Goal: Task Accomplishment & Management: Use online tool/utility

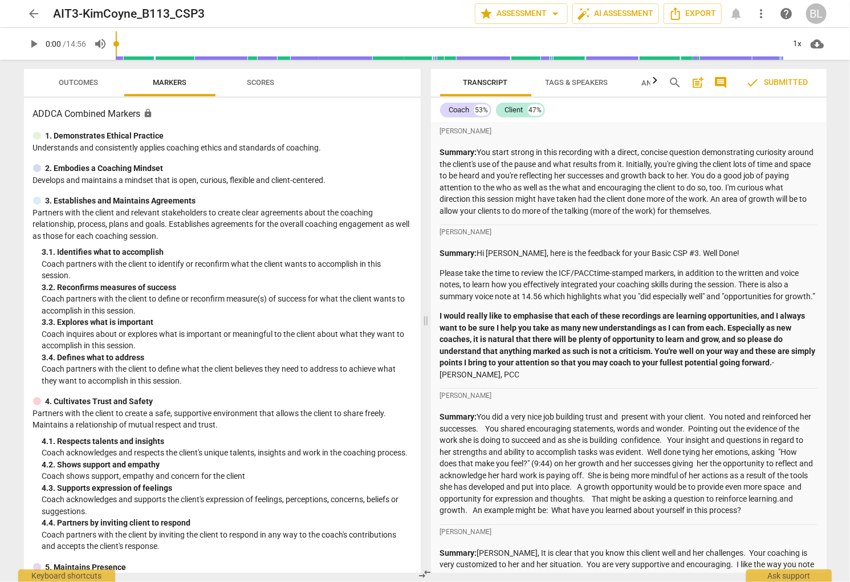
scroll to position [2, 0]
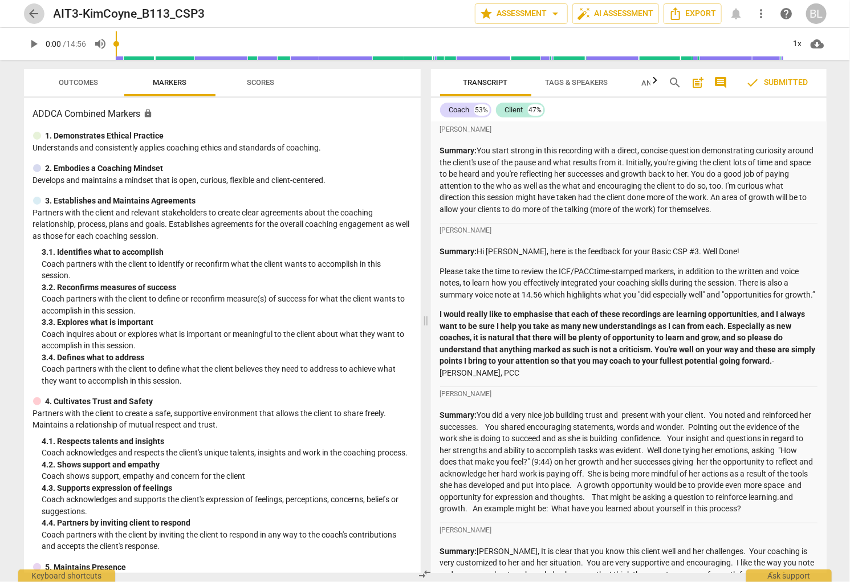
click at [31, 14] on span "arrow_back" at bounding box center [34, 14] width 14 height 14
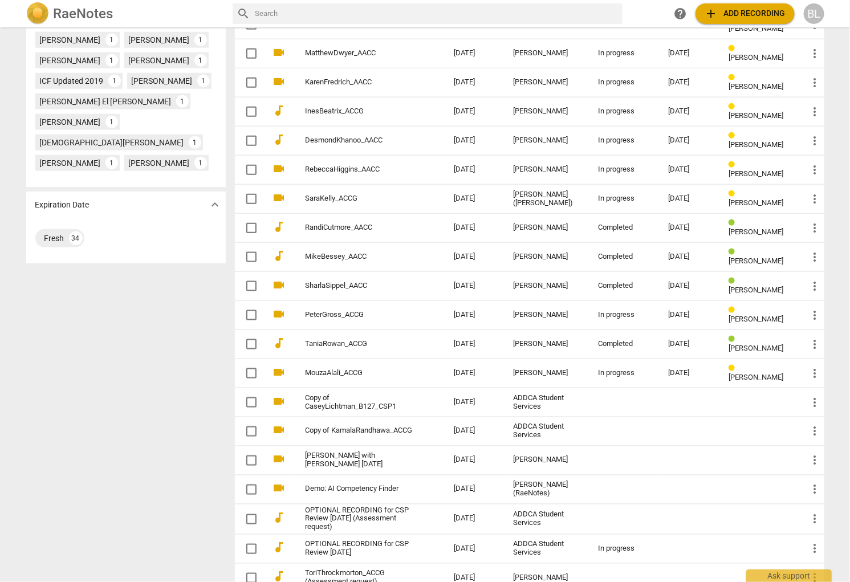
scroll to position [517, 0]
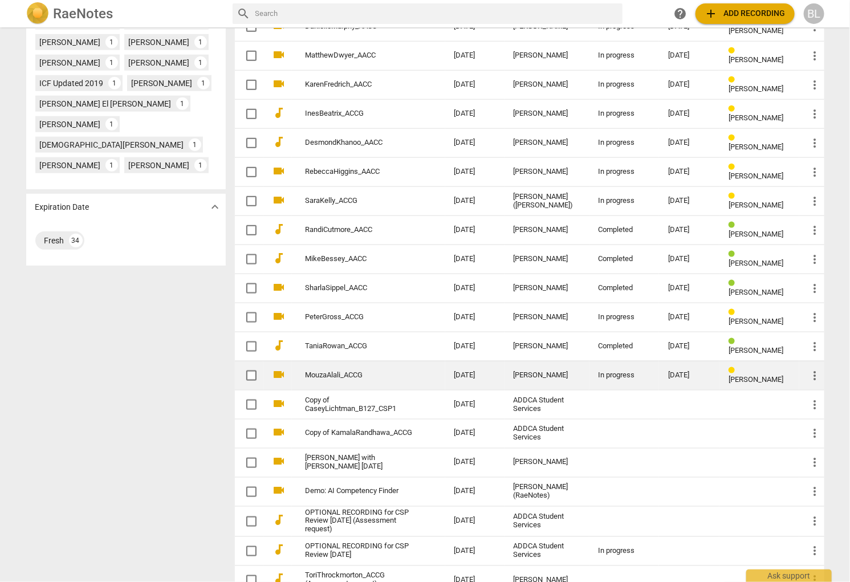
click at [609, 371] on div "In progress" at bounding box center [624, 375] width 51 height 9
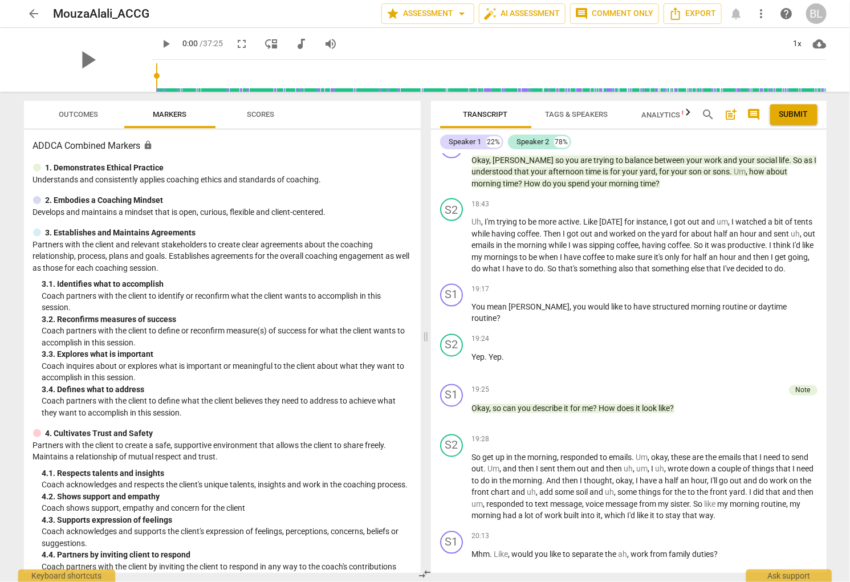
scroll to position [4440, 0]
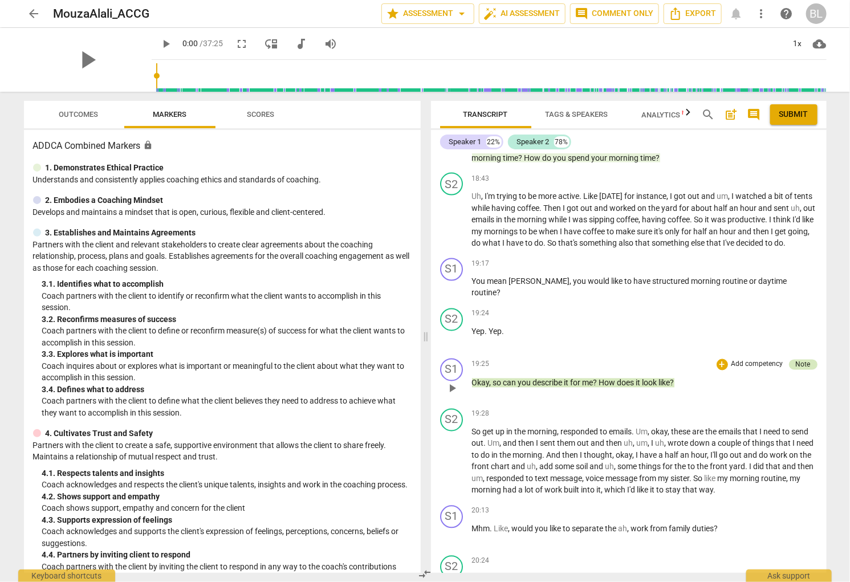
click at [798, 370] on div "Note" at bounding box center [803, 365] width 15 height 10
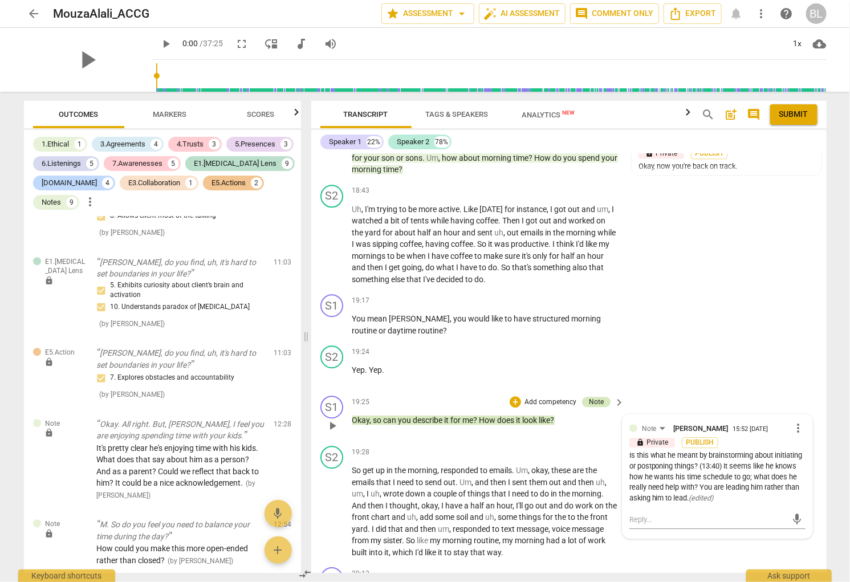
scroll to position [3064, 0]
click at [709, 375] on div "S2 play_arrow pause 19:24 + Add competency keyboard_arrow_right Yep . Yep ." at bounding box center [569, 366] width 516 height 50
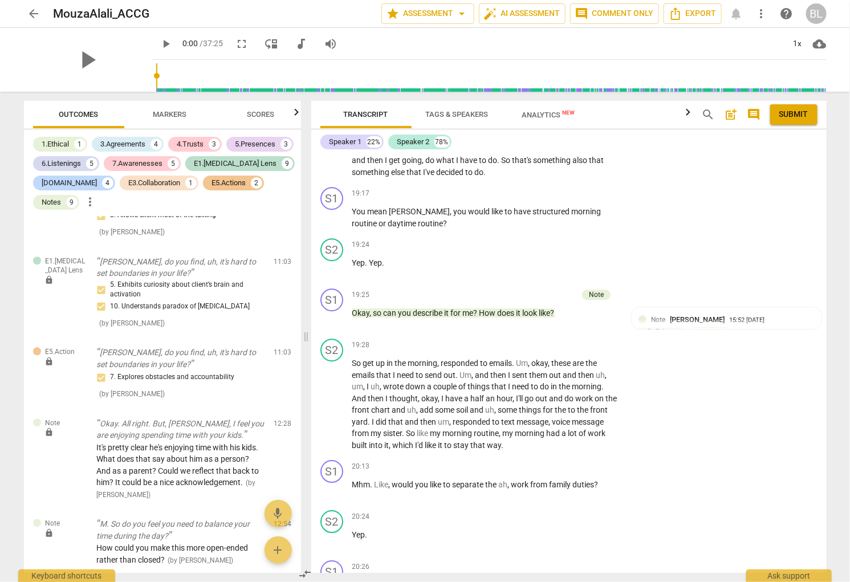
scroll to position [5051, 0]
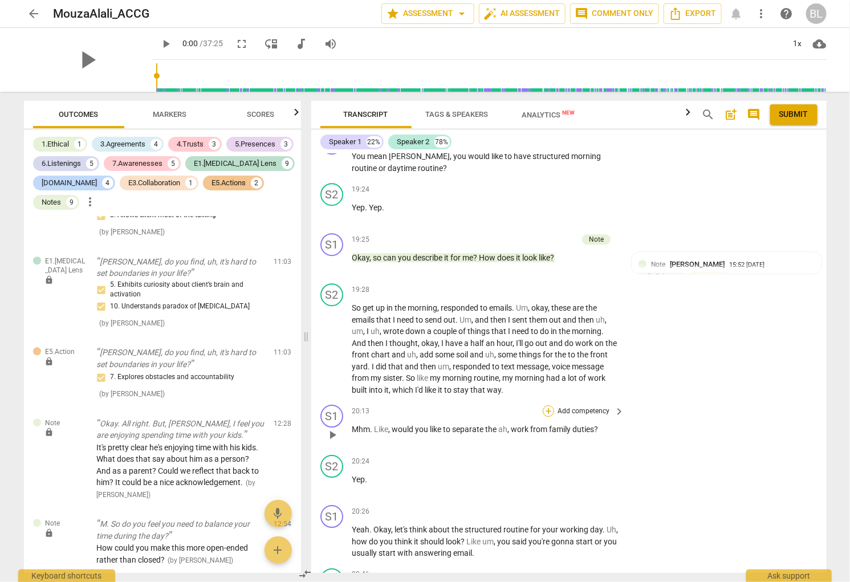
click at [546, 405] on div "+" at bounding box center [548, 410] width 11 height 11
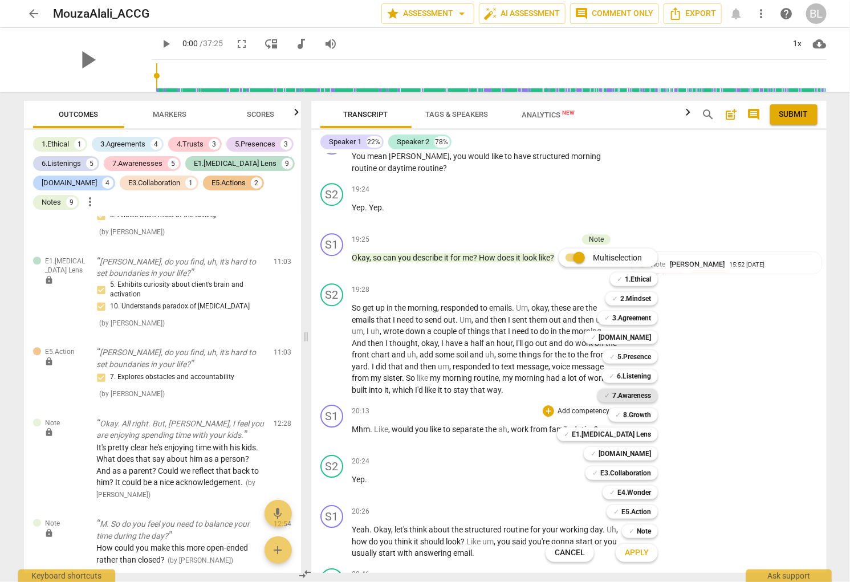
click at [636, 394] on b "7.Awareness" at bounding box center [632, 396] width 39 height 14
click at [642, 552] on span "Apply" at bounding box center [637, 553] width 24 height 11
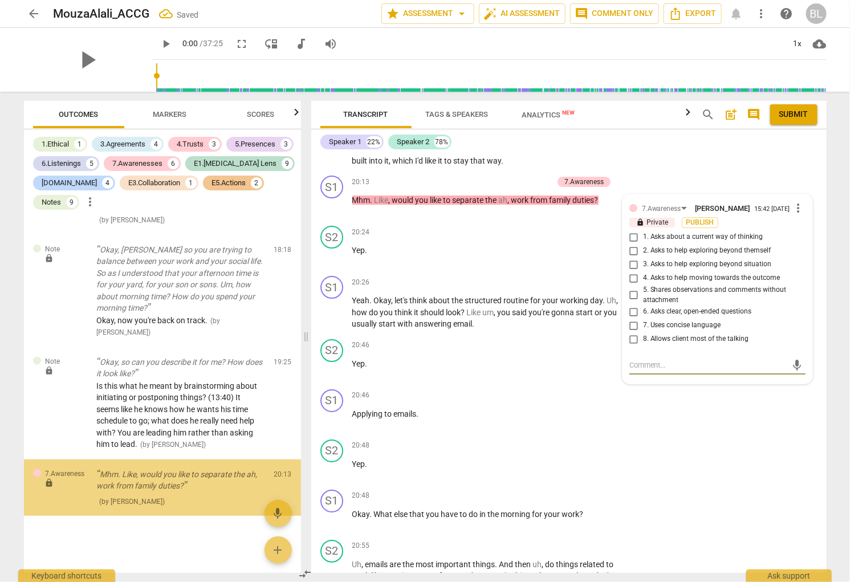
scroll to position [3868, 0]
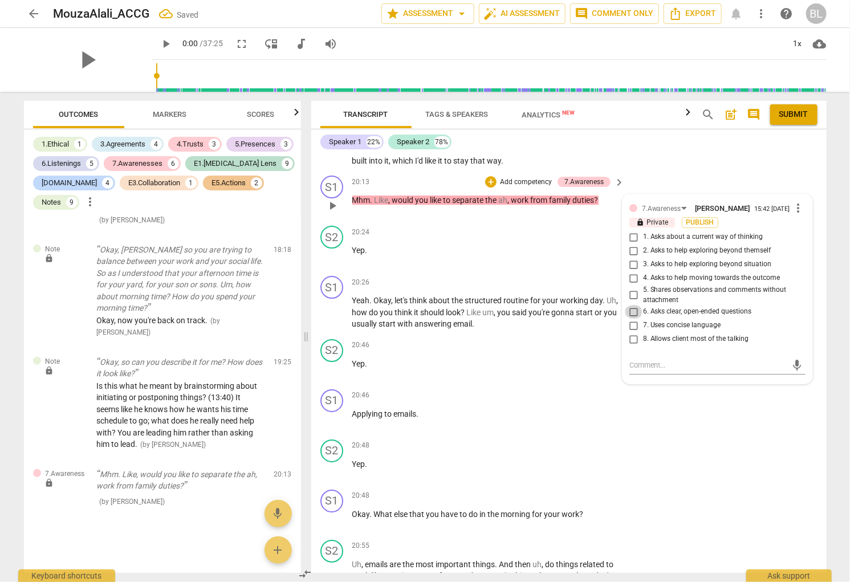
click at [631, 309] on input "6. Asks clear, open-ended questions" at bounding box center [634, 312] width 18 height 14
checkbox input "true"
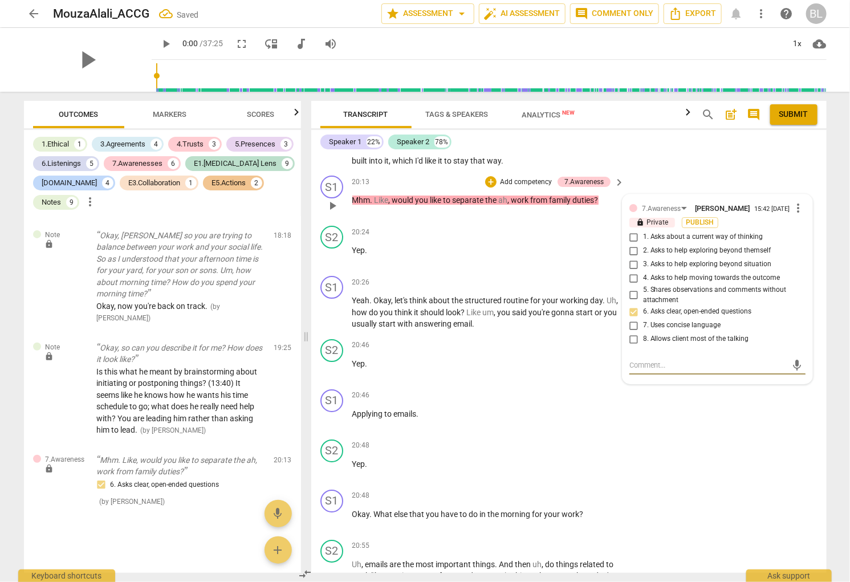
click at [682, 365] on textarea at bounding box center [709, 365] width 158 height 11
type textarea "G"
type textarea "Go"
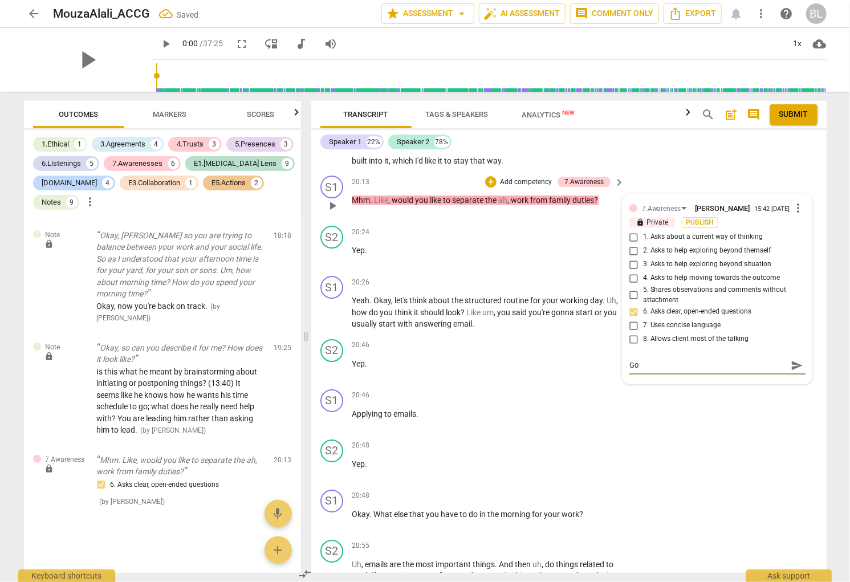
type textarea "Goo"
type textarea "Good"
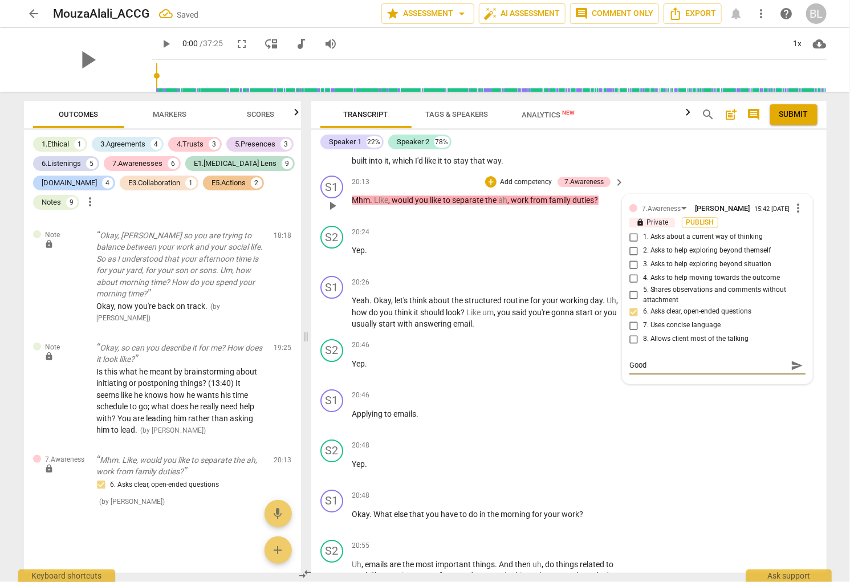
type textarea "Good"
type textarea "Good u"
type textarea "Good us"
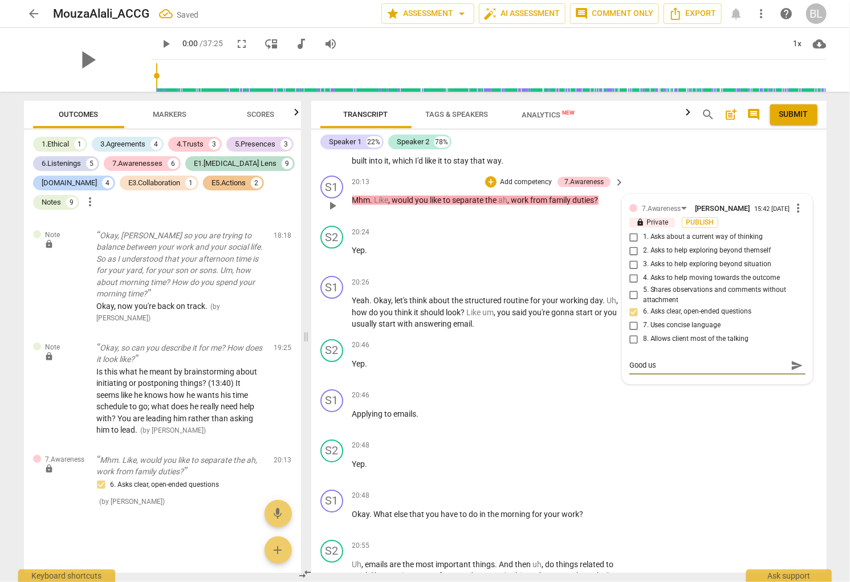
type textarea "Good use"
type textarea "Good use o"
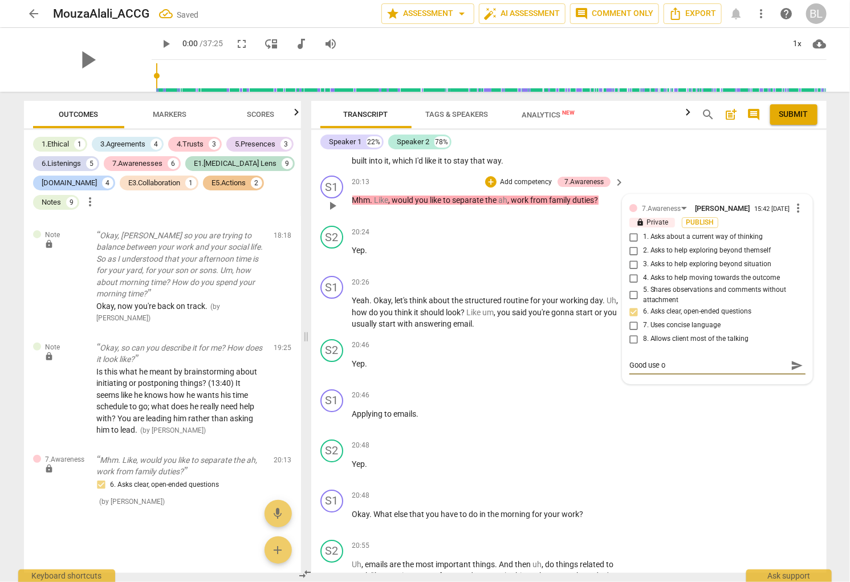
type textarea "Good use of"
type textarea "Good use of a"
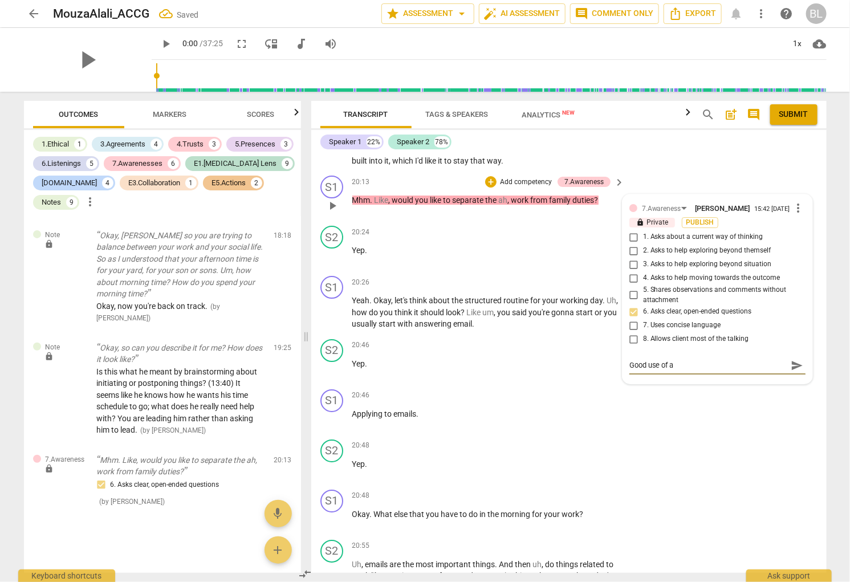
type textarea "Good use of a"
type textarea "Good use of a c"
type textarea "Good use of a cl"
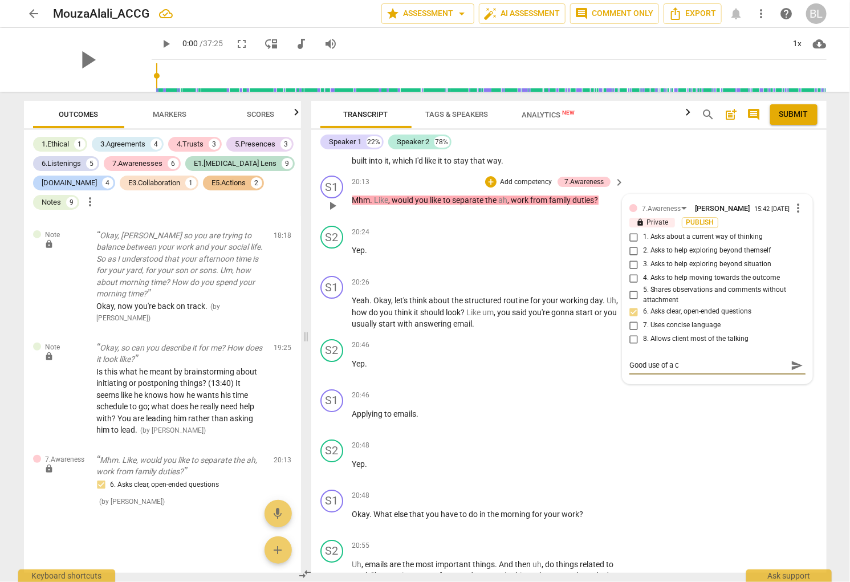
type textarea "Good use of a cl"
type textarea "Good use of a clo"
type textarea "Good use of a clos"
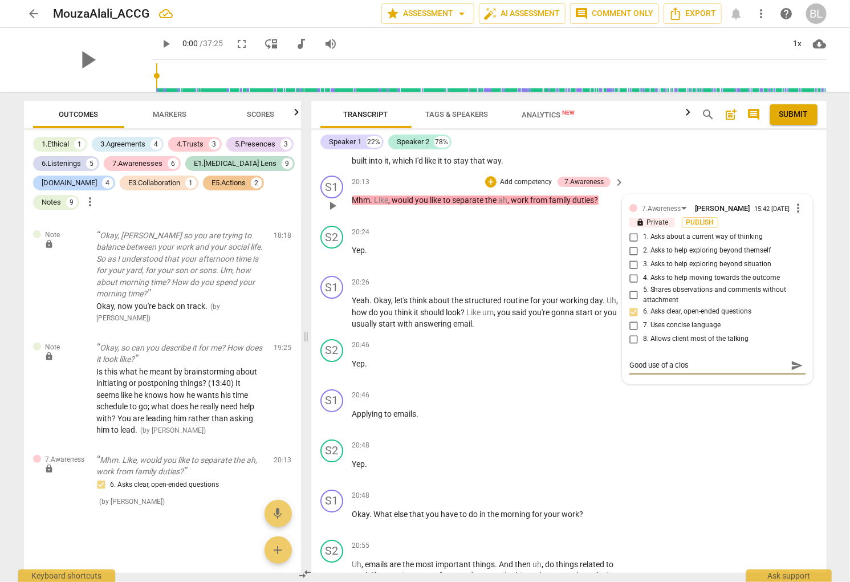
type textarea "Good use of a close"
type textarea "Good use of a closed"
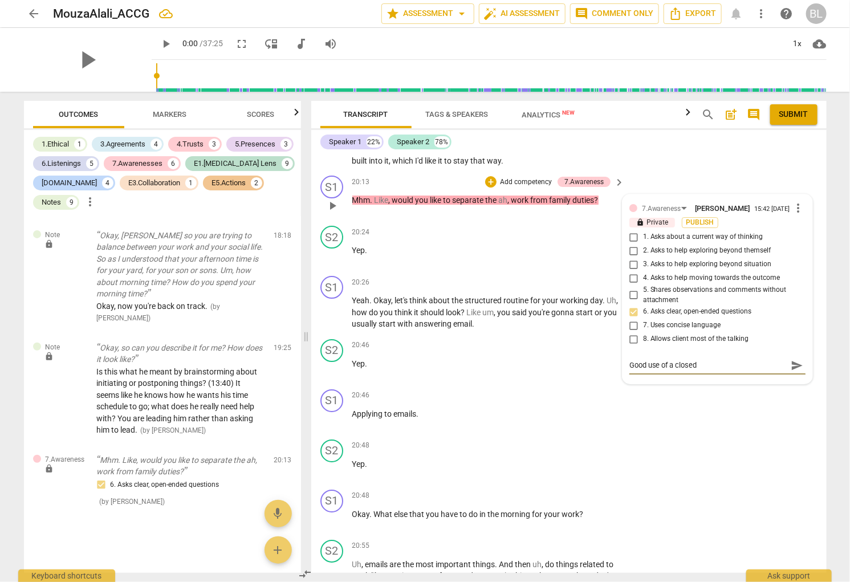
type textarea "Good use of a closed"
type textarea "Good use of a closed q"
type textarea "Good use of a closed qu"
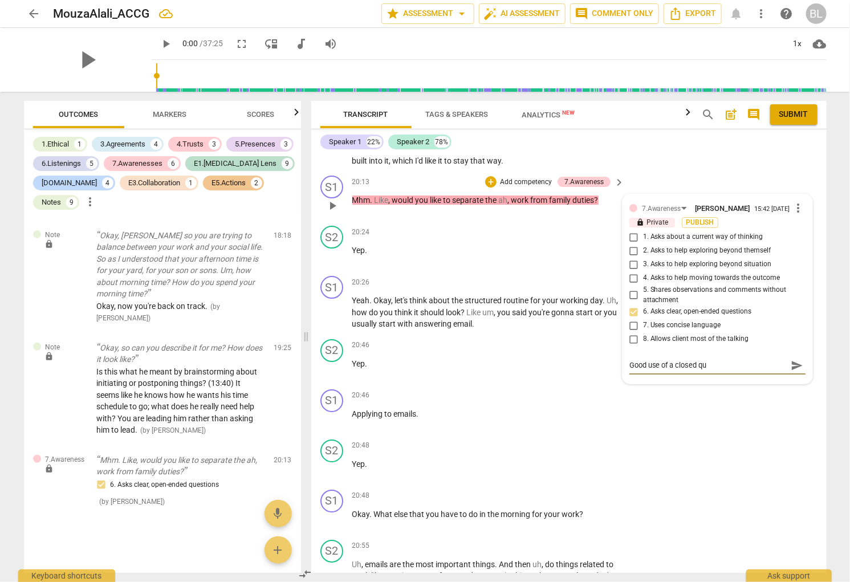
type textarea "Good use of a closed que"
type textarea "Good use of a closed ques"
type textarea "Good use of a closed quest"
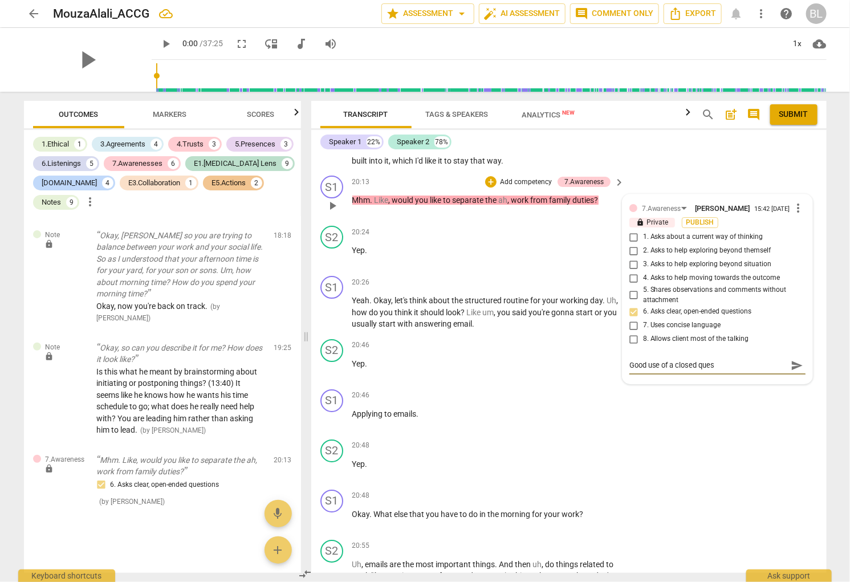
type textarea "Good use of a closed quest"
type textarea "Good use of a closed questi"
type textarea "Good use of a closed questio"
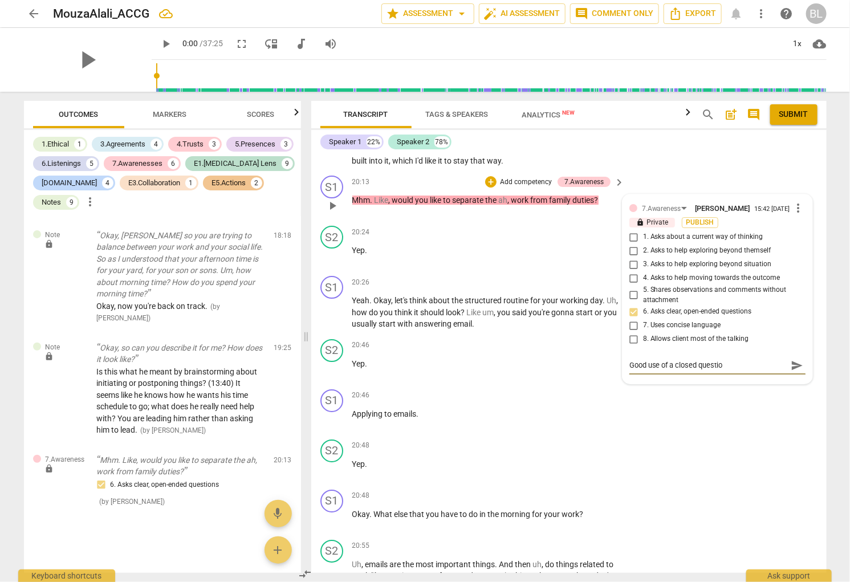
type textarea "Good use of a closed question"
click at [675, 413] on div "S1 play_arrow pause 20:46 + Add competency keyboard_arrow_right Applying to ema…" at bounding box center [569, 410] width 516 height 50
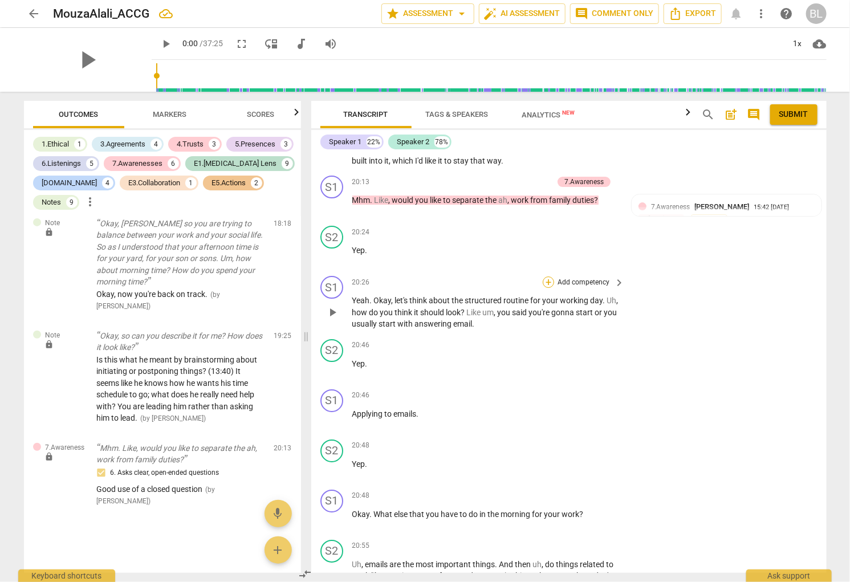
click at [545, 277] on div "+" at bounding box center [548, 282] width 11 height 11
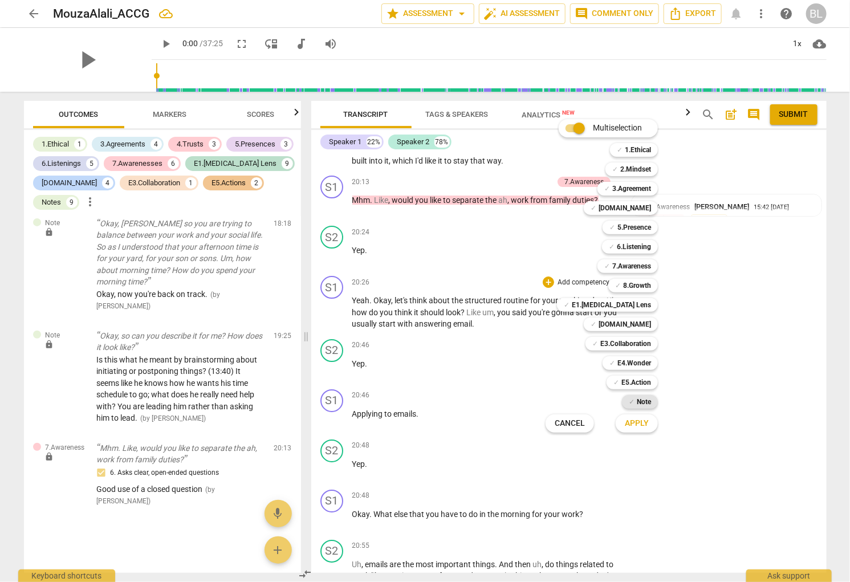
click at [637, 400] on b "Note" at bounding box center [644, 402] width 14 height 14
click at [641, 423] on span "Apply" at bounding box center [637, 423] width 24 height 11
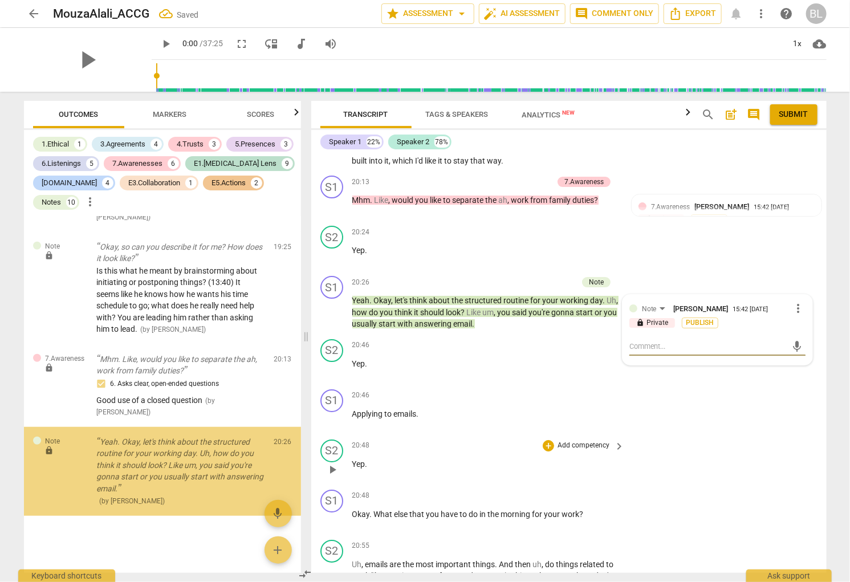
scroll to position [3984, 0]
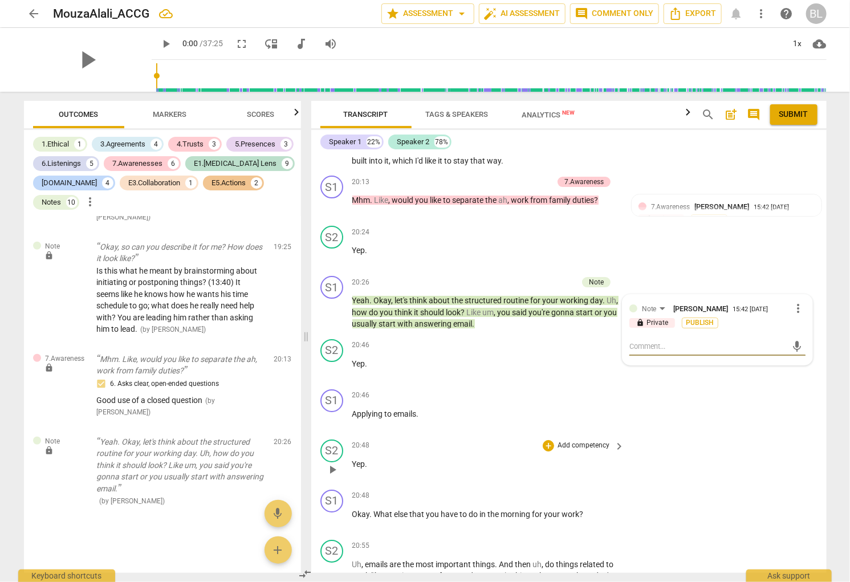
type textarea "W"
type textarea "Wa"
type textarea "Wat"
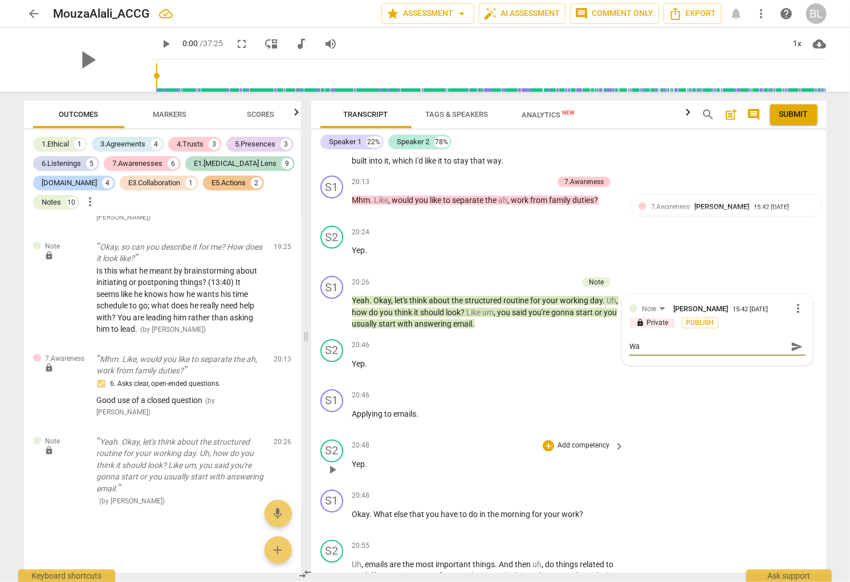
type textarea "Wat"
type textarea "Watc"
type textarea "Watch"
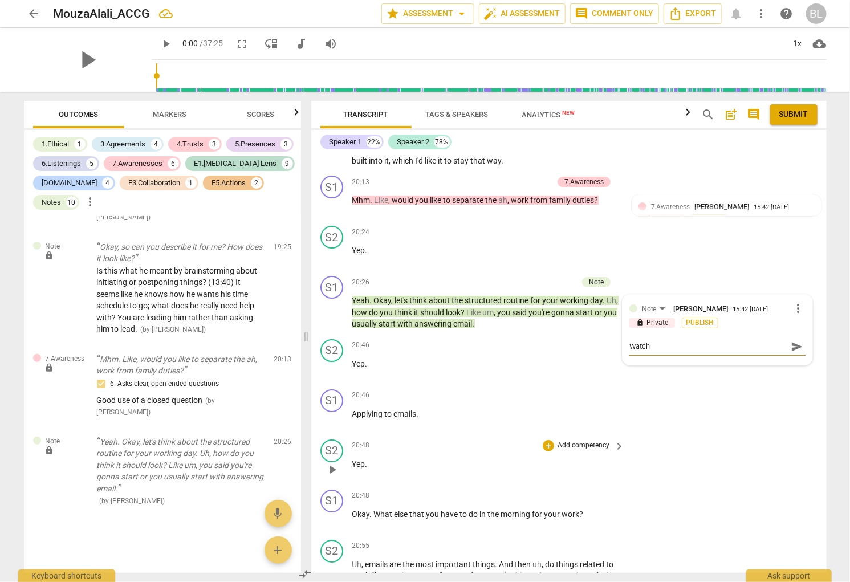
type textarea "Watch"
type textarea "Watch o"
type textarea "Watch ou"
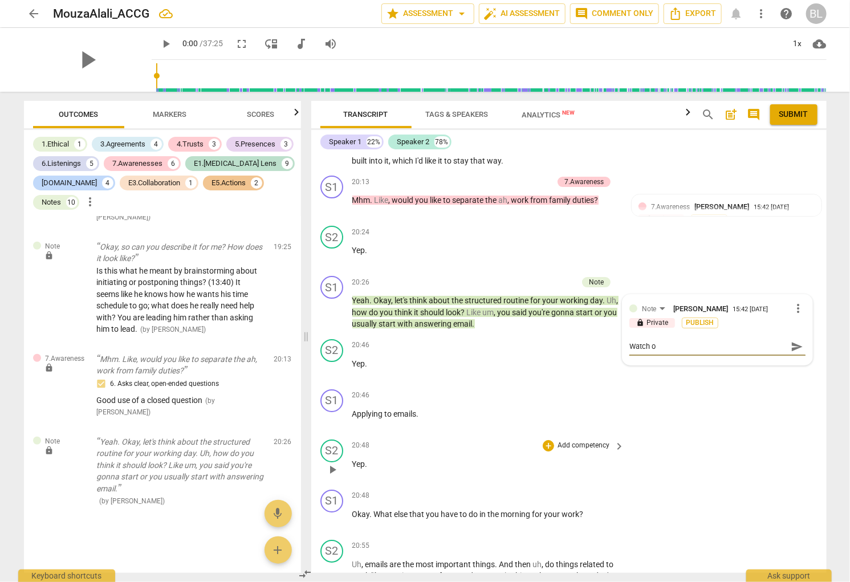
type textarea "Watch ou"
type textarea "Watch out"
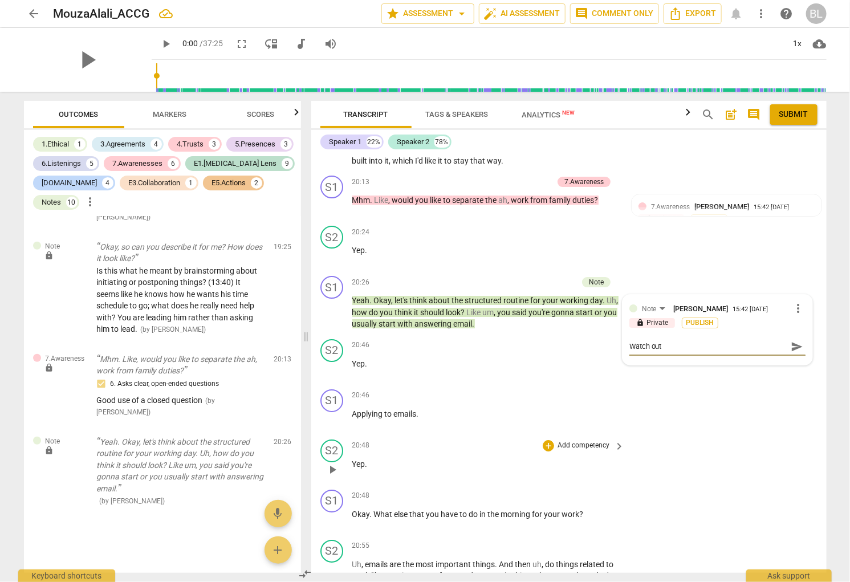
type textarea "Watch out f"
type textarea "Watch out fo"
type textarea "Watch out for"
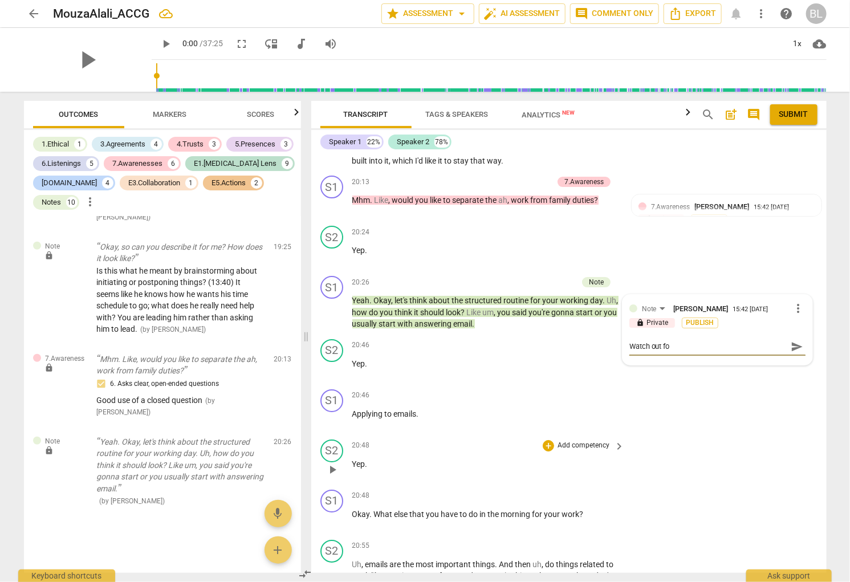
type textarea "Watch out for"
type textarea "Watch out for ""
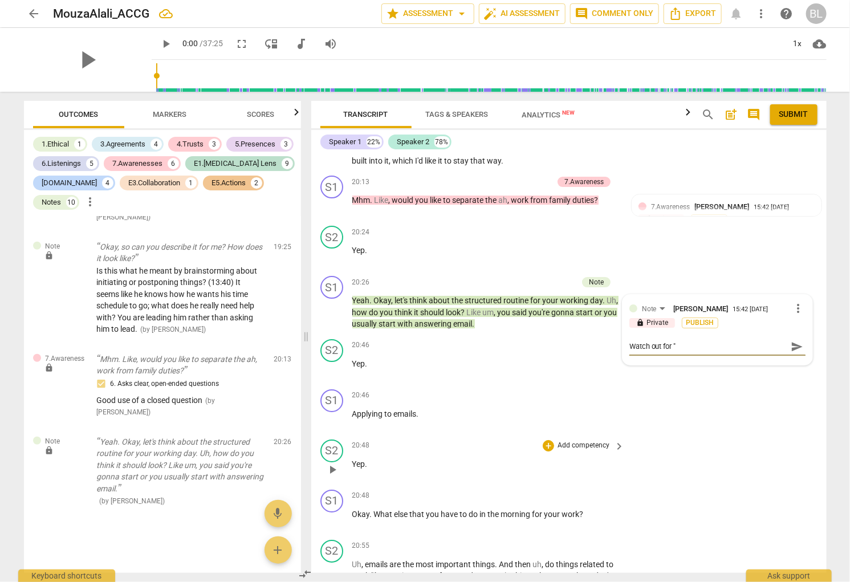
type textarea "Watch out for "l"
type textarea "Watch out for "le"
type textarea "Watch out for "let"
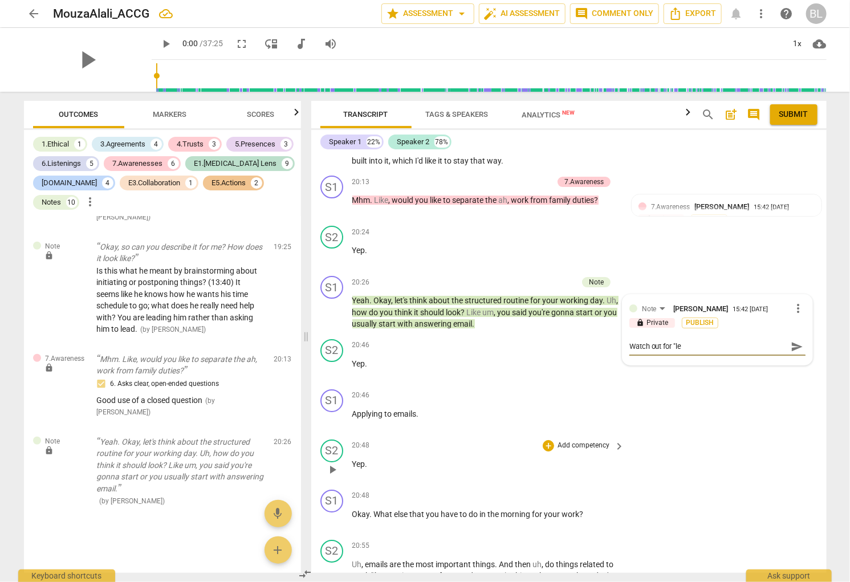
type textarea "Watch out for "let"
type textarea "Watch out for "let'"
type textarea "Watch out for "let's"
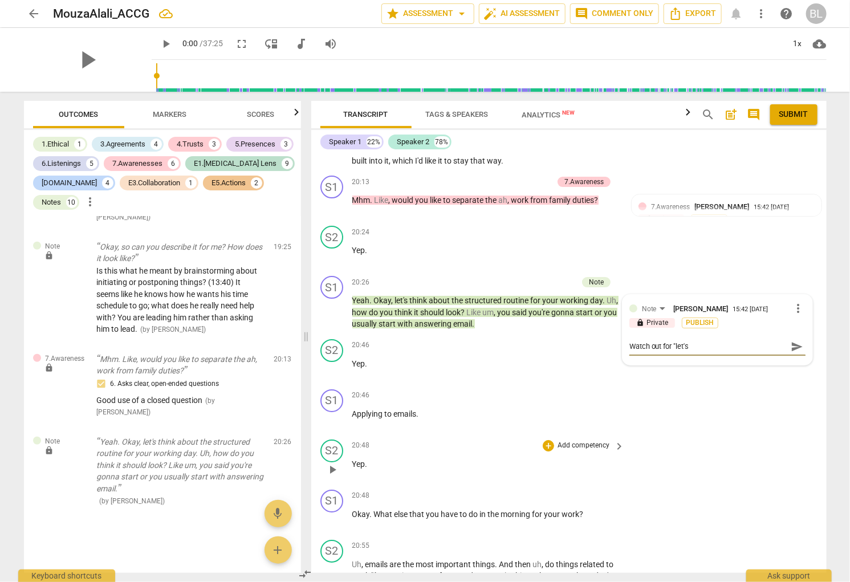
type textarea "Watch out for "let's""
type textarea "Watch out for "let's" l"
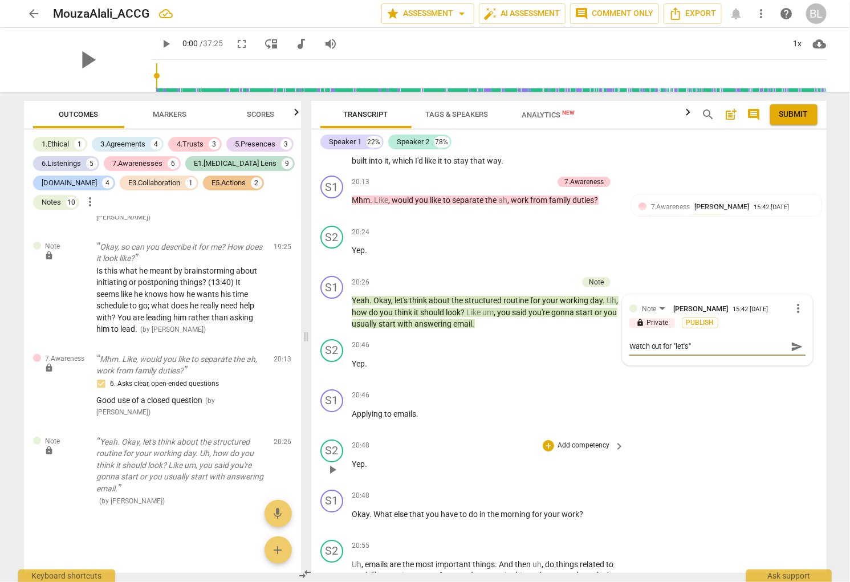
type textarea "Watch out for "let's" l"
type textarea "Watch out for "let's" la"
type textarea "Watch out for "let's" lan"
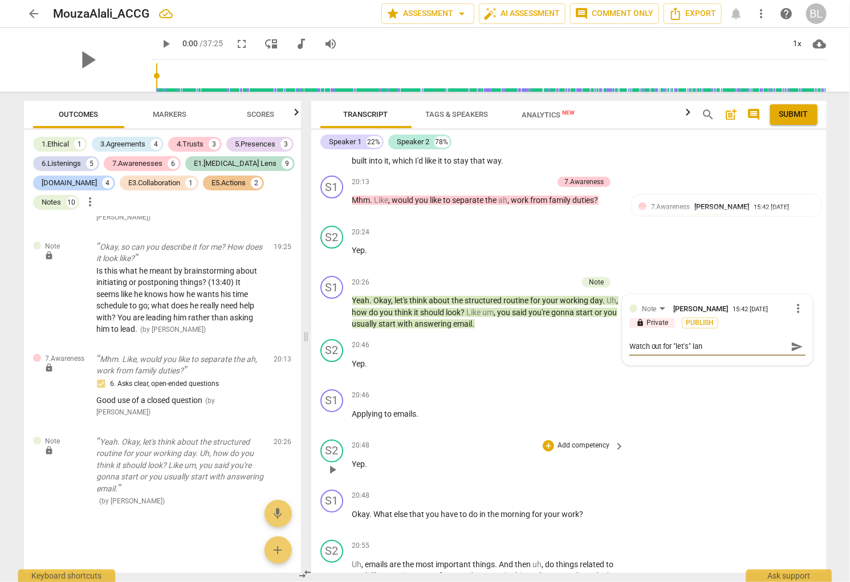
type textarea "Watch out for "let's" lang"
type textarea "Watch out for "let's" langu"
type textarea "Watch out for "let's" langua"
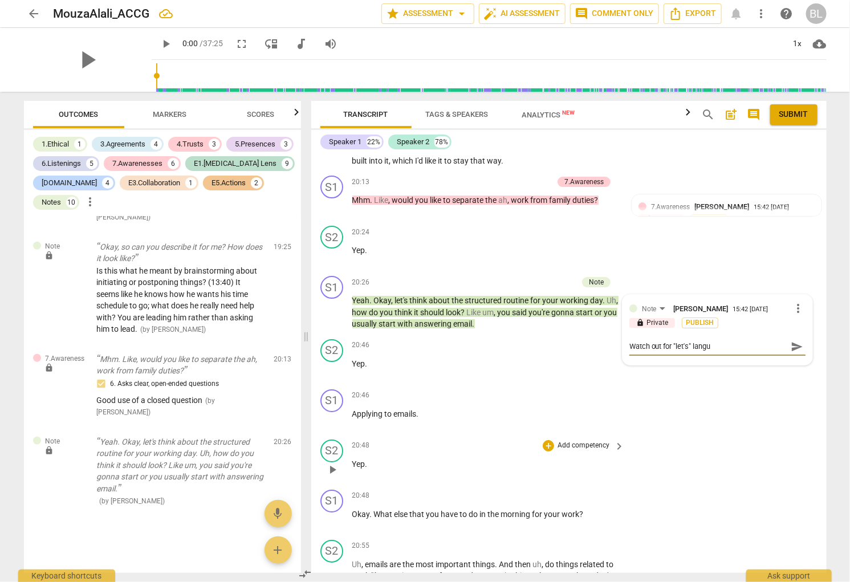
type textarea "Watch out for "let's" langua"
type textarea "Watch out for "let's" languag"
type textarea "Watch out for "let's" language"
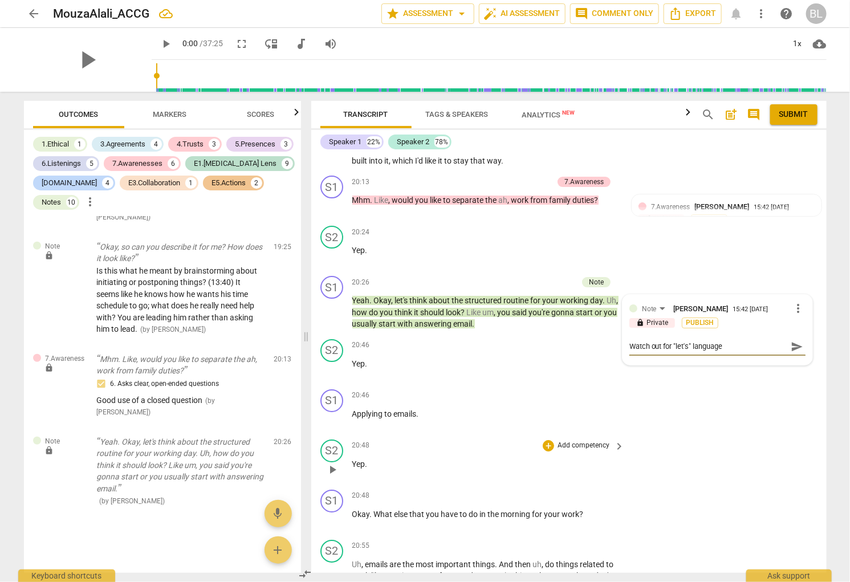
type textarea "Watch out for "let's" language"
type textarea "Watch out for "let's" language a"
type textarea "Watch out for "let's" language as"
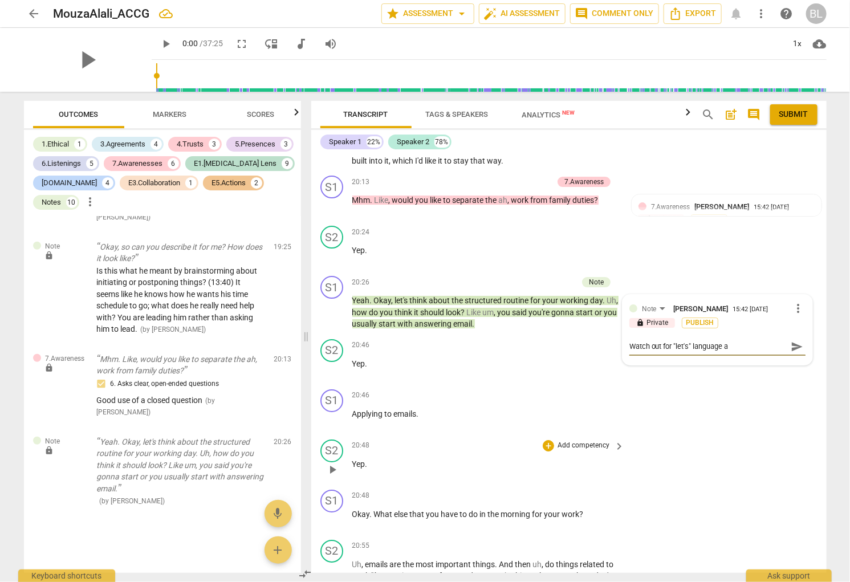
type textarea "Watch out for "let's" language as"
type textarea "Watch out for "let's" language as i"
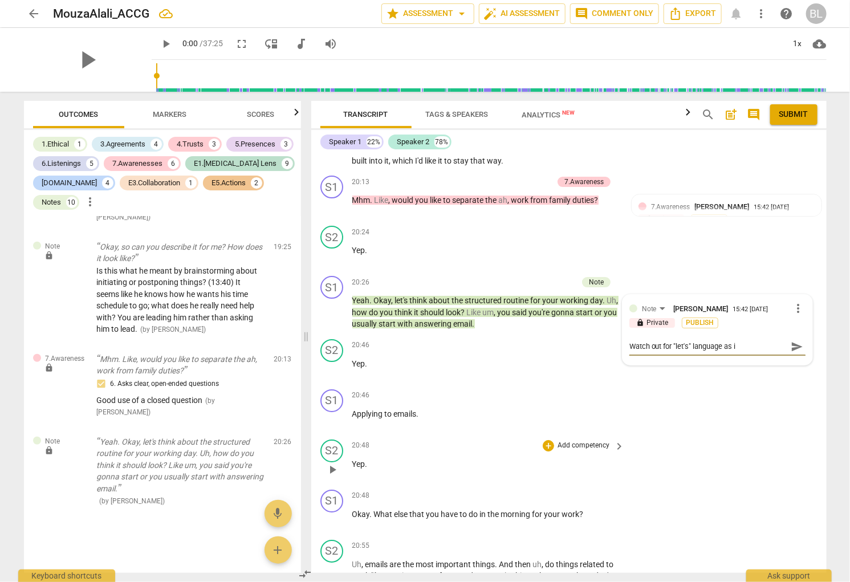
type textarea "Watch out for "let's" language as it"
type textarea "Watch out for "let's" language as it s"
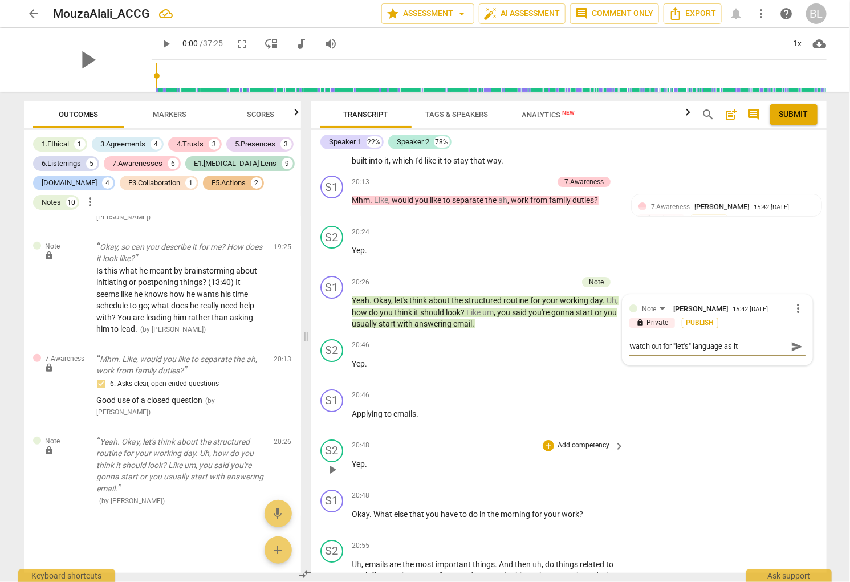
type textarea "Watch out for "let's" language as it s"
type textarea "Watch out for "let's" language as it so"
type textarea "Watch out for "let's" language as it sou"
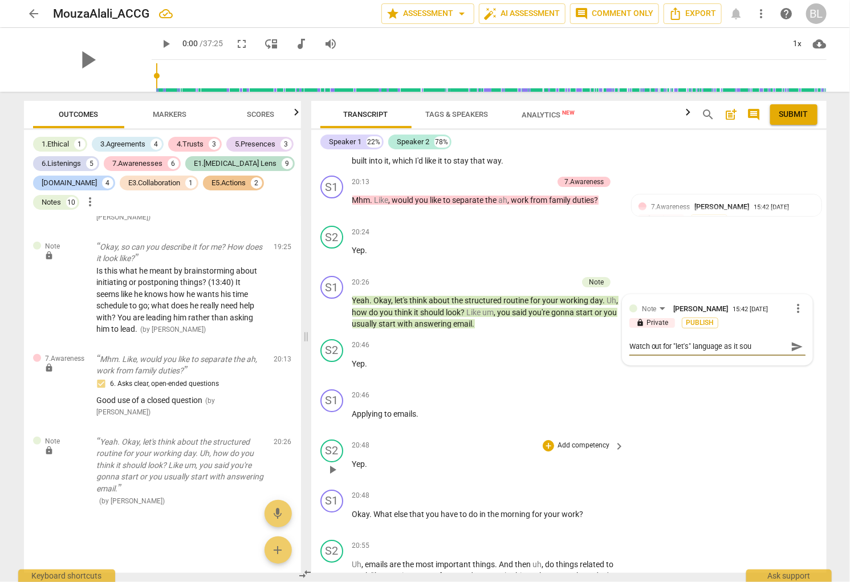
type textarea "Watch out for "let's" language as it soun"
type textarea "Watch out for "let's" language as it sound"
type textarea "Watch out for "let's" language as it sounds"
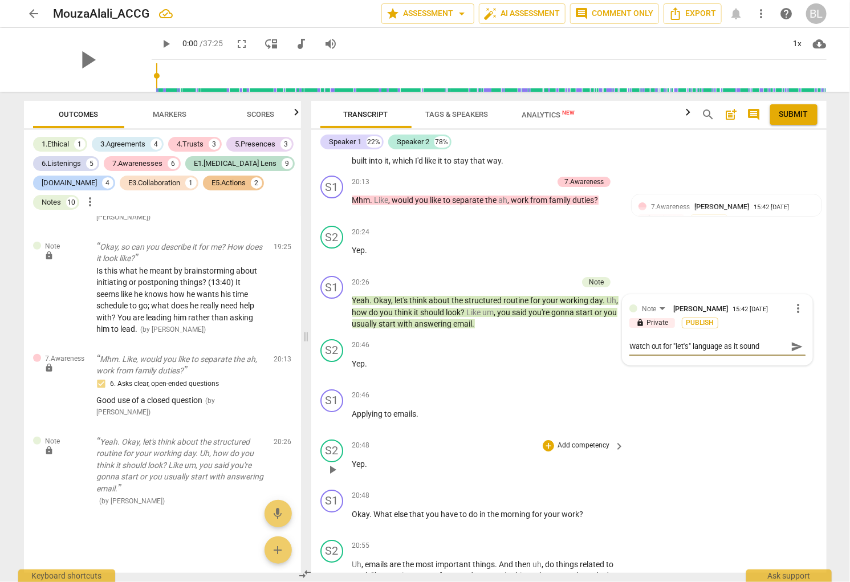
type textarea "Watch out for "let's" language as it sounds"
type textarea "Watch out for "let's" language as it sounds d"
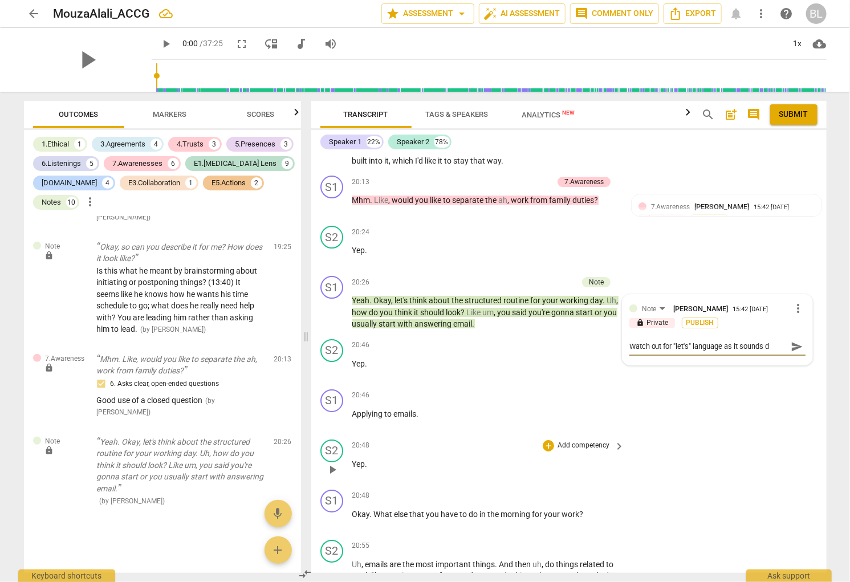
type textarea "Watch out for "let's" language as it sounds di"
type textarea "Watch out for "let's" language as it sounds dir"
type textarea "Watch out for "let's" language as it sounds dire"
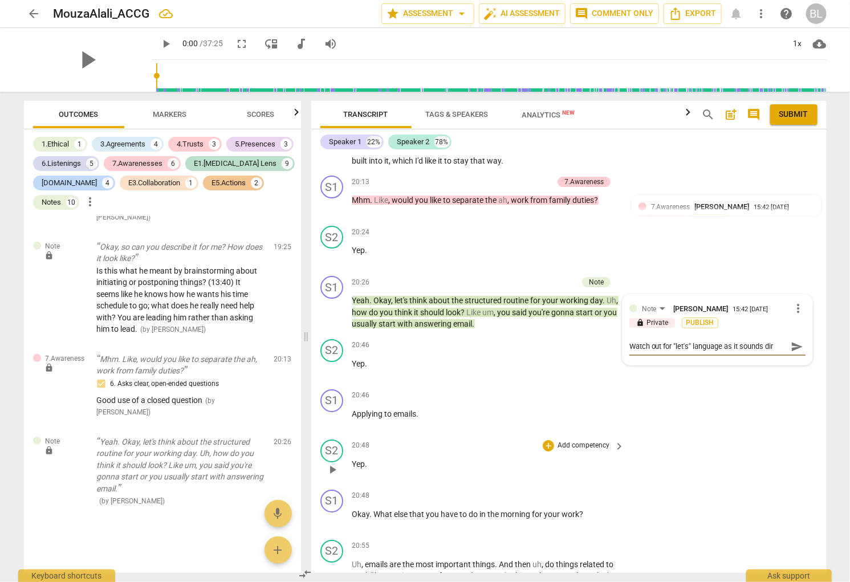
type textarea "Watch out for "let's" language as it sounds dire"
type textarea "Watch out for "let's" language as it sounds direc"
type textarea "Watch out for "let's" language as it sounds direct"
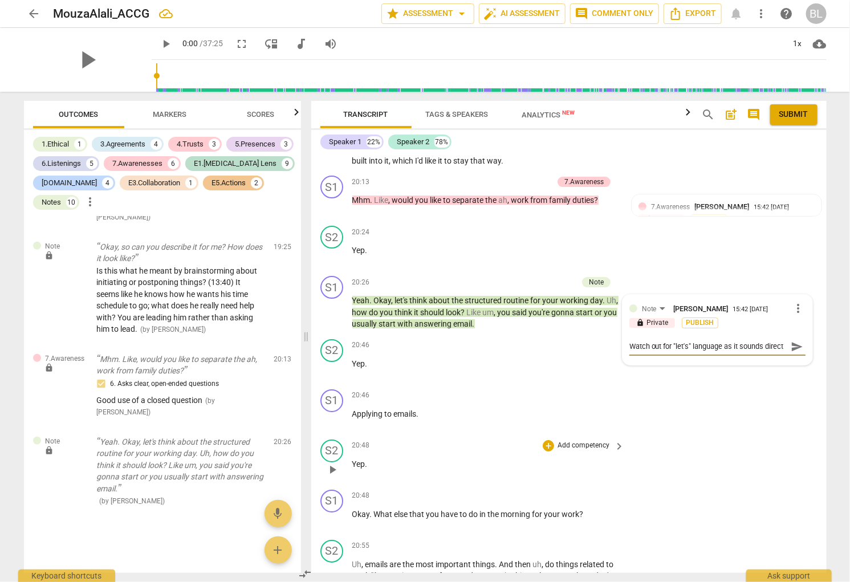
type textarea "Watch out for "let's" language as it sounds directi"
type textarea "Watch out for "let's" language as it sounds directiv"
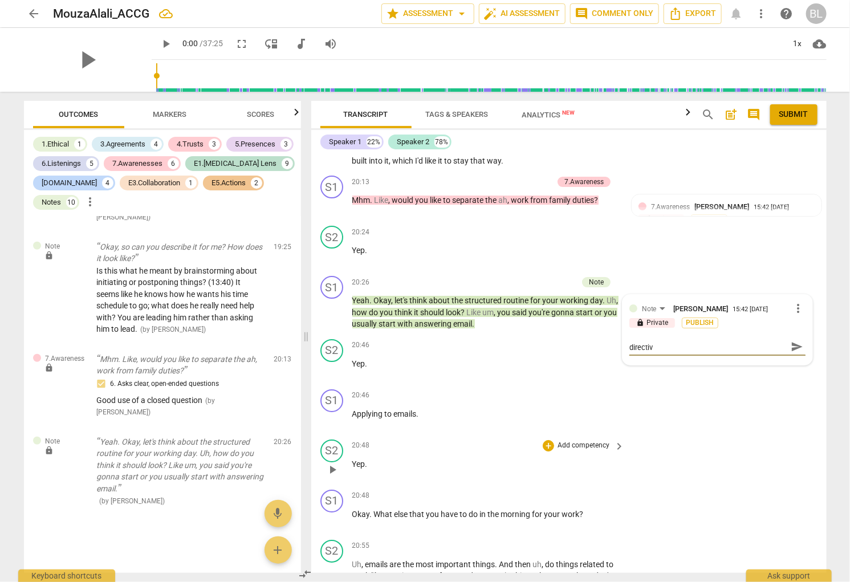
type textarea "Watch out for "let's" language as it sounds directive"
type textarea "Watch out for "let's" language as it sounds directive."
click at [678, 443] on div "S2 play_arrow pause 20:48 + Add competency keyboard_arrow_right Yep ." at bounding box center [569, 460] width 516 height 50
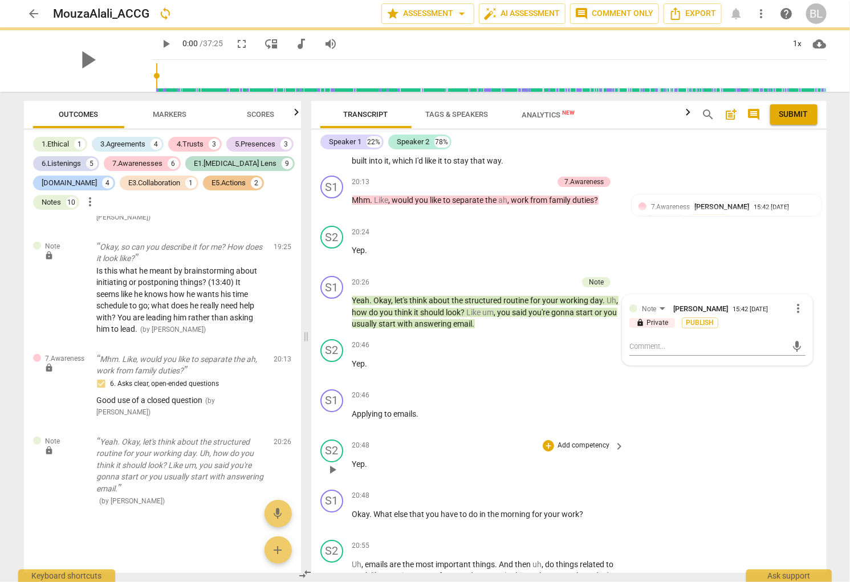
scroll to position [0, 0]
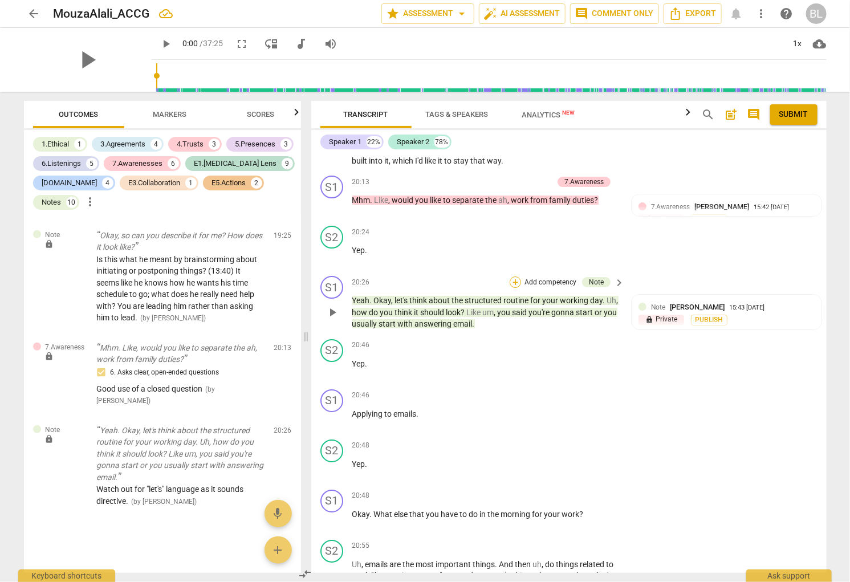
click at [513, 277] on div "+" at bounding box center [515, 282] width 11 height 11
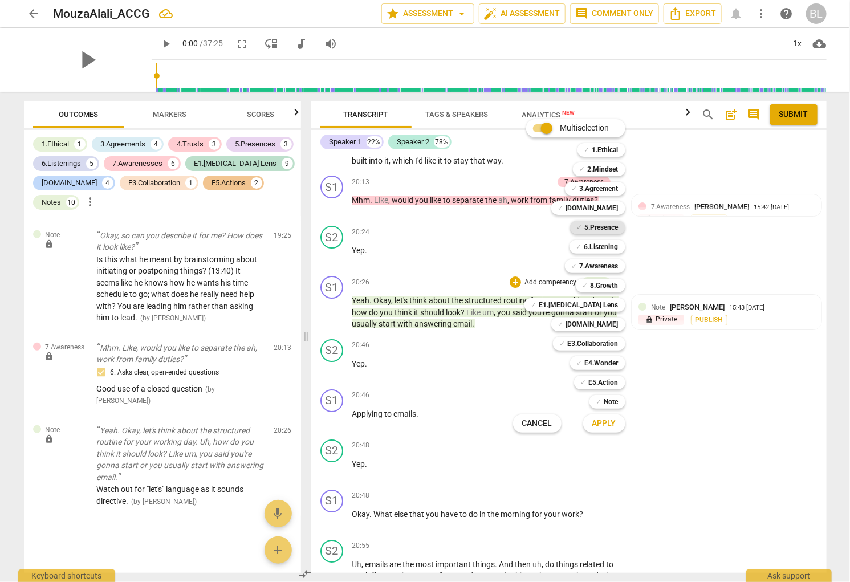
click at [611, 224] on b "5.Presence" at bounding box center [602, 228] width 34 height 14
click at [614, 244] on b "6.Listening" at bounding box center [602, 247] width 34 height 14
click at [607, 263] on b "7.Awareness" at bounding box center [599, 266] width 39 height 14
click at [610, 421] on span "Apply" at bounding box center [605, 423] width 24 height 11
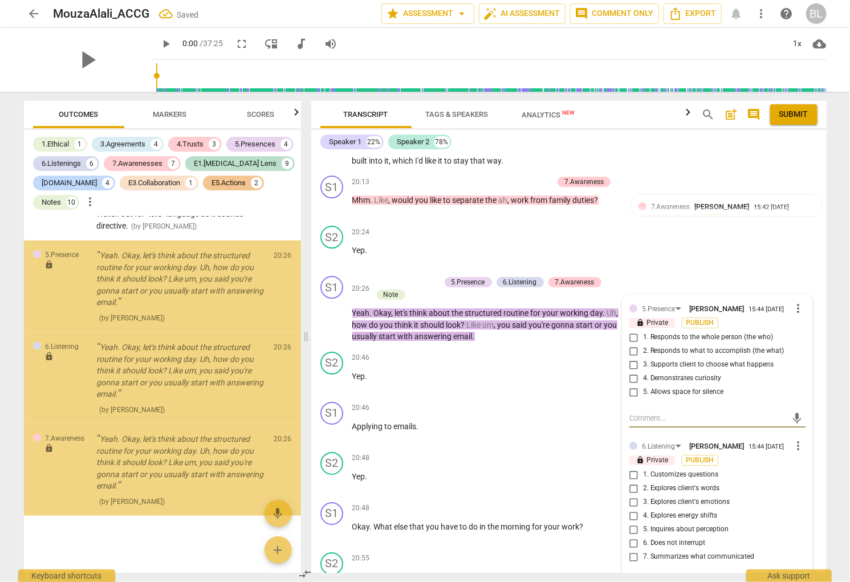
scroll to position [4271, 0]
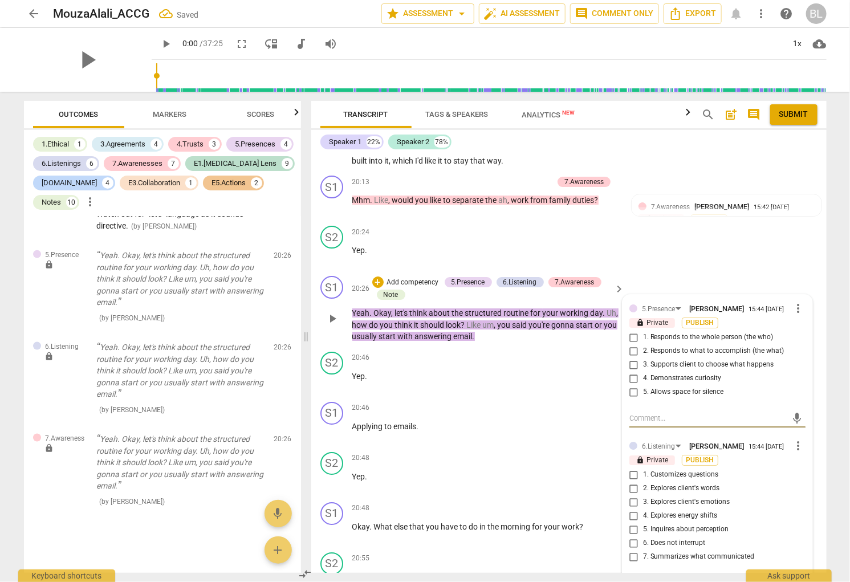
click at [632, 373] on input "4. Demonstrates curiosity" at bounding box center [634, 379] width 18 height 14
checkbox input "true"
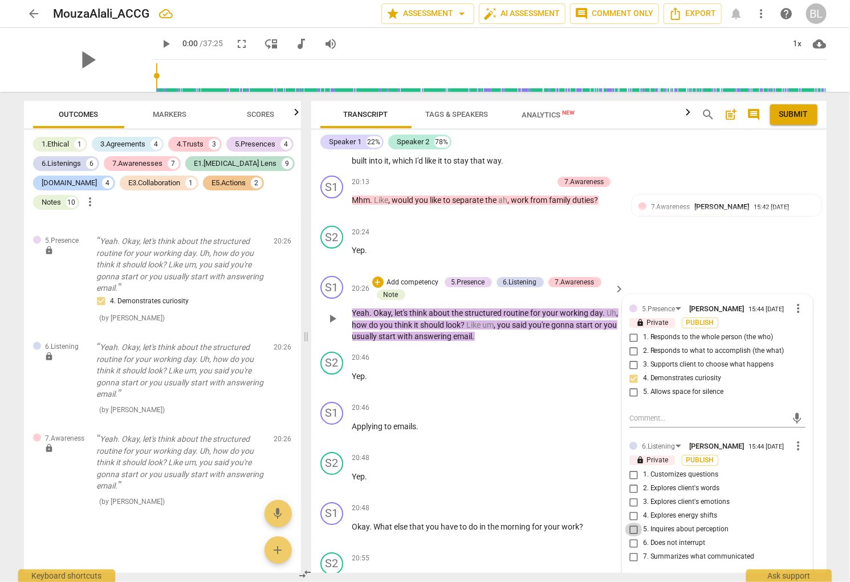
click at [632, 527] on input "5. Inquires about perception" at bounding box center [634, 530] width 18 height 14
checkbox input "true"
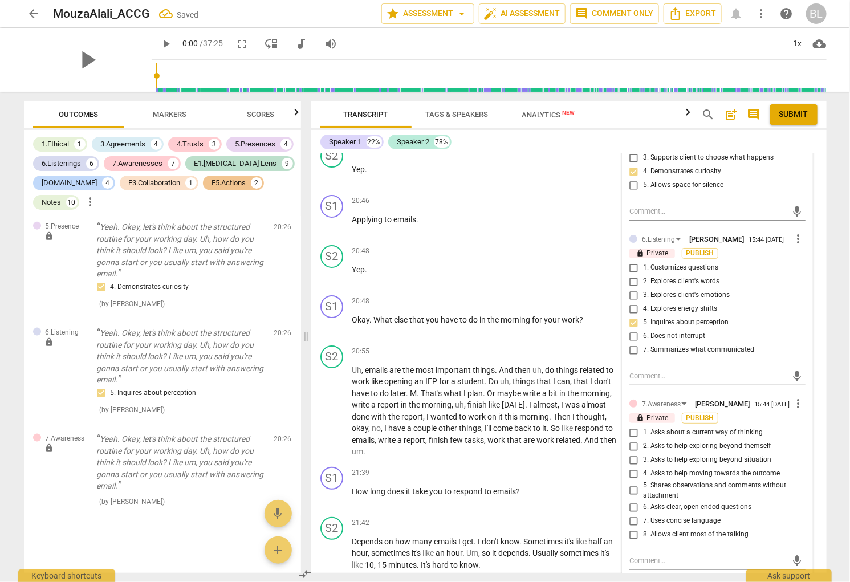
scroll to position [5511, 0]
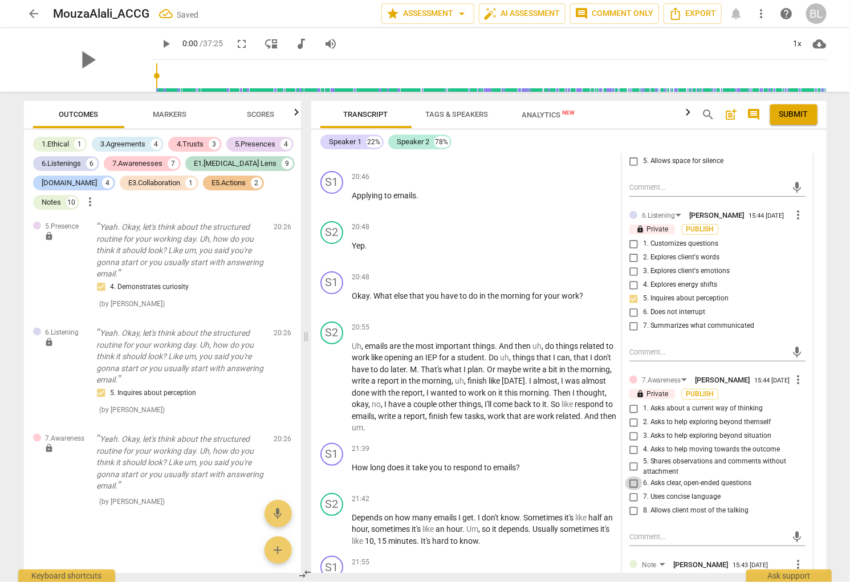
click at [631, 485] on input "6. Asks clear, open-ended questions" at bounding box center [634, 484] width 18 height 14
checkbox input "true"
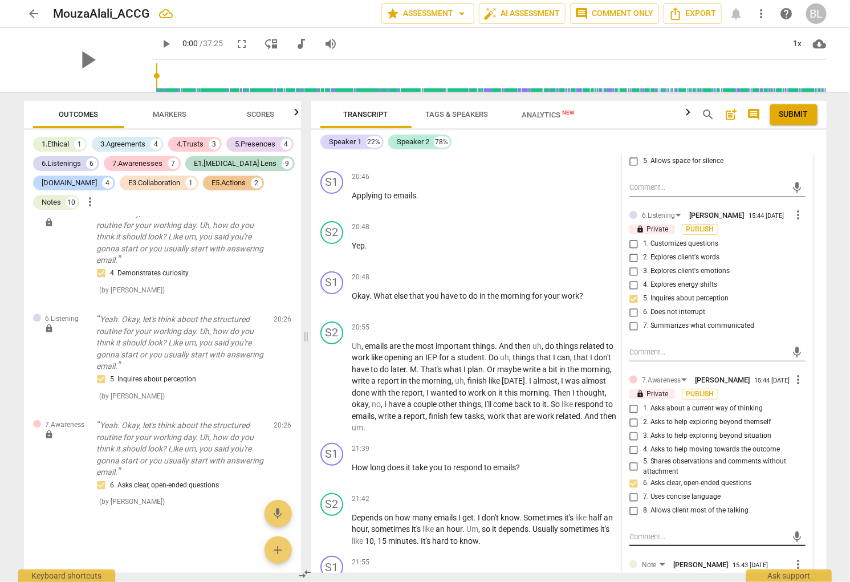
click at [645, 540] on textarea at bounding box center [709, 537] width 158 height 11
type textarea "Y"
type textarea "Yo"
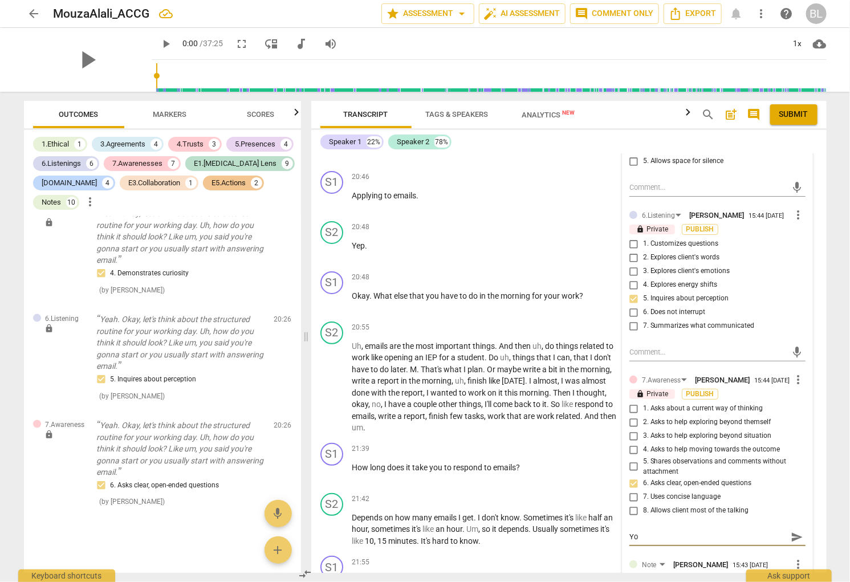
type textarea "You"
type textarea "You d"
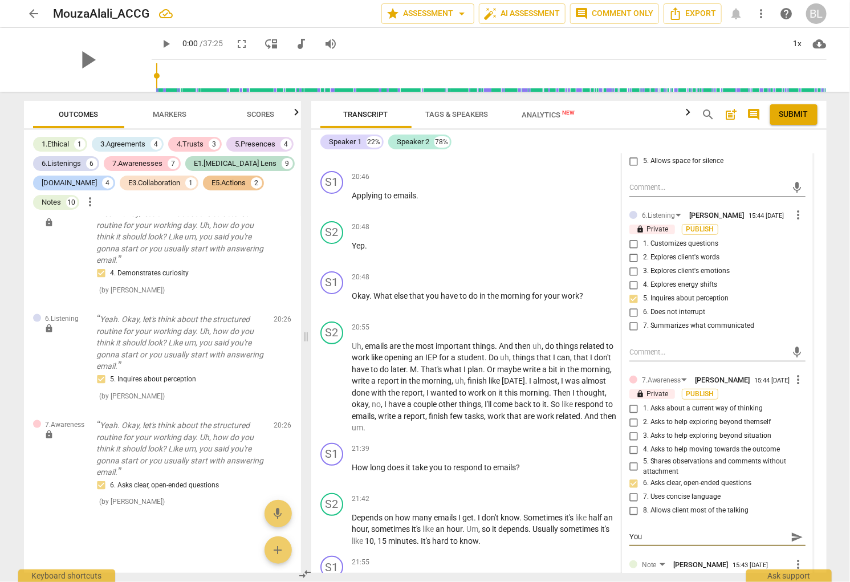
type textarea "You d"
type textarea "You di"
type textarea "You did"
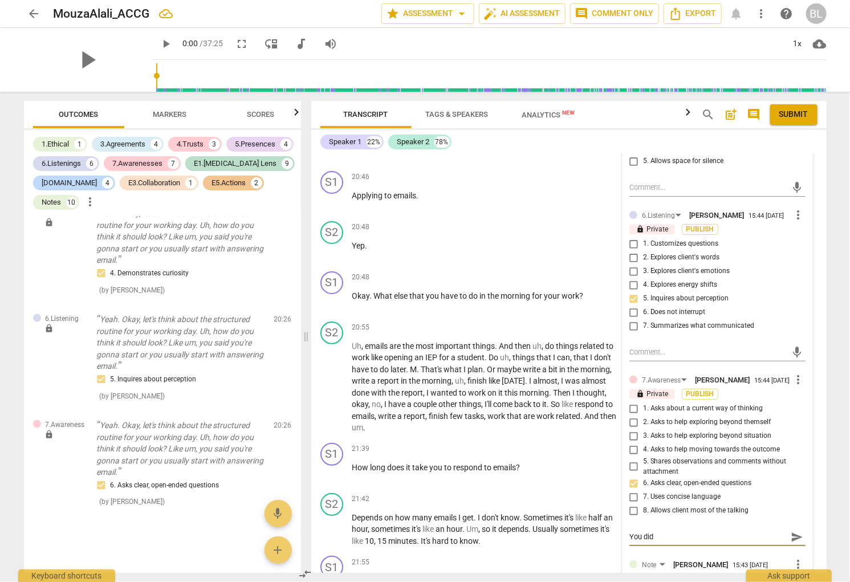
type textarea "You didn"
type textarea "You didn'"
type textarea "You didn't"
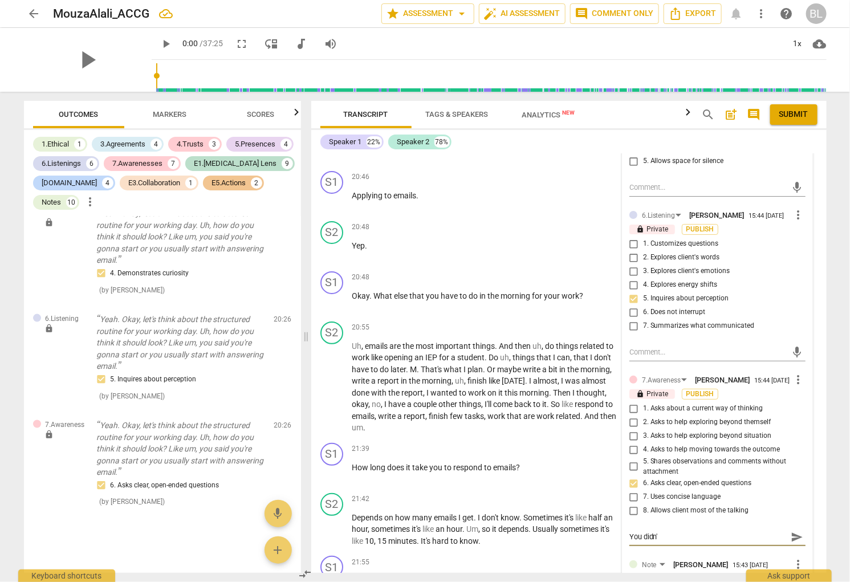
type textarea "You didn't"
type textarea "You didn't n"
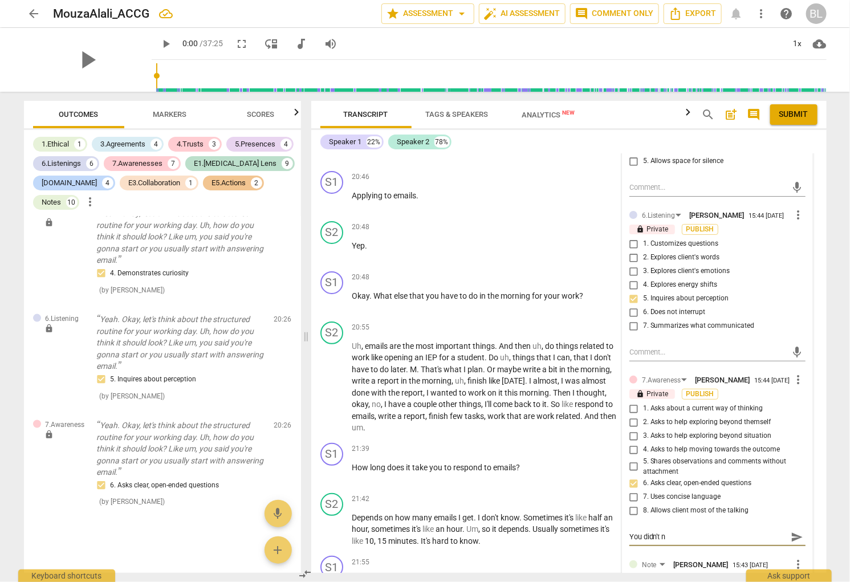
type textarea "You didn't ne"
type textarea "You didn't nee"
type textarea "You didn't need"
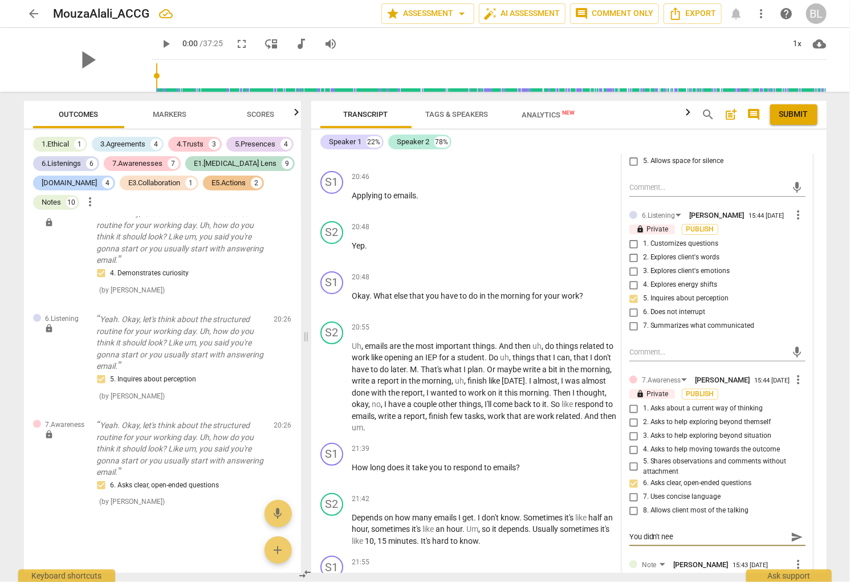
type textarea "You didn't need"
click at [482, 400] on span "things" at bounding box center [471, 404] width 22 height 9
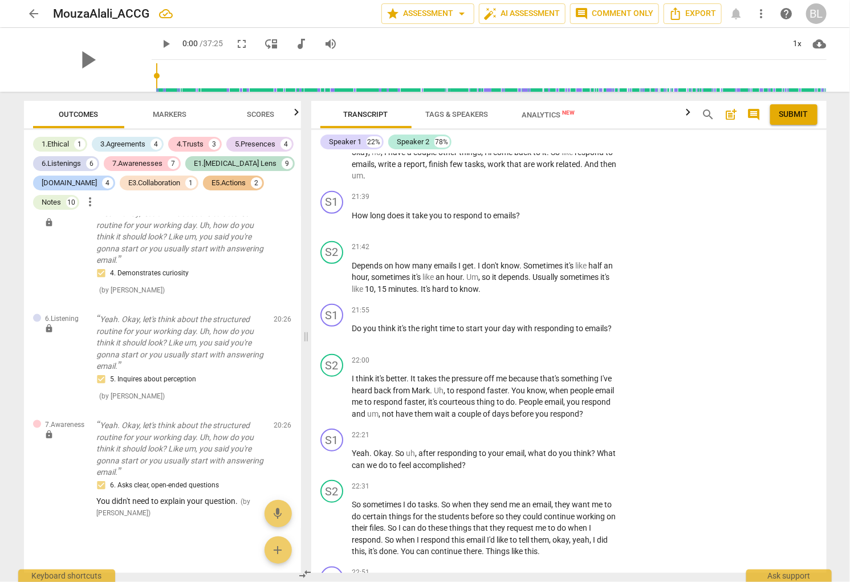
scroll to position [5800, 0]
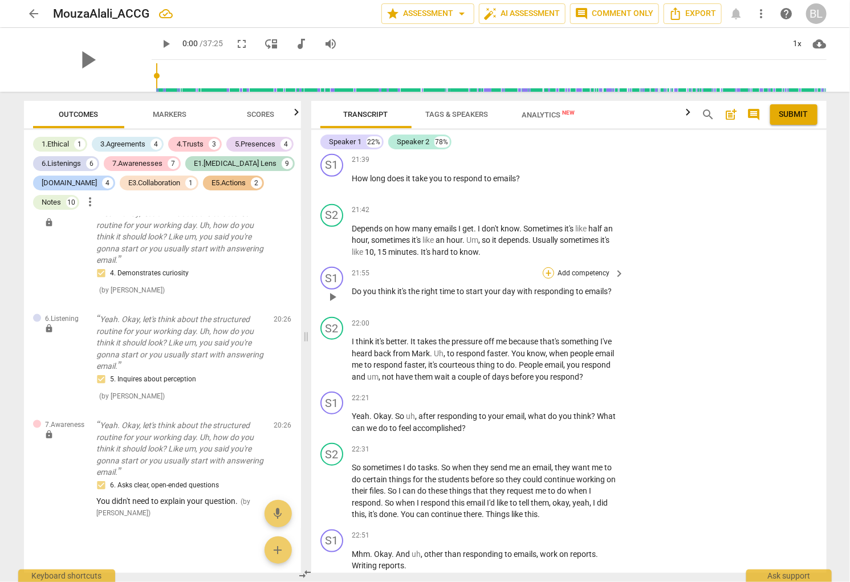
click at [546, 267] on div "+" at bounding box center [548, 272] width 11 height 11
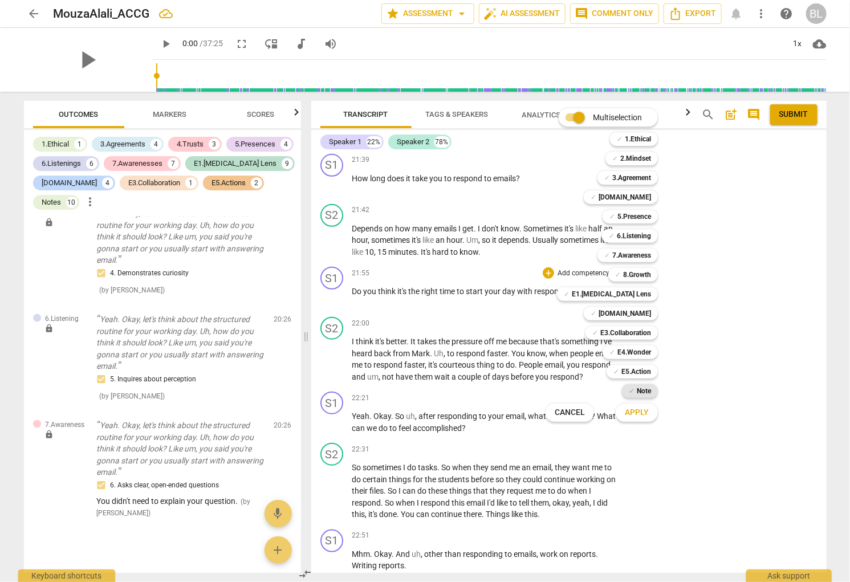
click at [643, 388] on b "Note" at bounding box center [644, 391] width 14 height 14
click at [646, 411] on span "Apply" at bounding box center [637, 412] width 24 height 11
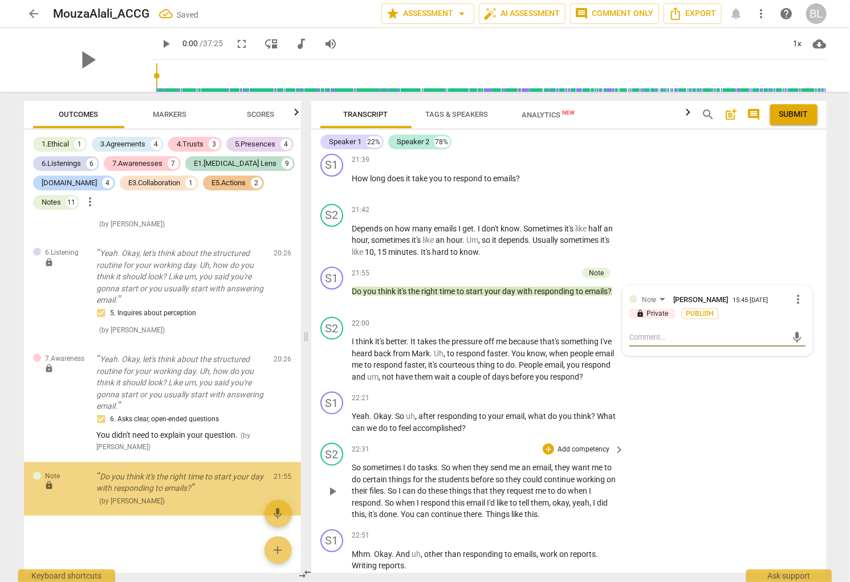
scroll to position [4379, 0]
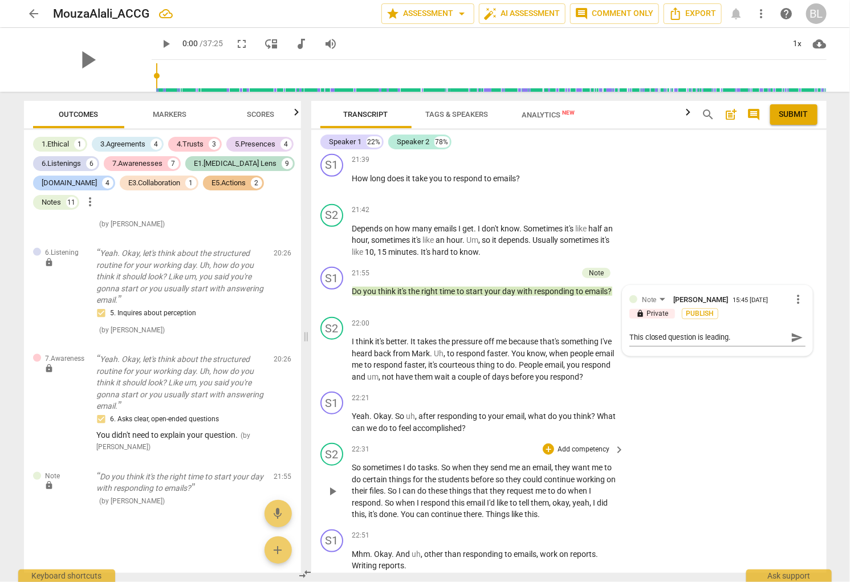
click at [719, 439] on div "S2 play_arrow pause 22:31 + Add competency keyboard_arrow_right So sometimes I …" at bounding box center [569, 482] width 516 height 87
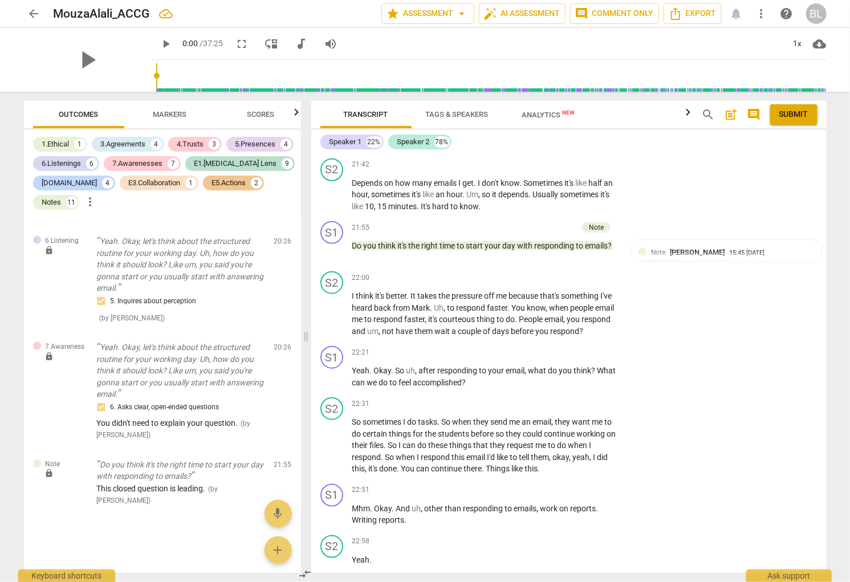
scroll to position [5901, 0]
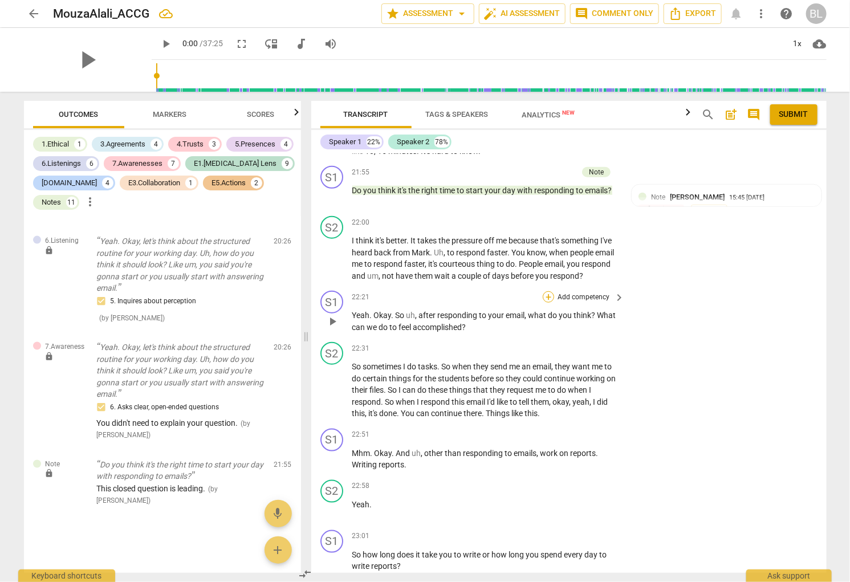
click at [546, 291] on div "+" at bounding box center [548, 296] width 11 height 11
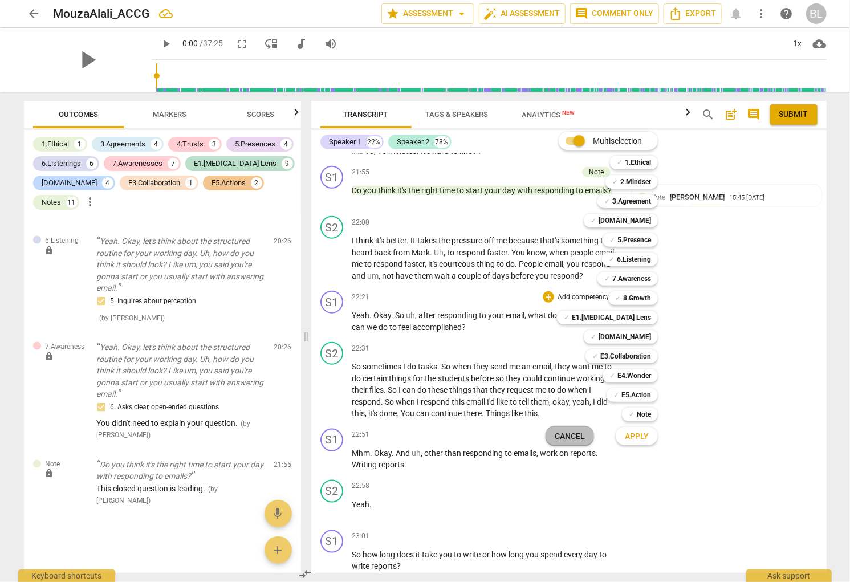
click at [563, 433] on span "Cancel" at bounding box center [570, 436] width 30 height 11
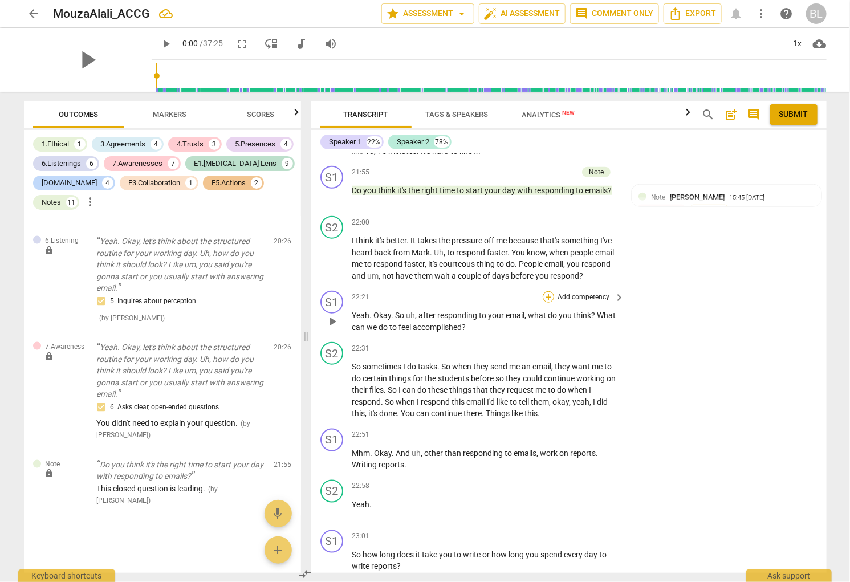
click at [548, 291] on div "+" at bounding box center [548, 296] width 11 height 11
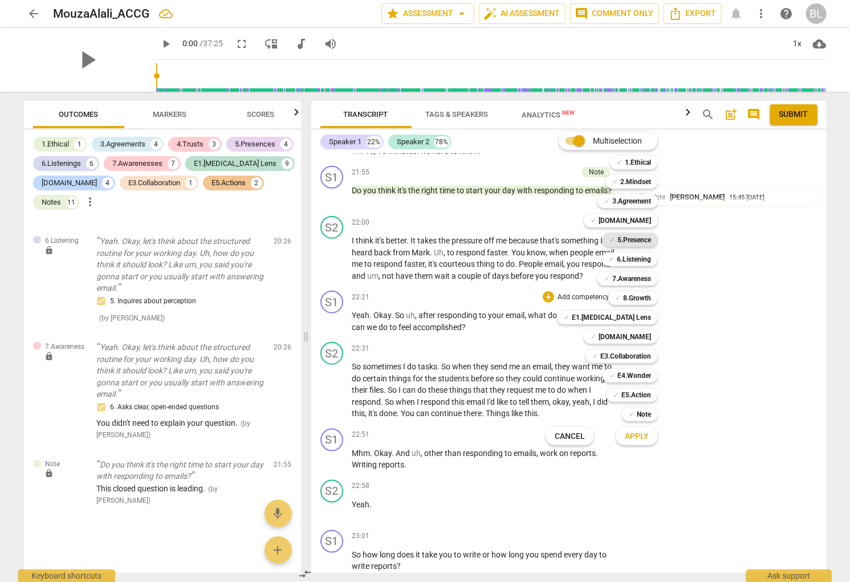
click at [642, 236] on b "5.Presence" at bounding box center [635, 240] width 34 height 14
click at [640, 260] on b "6.Listening" at bounding box center [634, 260] width 34 height 14
click at [638, 276] on b "7.Awareness" at bounding box center [632, 279] width 39 height 14
click at [644, 374] on b "E4.Wonder" at bounding box center [635, 376] width 34 height 14
click at [639, 435] on span "Apply" at bounding box center [637, 436] width 24 height 11
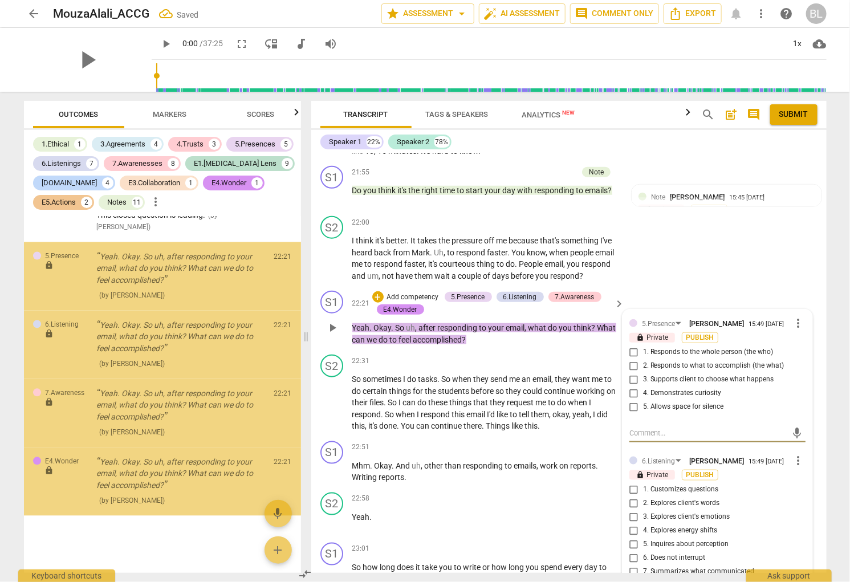
scroll to position [4666, 0]
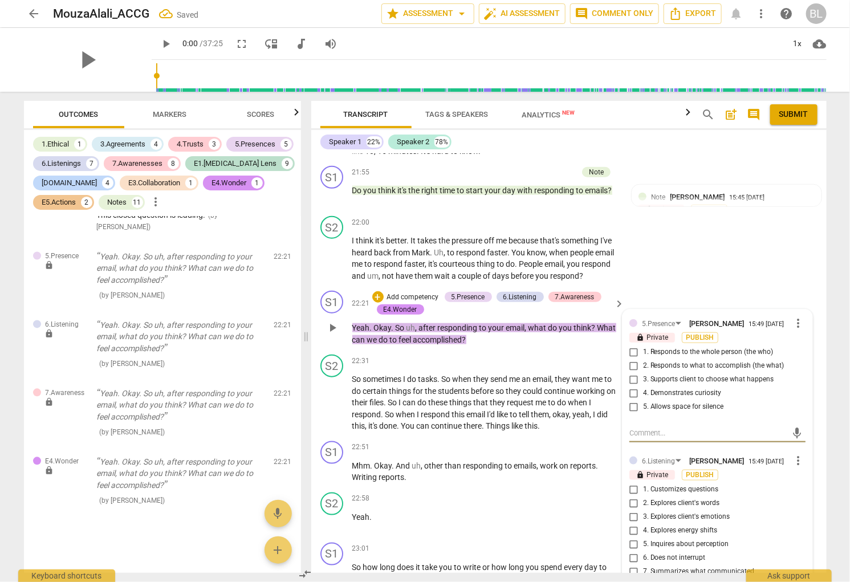
click at [631, 387] on input "4. Demonstrates curiosity" at bounding box center [634, 394] width 18 height 14
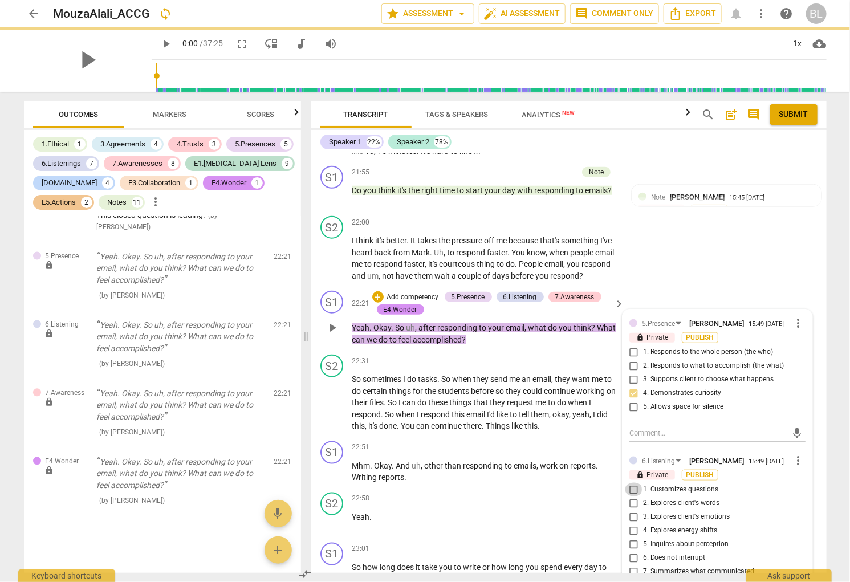
click at [631, 487] on input "1. Customizes questions" at bounding box center [634, 490] width 18 height 14
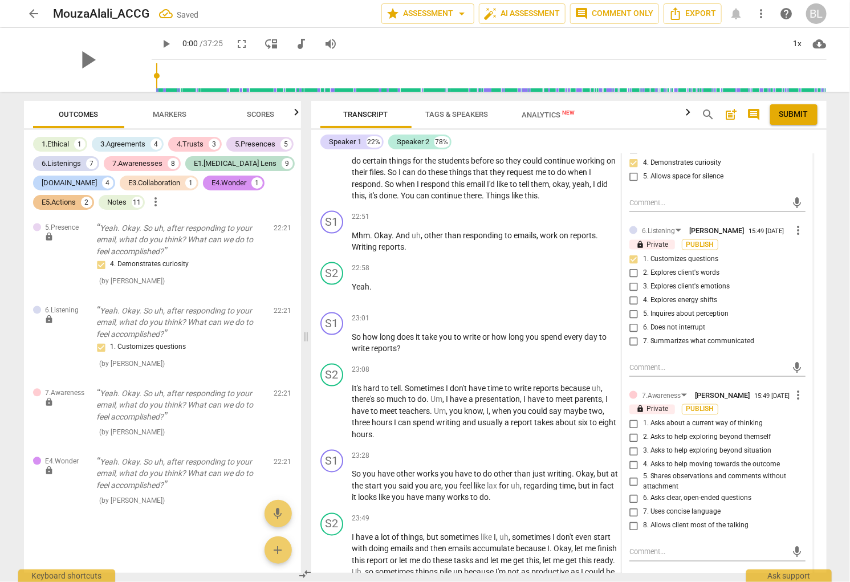
scroll to position [6165, 0]
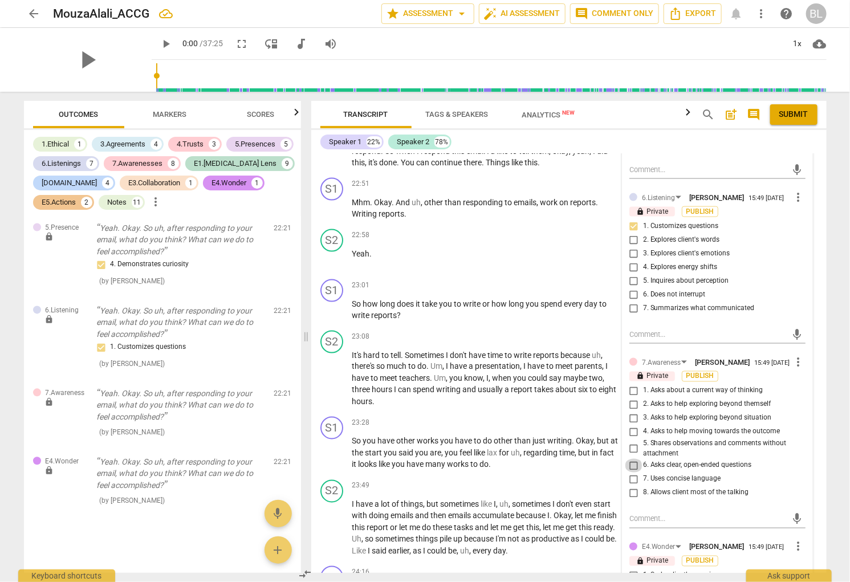
click at [629, 464] on input "6. Asks clear, open-ended questions" at bounding box center [634, 466] width 18 height 14
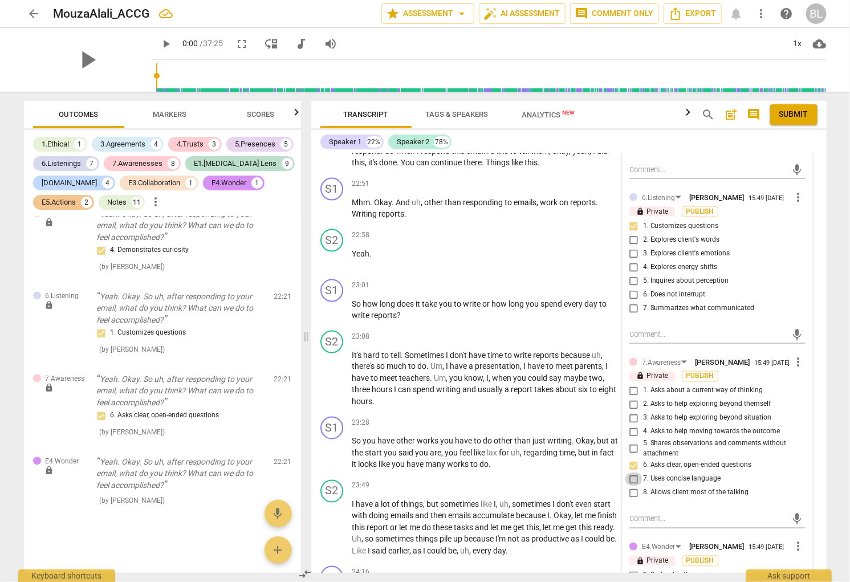
click at [631, 481] on input "7. Uses concise language" at bounding box center [634, 480] width 18 height 14
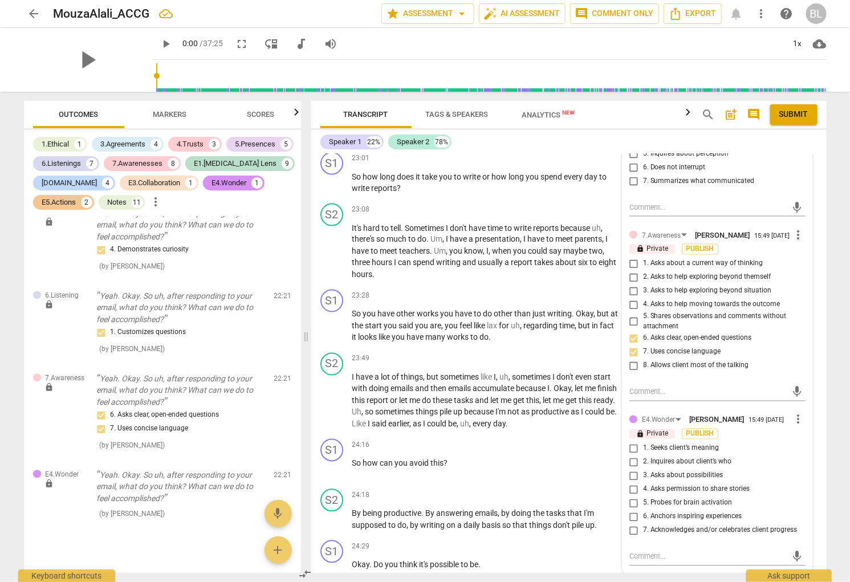
scroll to position [6291, 0]
click at [631, 481] on input "3. Asks about possibilities" at bounding box center [634, 477] width 18 height 14
click at [595, 509] on p "By being productive . By answering emails , by doing the tasks that I'm suppose…" at bounding box center [485, 520] width 267 height 23
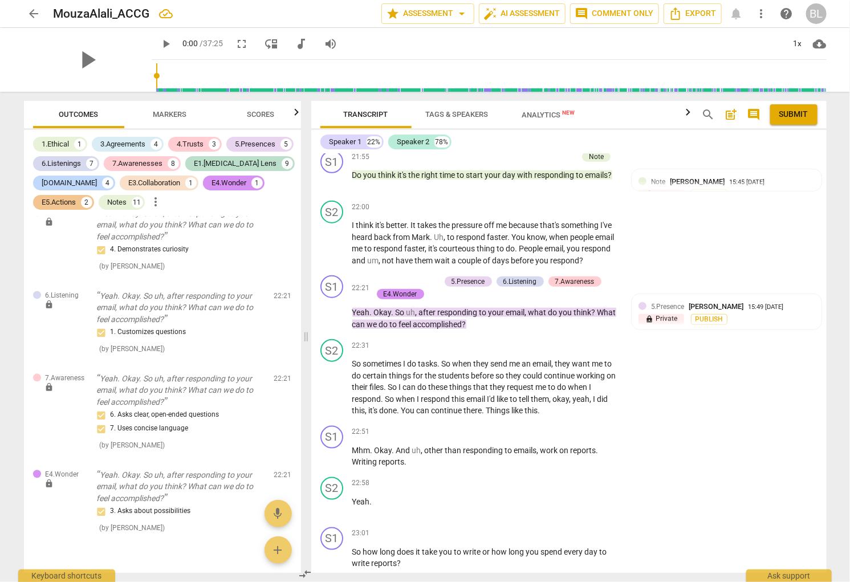
scroll to position [5907, 0]
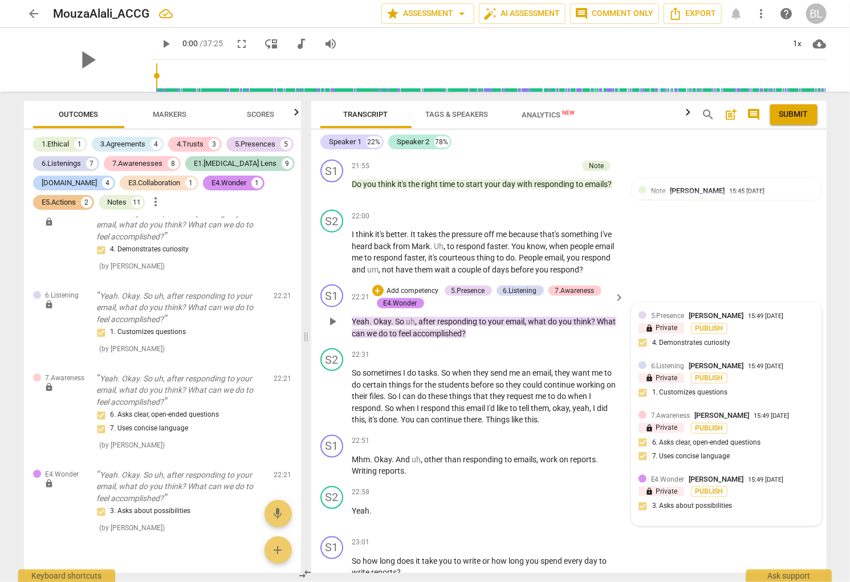
click at [729, 475] on span "[PERSON_NAME]" at bounding box center [717, 479] width 55 height 9
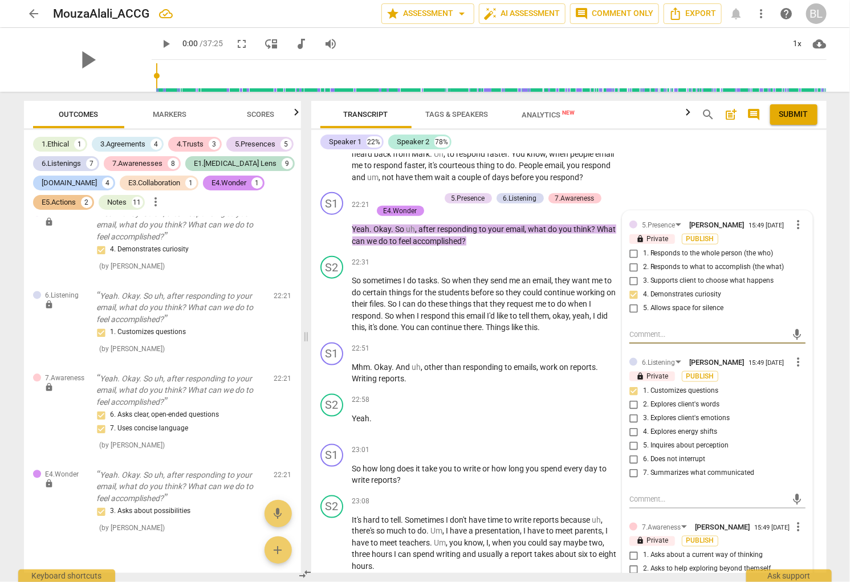
scroll to position [6009, 0]
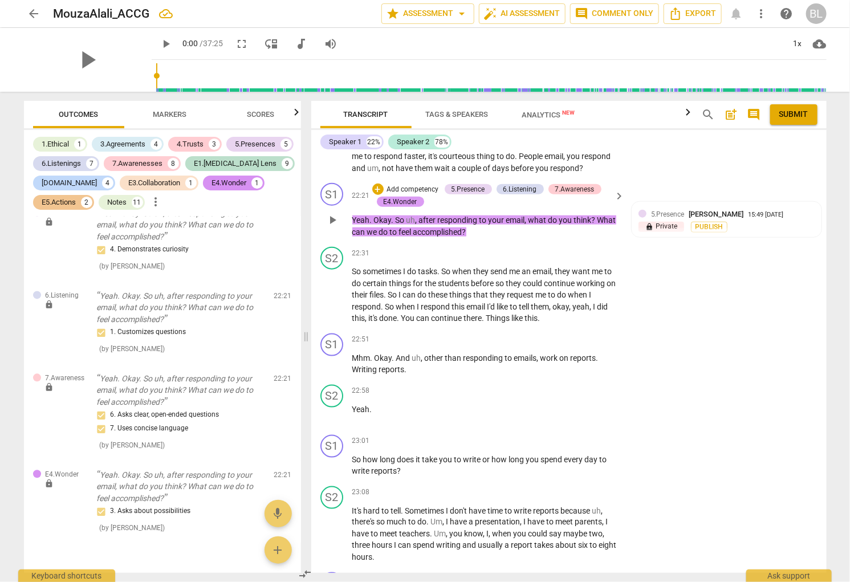
click at [411, 197] on div "E4.Wonder" at bounding box center [401, 202] width 34 height 10
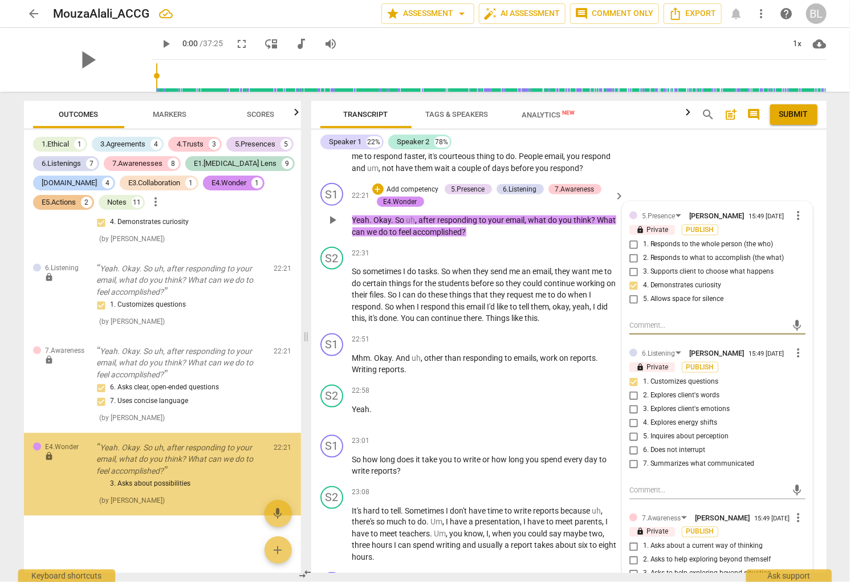
scroll to position [4736, 0]
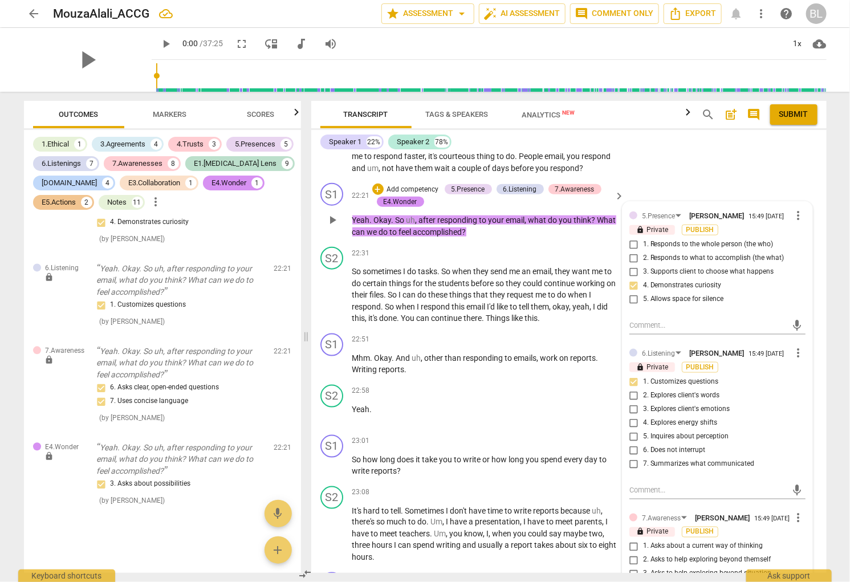
click at [720, 552] on span "1. Asks about a current way of thinking" at bounding box center [703, 547] width 120 height 10
click at [643, 553] on input "1. Asks about a current way of thinking" at bounding box center [634, 547] width 18 height 14
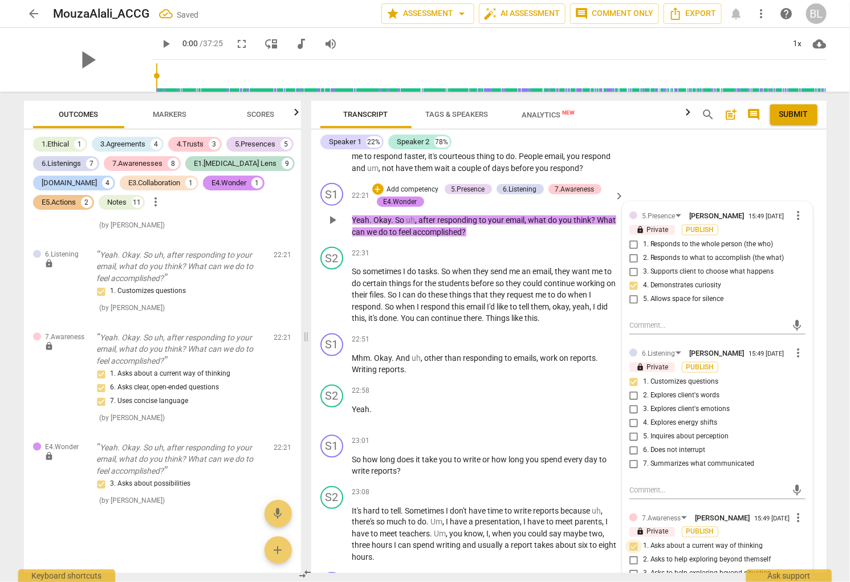
click at [628, 549] on input "1. Asks about a current way of thinking" at bounding box center [634, 547] width 18 height 14
click at [630, 549] on input "1. Asks about a current way of thinking" at bounding box center [634, 547] width 18 height 14
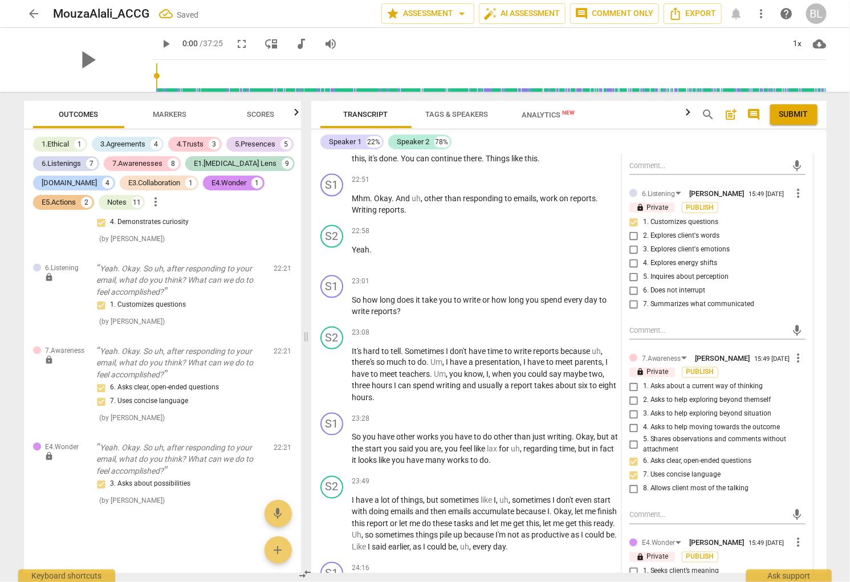
scroll to position [6174, 0]
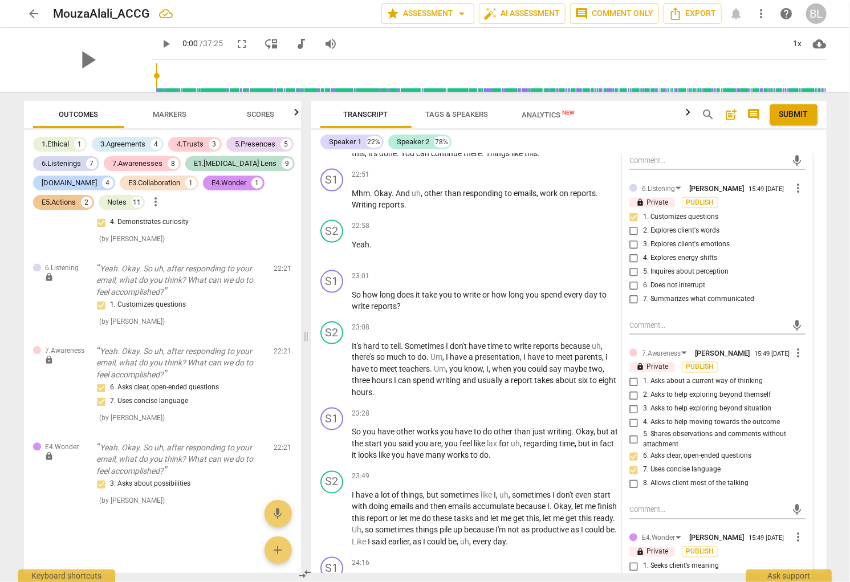
click at [630, 424] on input "4. Asks to help moving towards the outcome" at bounding box center [634, 423] width 18 height 14
click at [630, 425] on input "4. Asks to help moving towards the outcome" at bounding box center [634, 423] width 18 height 14
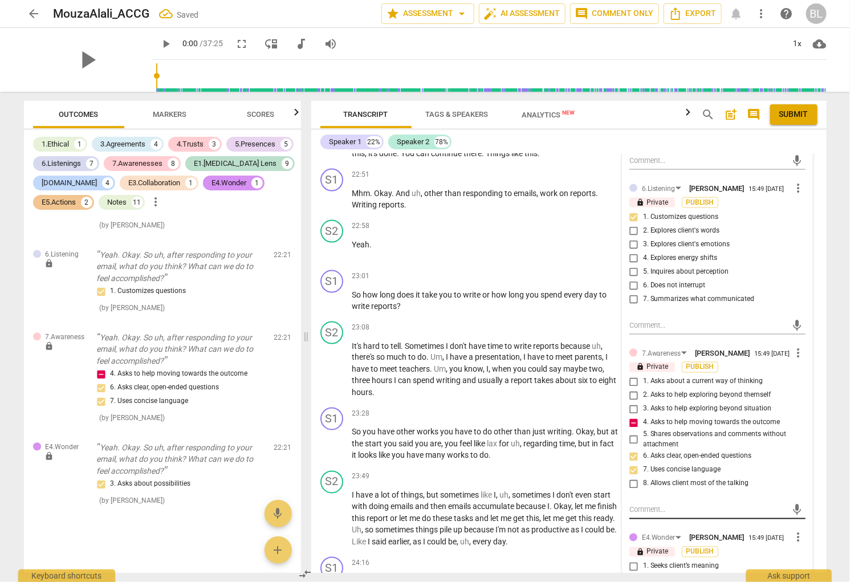
click at [643, 515] on textarea at bounding box center [709, 510] width 158 height 11
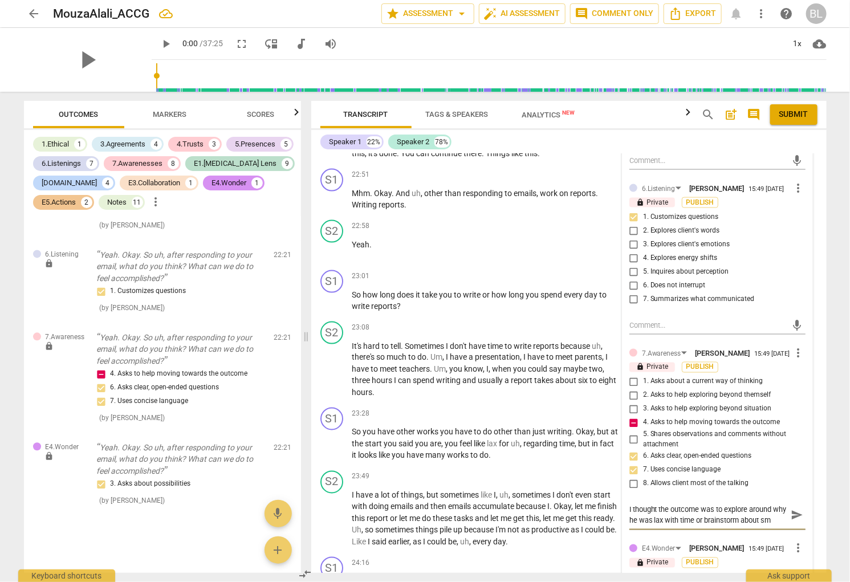
scroll to position [10, 0]
click at [576, 491] on span "don't" at bounding box center [566, 495] width 19 height 9
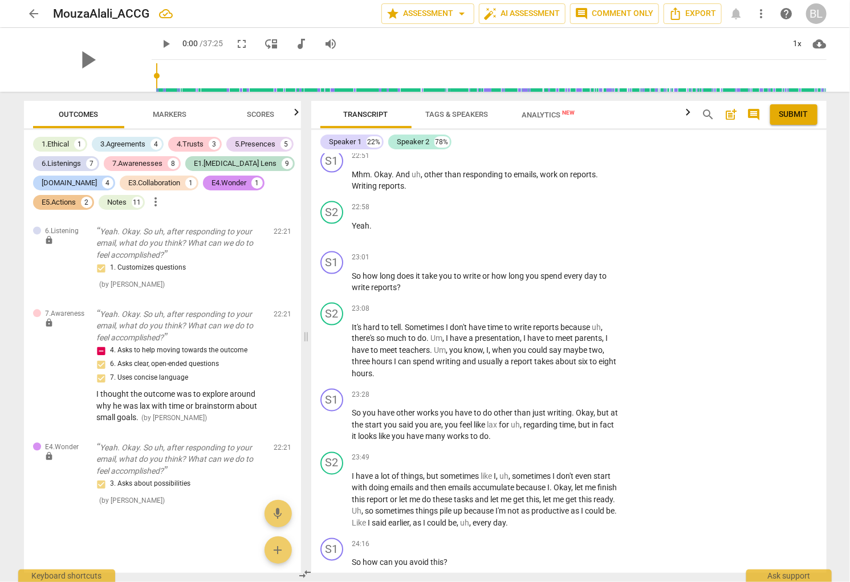
scroll to position [6202, 0]
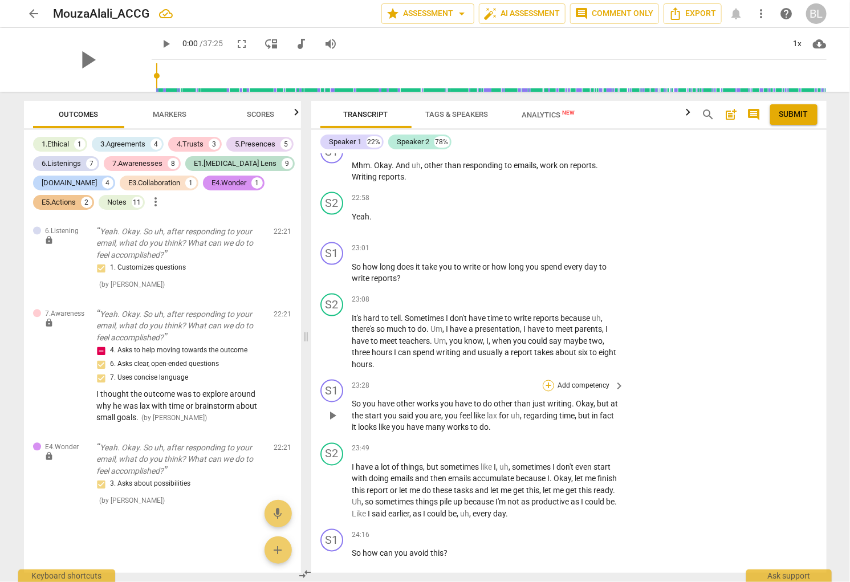
click at [546, 380] on div "+" at bounding box center [548, 385] width 11 height 11
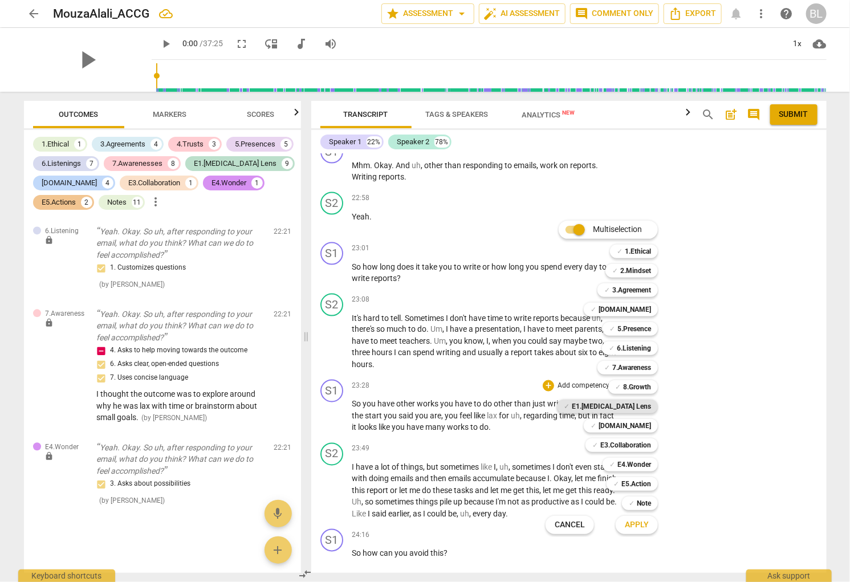
click at [640, 404] on b "E1.[MEDICAL_DATA] Lens" at bounding box center [611, 407] width 79 height 14
click at [644, 525] on span "Apply" at bounding box center [637, 525] width 24 height 11
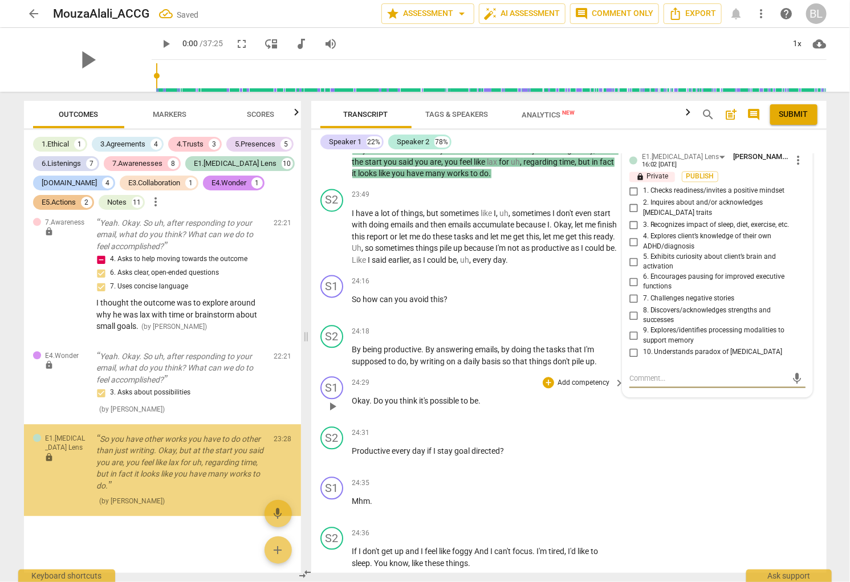
scroll to position [4865, 0]
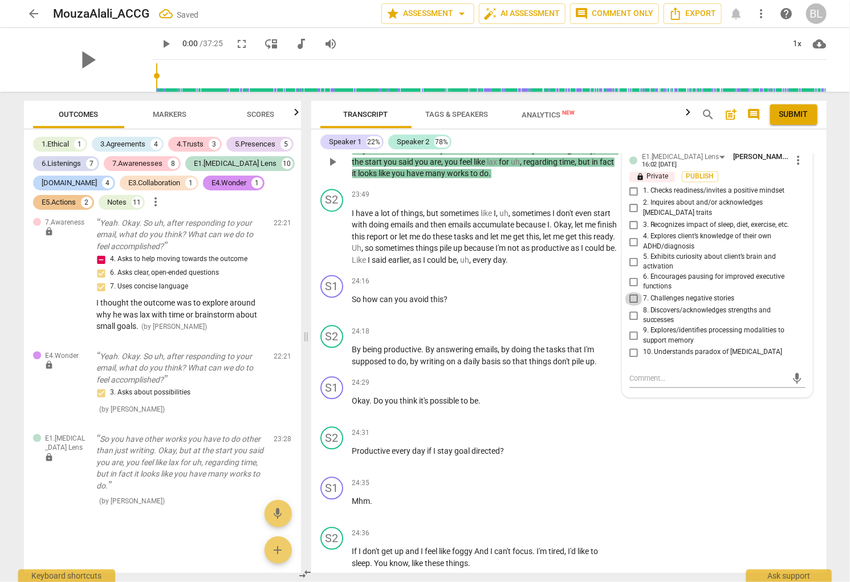
click at [630, 293] on input "7. Challenges negative stories" at bounding box center [634, 300] width 18 height 14
click at [646, 412] on div "S1 play_arrow pause 24:29 + Add competency keyboard_arrow_right Okay . Do you t…" at bounding box center [569, 397] width 516 height 50
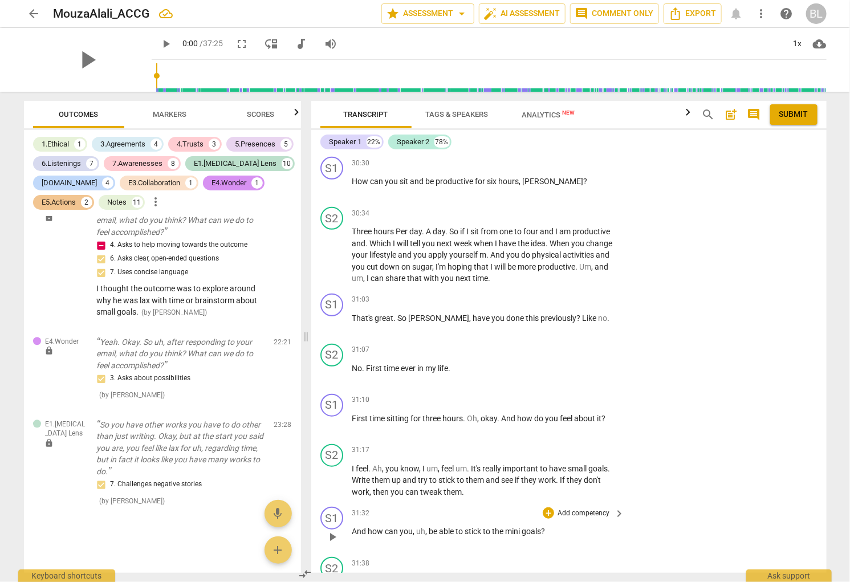
scroll to position [9339, 0]
click at [546, 295] on div "+" at bounding box center [548, 300] width 11 height 11
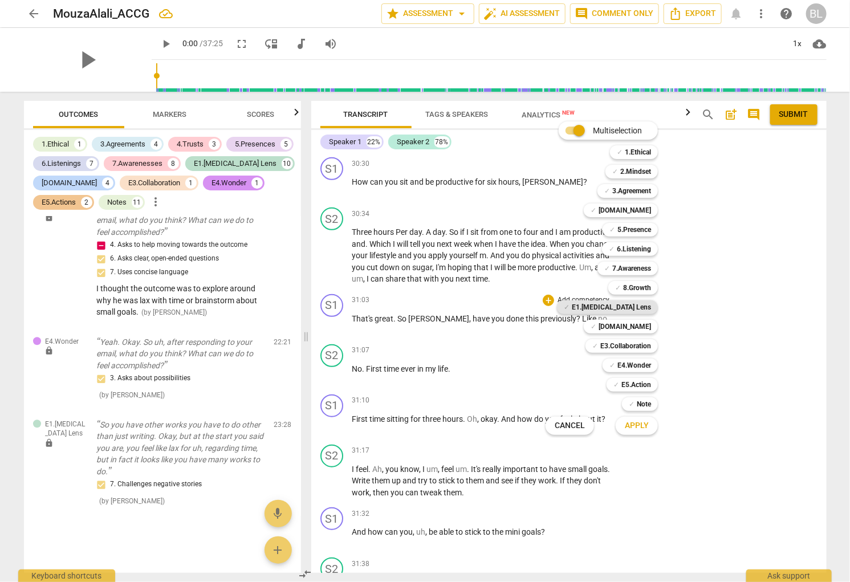
click at [642, 305] on b "E1.[MEDICAL_DATA] Lens" at bounding box center [611, 308] width 79 height 14
click at [627, 427] on span "Apply" at bounding box center [637, 425] width 24 height 11
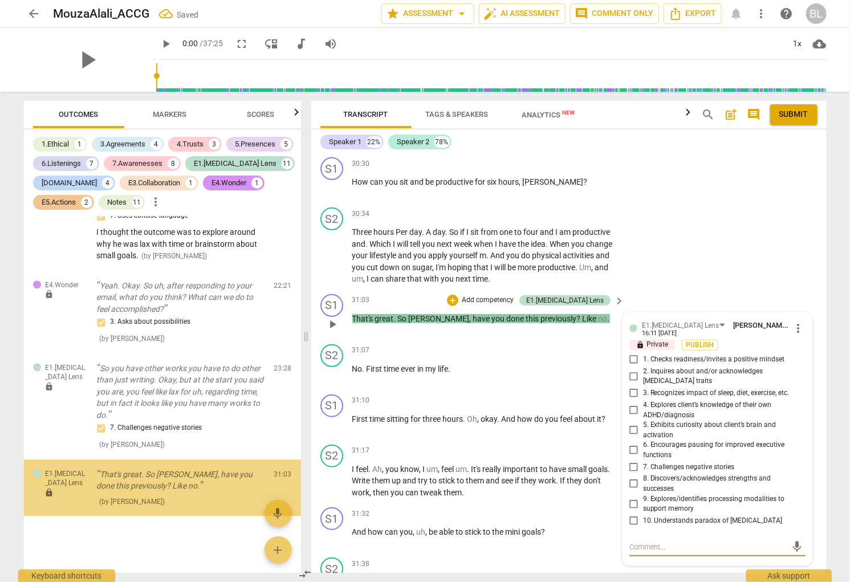
scroll to position [4936, 0]
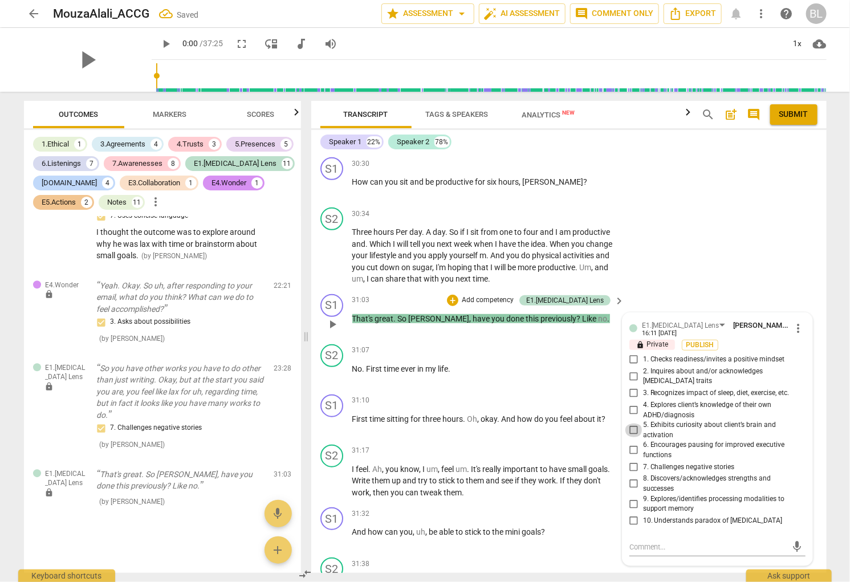
click at [629, 424] on input "5. Exhibits curiosity about client’s brain and activation" at bounding box center [634, 431] width 18 height 14
click at [605, 440] on div "S2 play_arrow pause 31:17 + Add competency keyboard_arrow_right I feel . Ah , y…" at bounding box center [569, 471] width 516 height 63
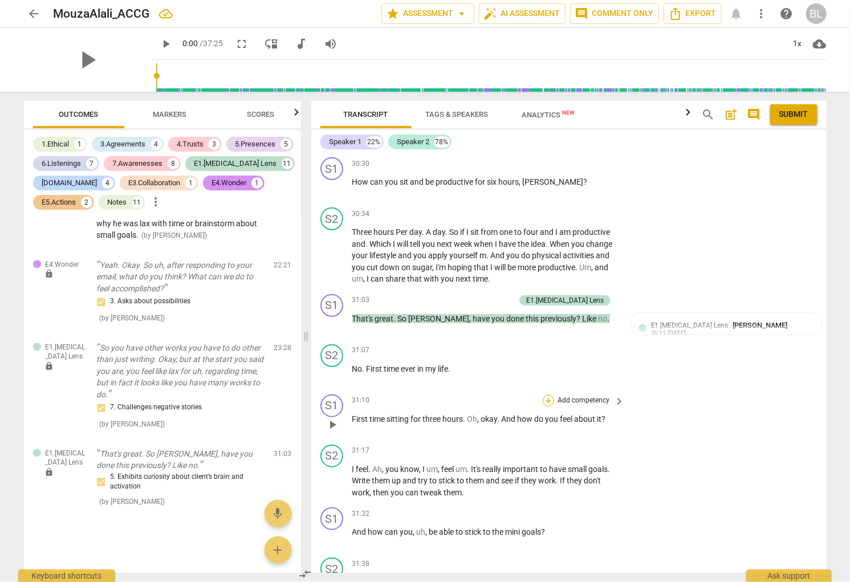
click at [545, 395] on div "+" at bounding box center [548, 400] width 11 height 11
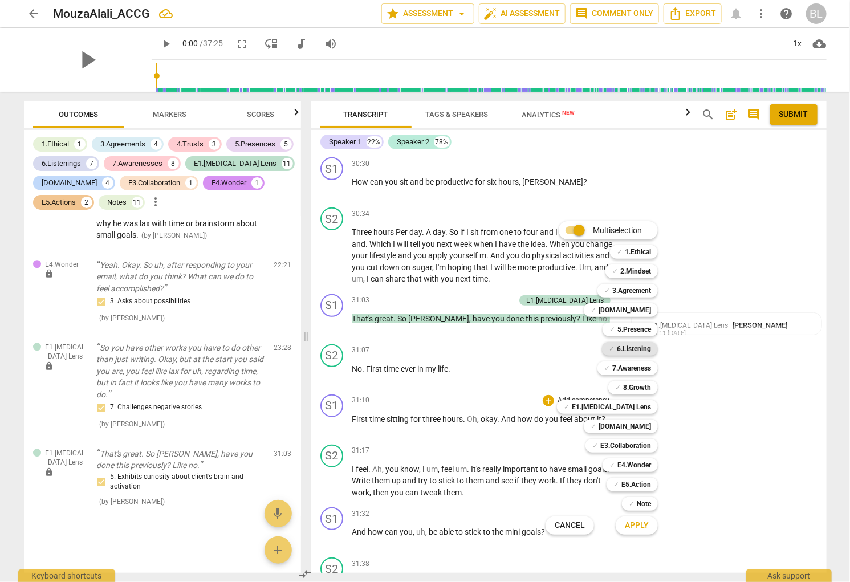
click at [632, 346] on b "6.Listening" at bounding box center [634, 349] width 34 height 14
click at [640, 525] on span "Apply" at bounding box center [637, 525] width 24 height 11
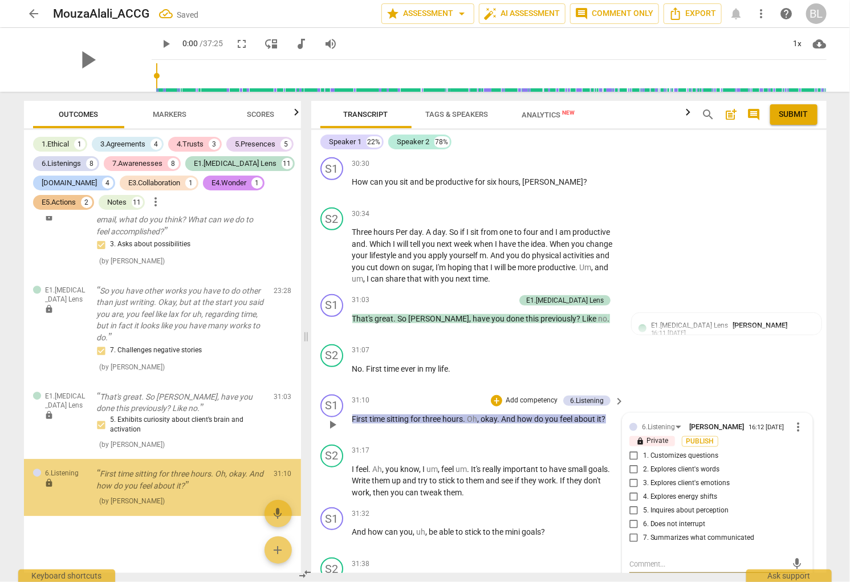
scroll to position [5014, 0]
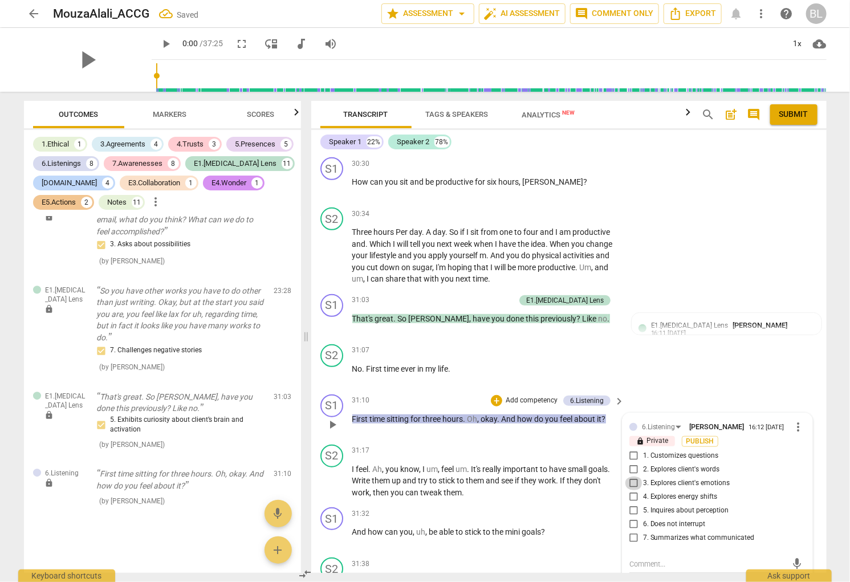
click at [631, 477] on input "3. Explores client's emotions" at bounding box center [634, 484] width 18 height 14
click at [582, 519] on div "31:32 + Add competency keyboard_arrow_right And how can you , uh , be able to s…" at bounding box center [489, 528] width 274 height 41
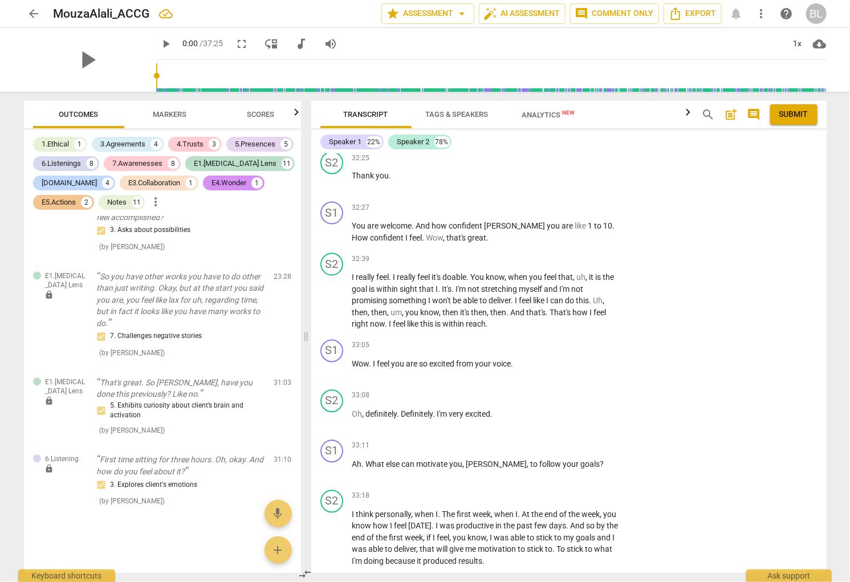
scroll to position [10046, 0]
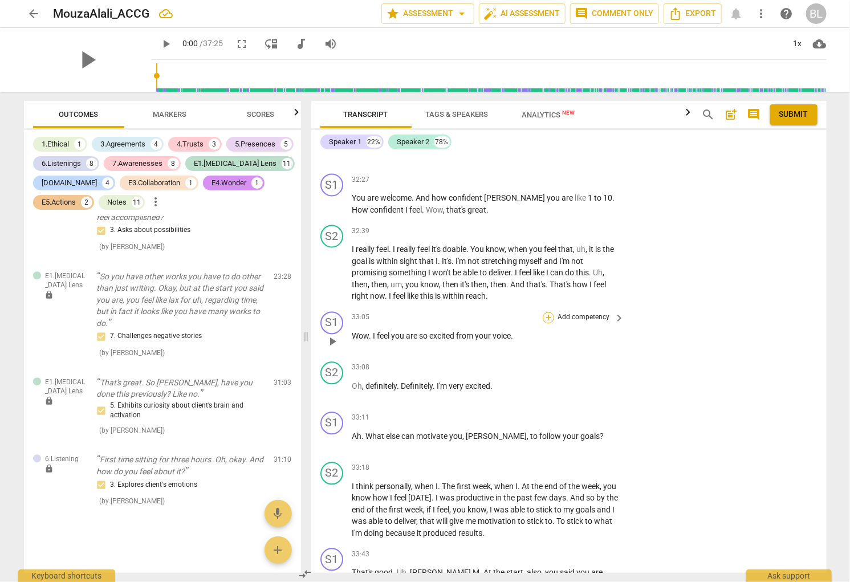
click at [549, 313] on div "+" at bounding box center [548, 318] width 11 height 11
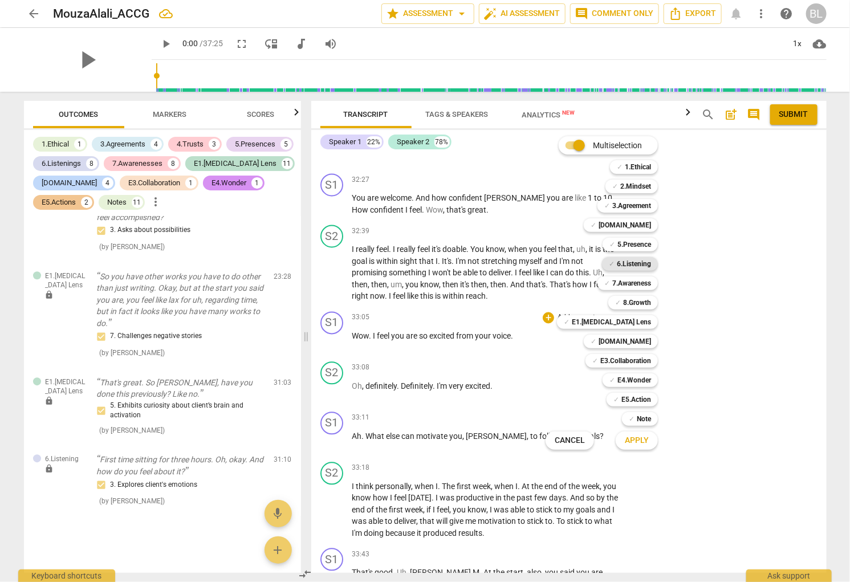
click at [643, 263] on b "6.Listening" at bounding box center [634, 264] width 34 height 14
click at [645, 441] on span "Apply" at bounding box center [637, 440] width 24 height 11
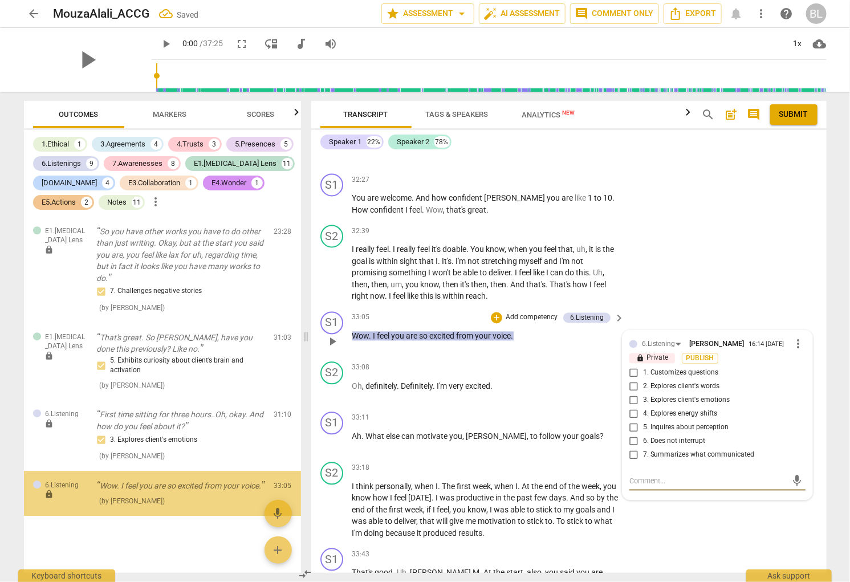
scroll to position [5084, 0]
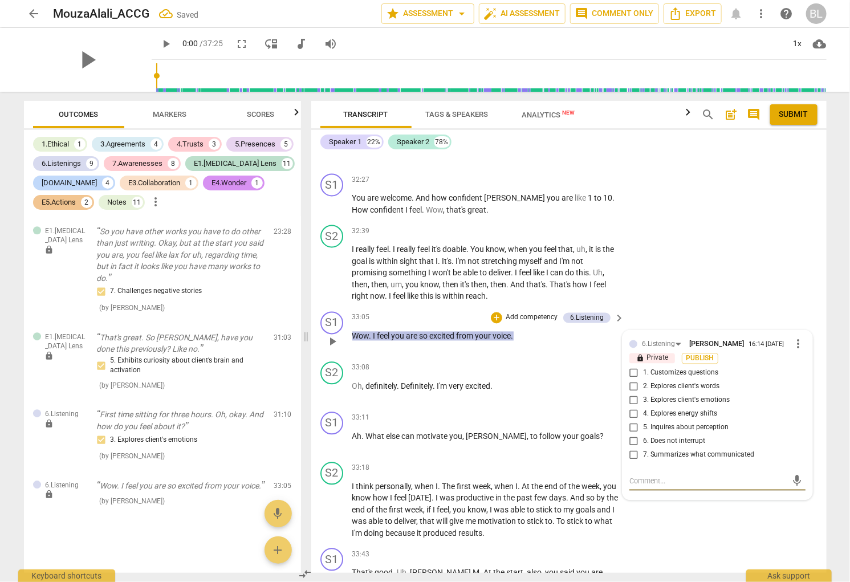
click at [633, 408] on input "4. Explores energy shifts" at bounding box center [634, 415] width 18 height 14
click at [682, 506] on div "S2 play_arrow pause 33:18 + Add competency keyboard_arrow_right I think persona…" at bounding box center [569, 501] width 516 height 87
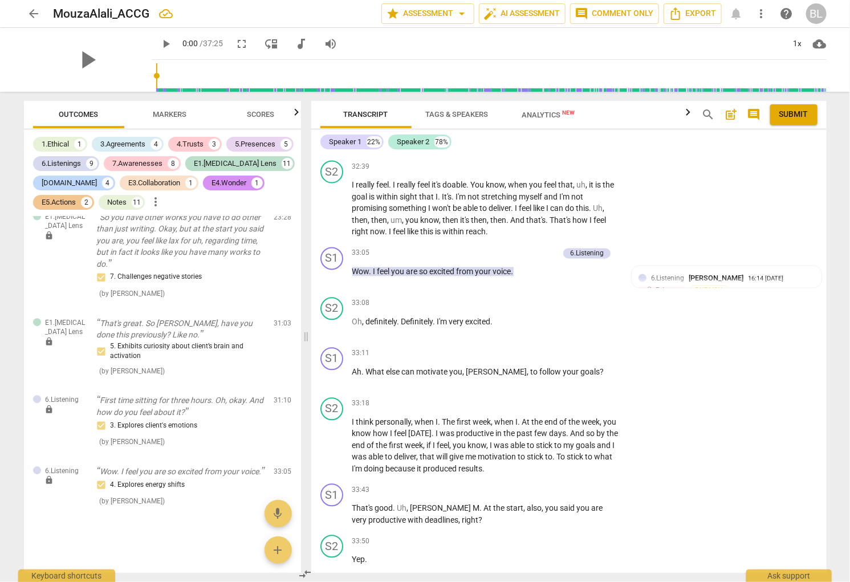
scroll to position [10146, 0]
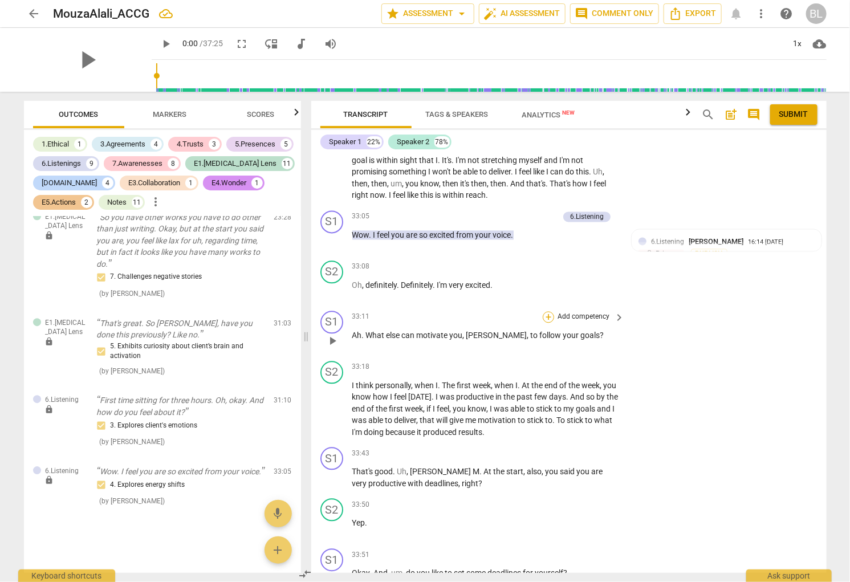
click at [548, 312] on div "+" at bounding box center [548, 317] width 11 height 11
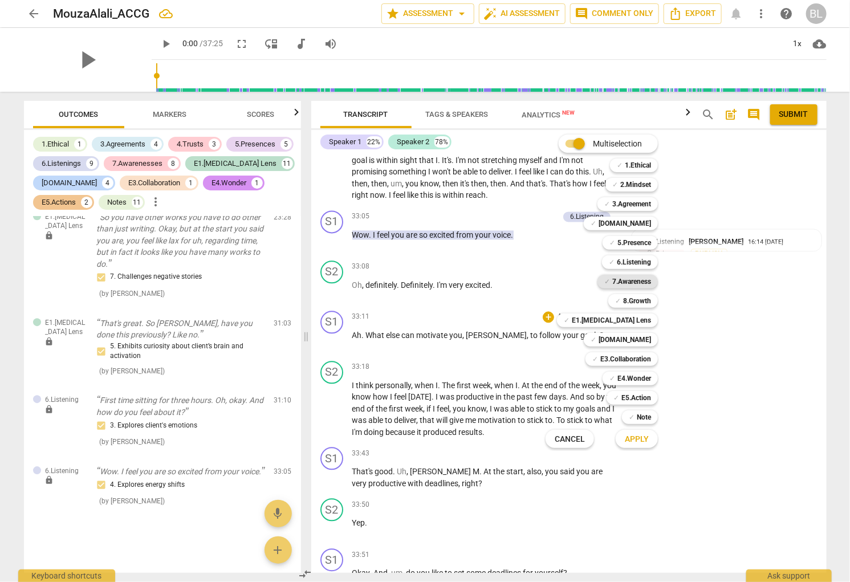
click at [637, 279] on b "7.Awareness" at bounding box center [632, 282] width 39 height 14
click at [651, 437] on button "Apply" at bounding box center [637, 439] width 42 height 21
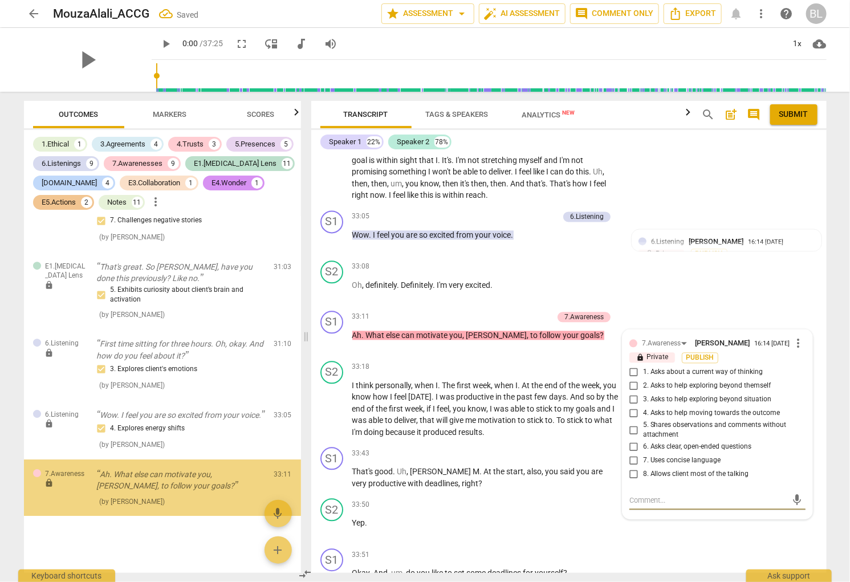
scroll to position [5156, 0]
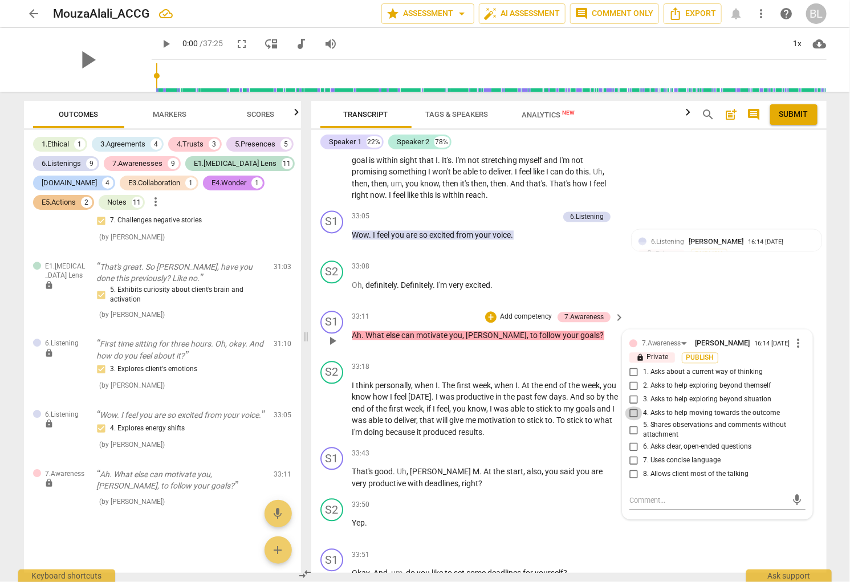
click at [630, 407] on input "4. Asks to help moving towards the outcome" at bounding box center [634, 414] width 18 height 14
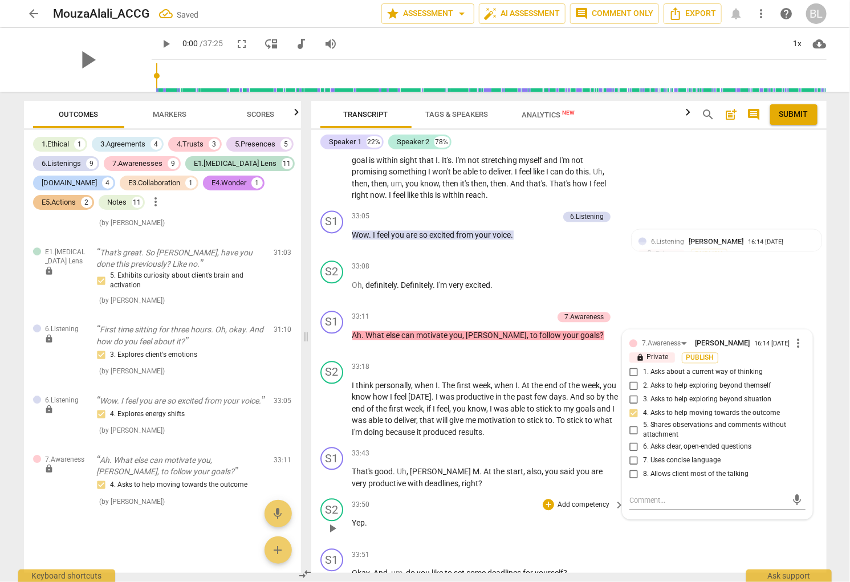
click at [583, 518] on p "Yep ." at bounding box center [485, 524] width 267 height 12
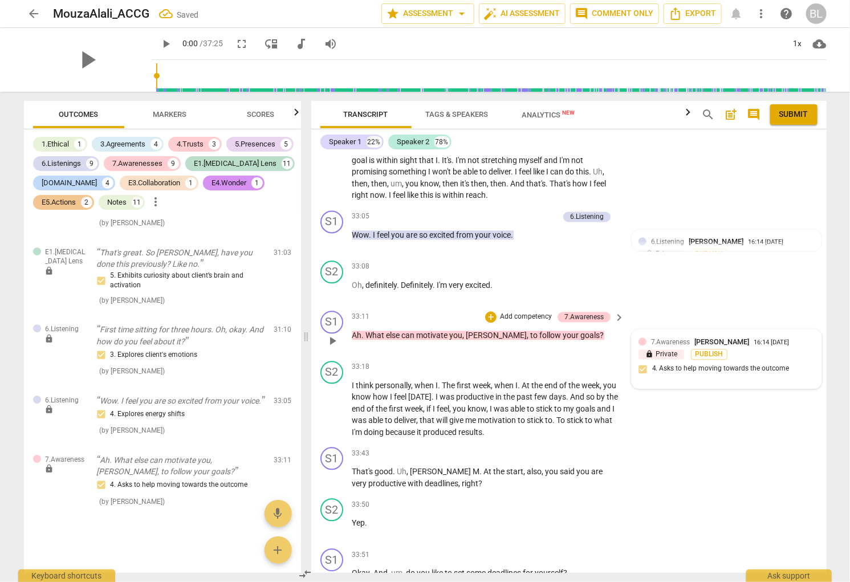
click at [700, 338] on span "[PERSON_NAME]" at bounding box center [722, 342] width 55 height 9
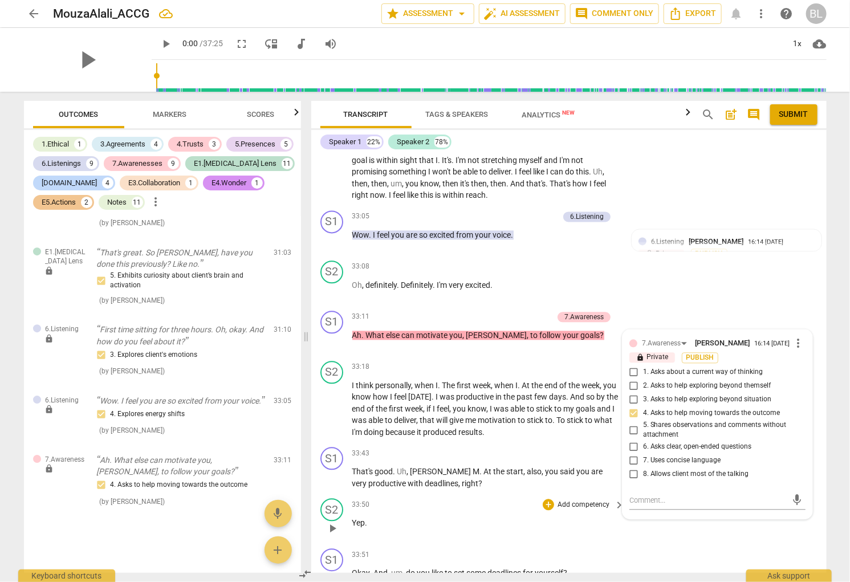
click at [577, 505] on div "33:50 + Add competency keyboard_arrow_right Yep ." at bounding box center [489, 519] width 274 height 41
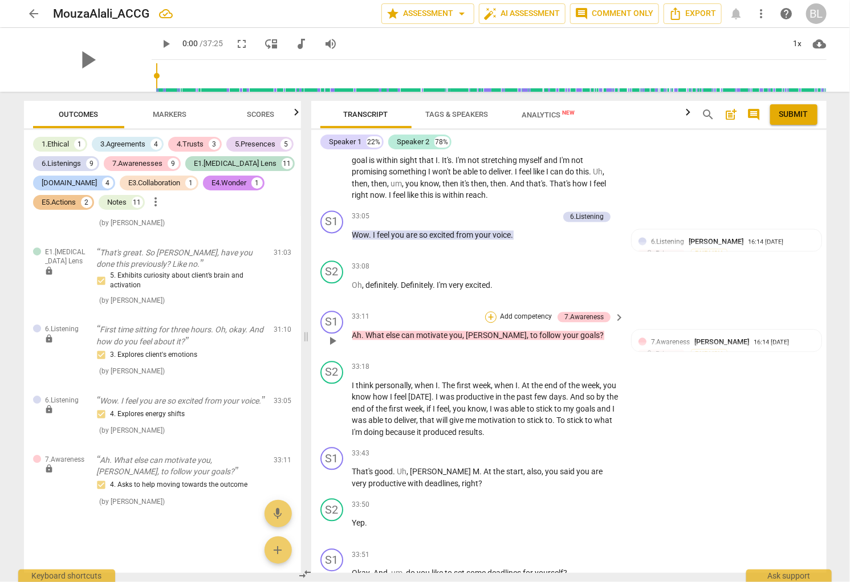
click at [489, 312] on div "+" at bounding box center [490, 317] width 11 height 11
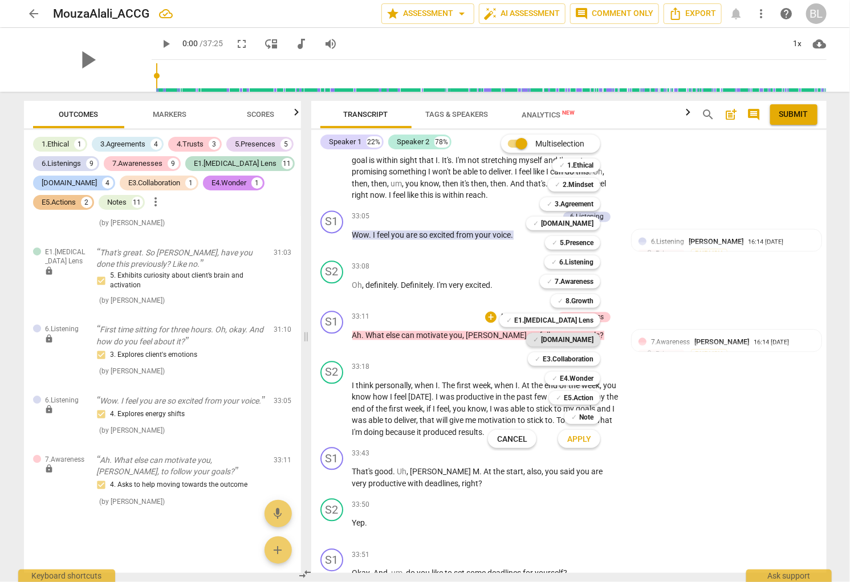
click at [583, 336] on b "[DOMAIN_NAME]" at bounding box center [567, 340] width 52 height 14
click at [582, 438] on span "Apply" at bounding box center [579, 439] width 24 height 11
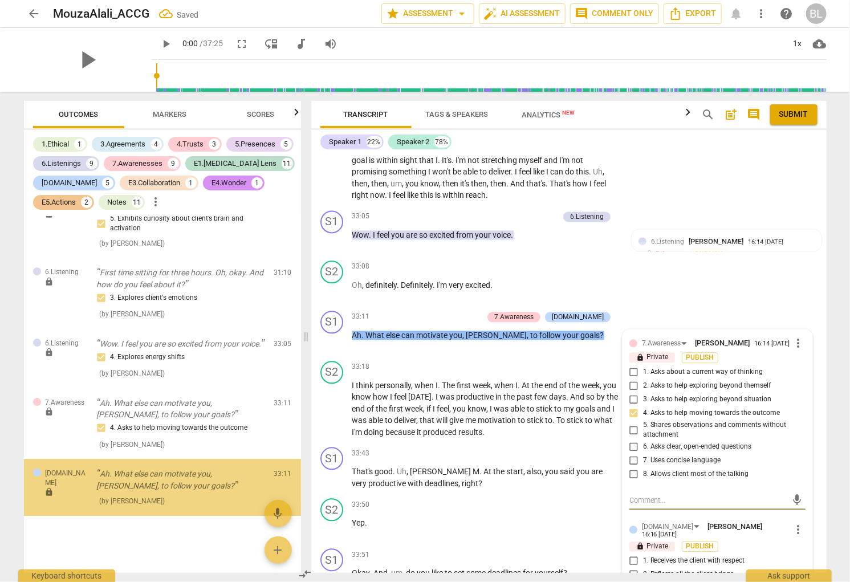
scroll to position [5227, 0]
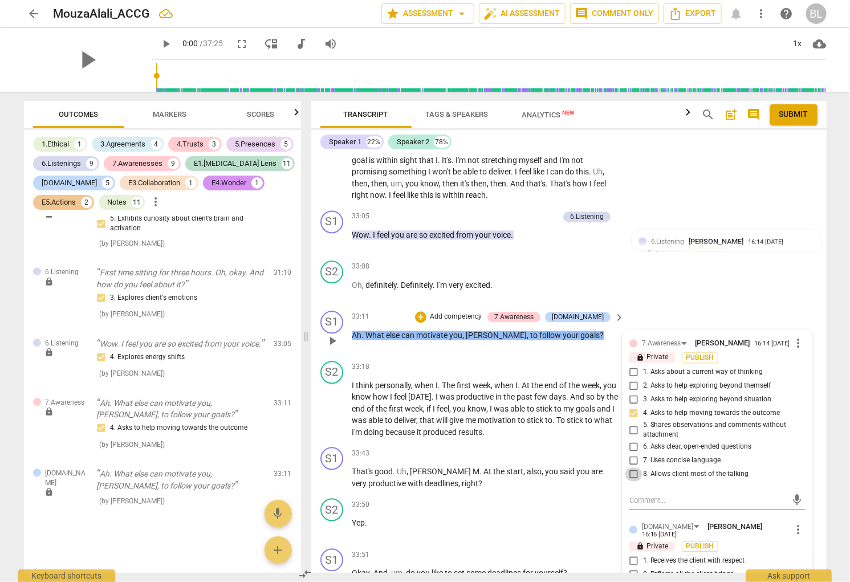
click at [628, 468] on input "8. Allows client most of the talking" at bounding box center [634, 475] width 18 height 14
click at [630, 468] on input "8. Allows client most of the talking" at bounding box center [634, 475] width 18 height 14
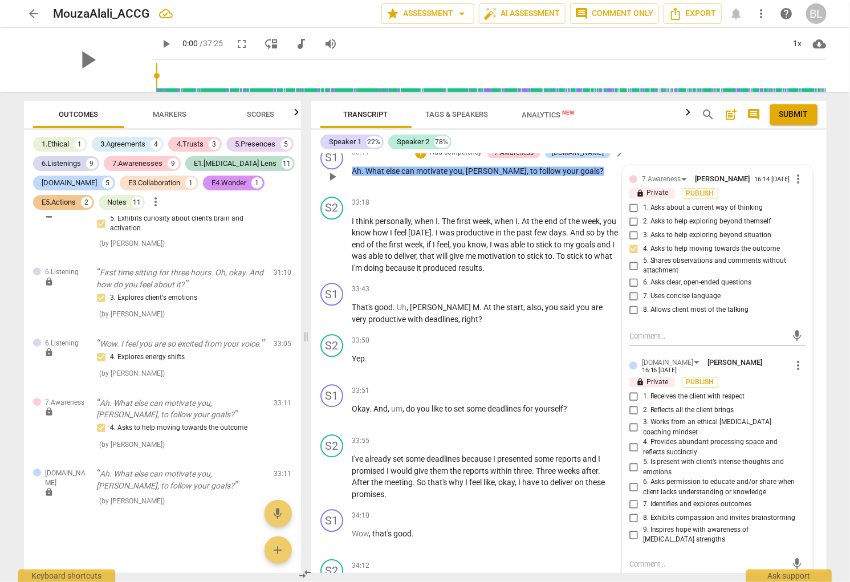
scroll to position [10311, 0]
click at [631, 512] on input "8. Exhibits compassion and invites brainstorming" at bounding box center [634, 519] width 18 height 14
click at [575, 528] on p "Wow , that's good ." at bounding box center [485, 534] width 267 height 12
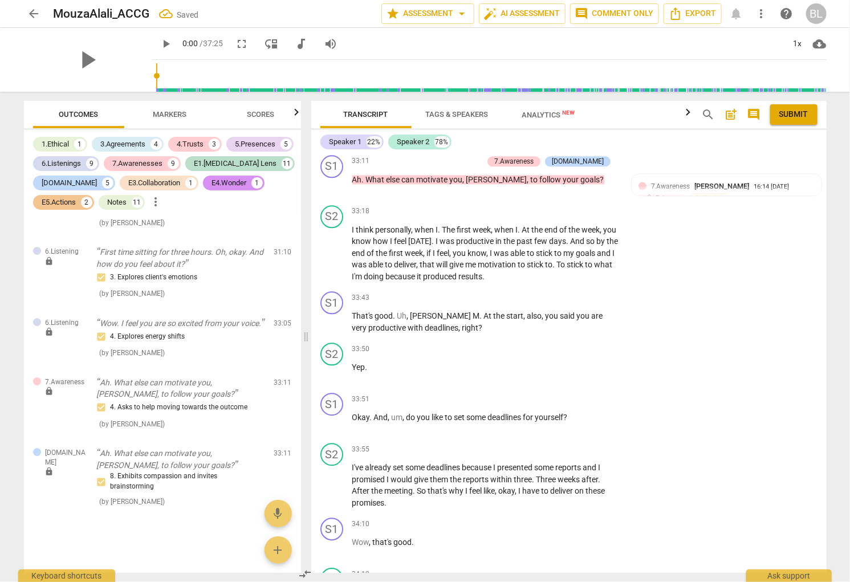
scroll to position [10312, 0]
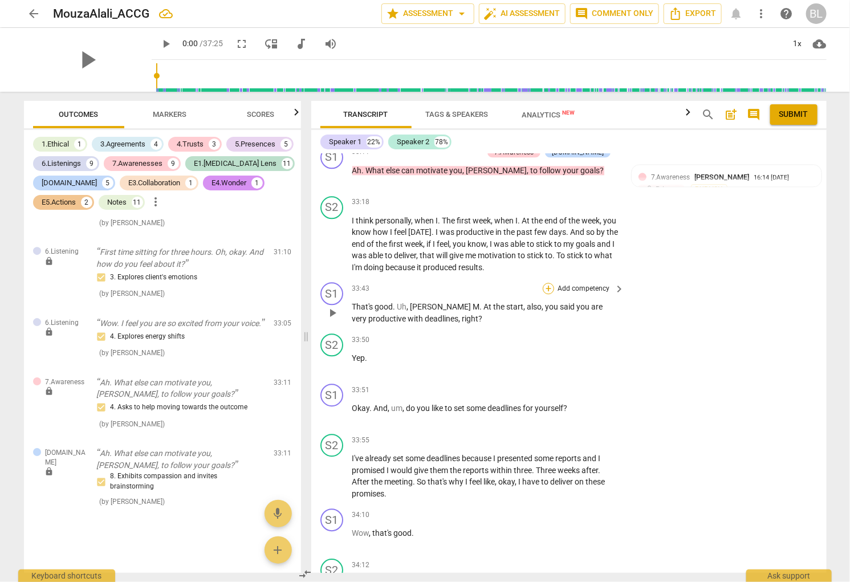
click at [547, 283] on div "+" at bounding box center [548, 288] width 11 height 11
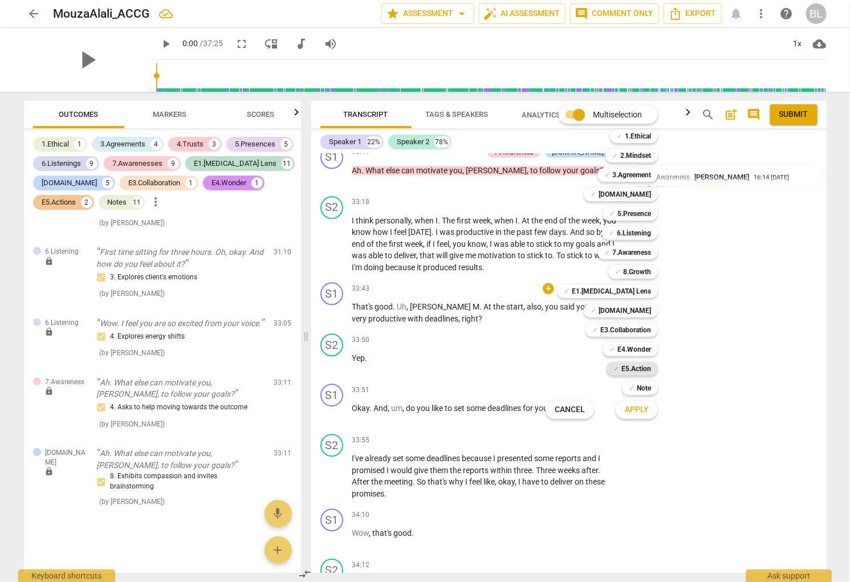
click at [643, 365] on b "E5.Action" at bounding box center [637, 369] width 30 height 14
click at [634, 409] on span "Apply" at bounding box center [637, 409] width 24 height 11
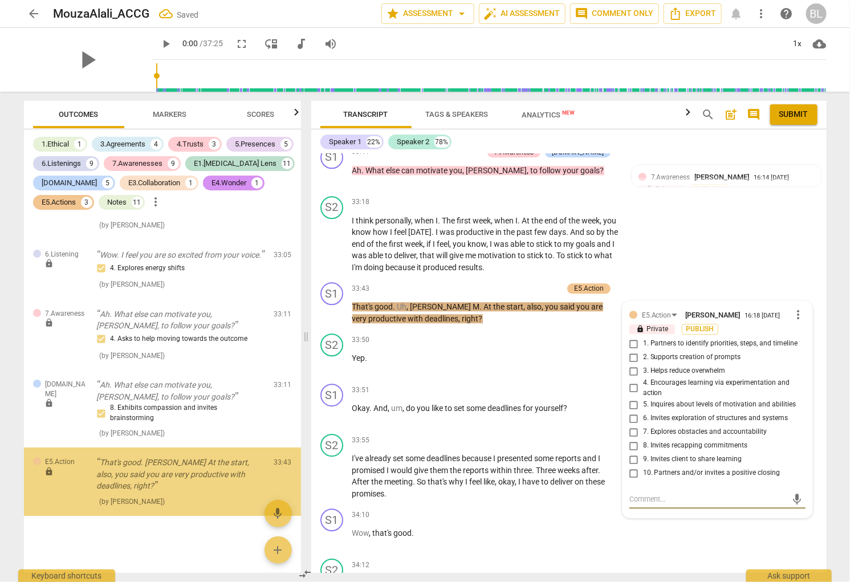
scroll to position [5316, 0]
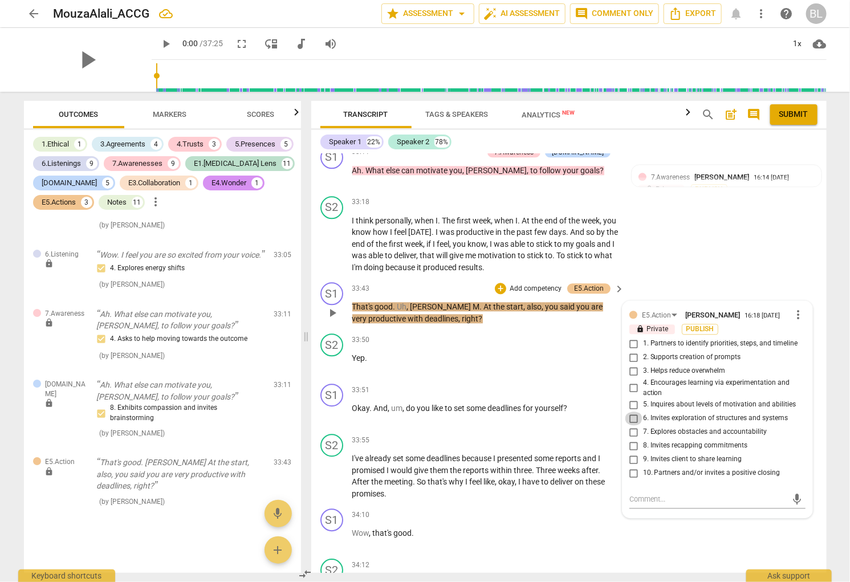
click at [631, 412] on input "6. Invites exploration of structures and systems" at bounding box center [634, 419] width 18 height 14
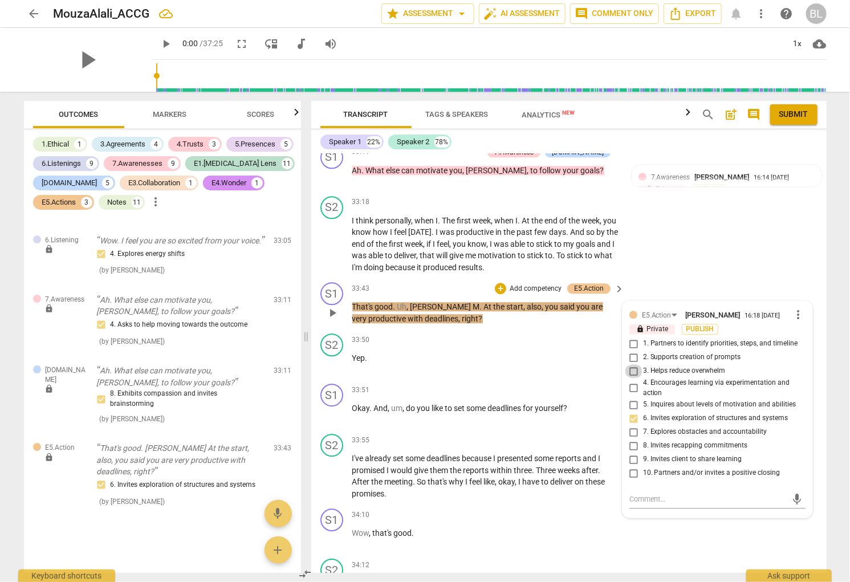
click at [632, 364] on input "3. Helps reduce overwhelm" at bounding box center [634, 371] width 18 height 14
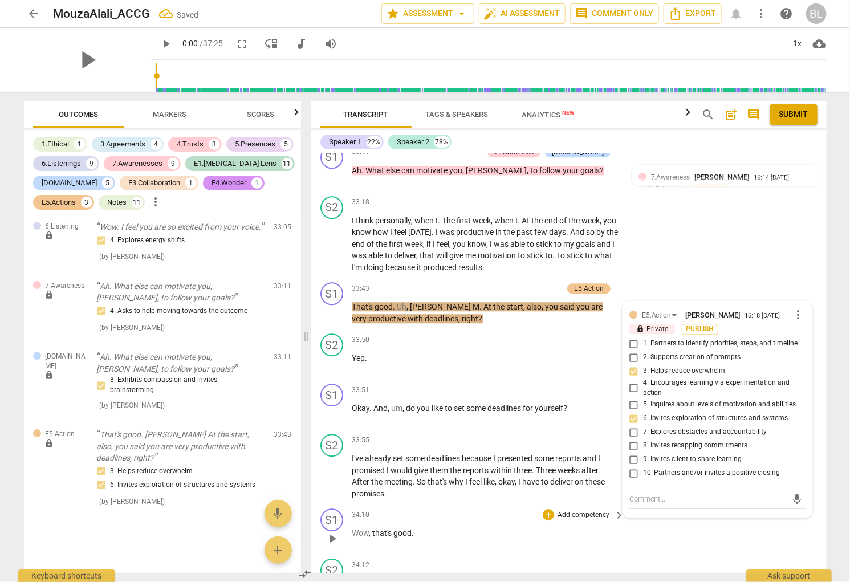
click at [584, 509] on div "34:10 + Add competency keyboard_arrow_right Wow , that's good ." at bounding box center [489, 529] width 274 height 41
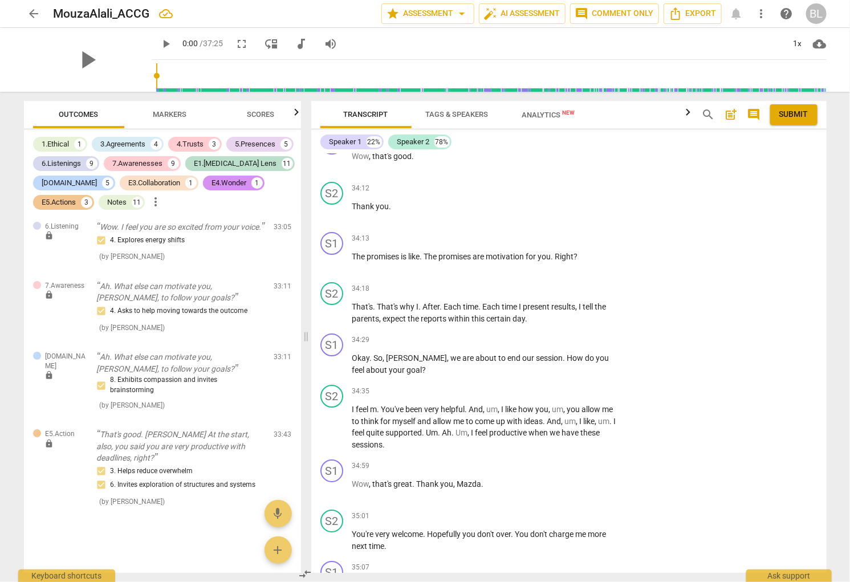
scroll to position [10698, 0]
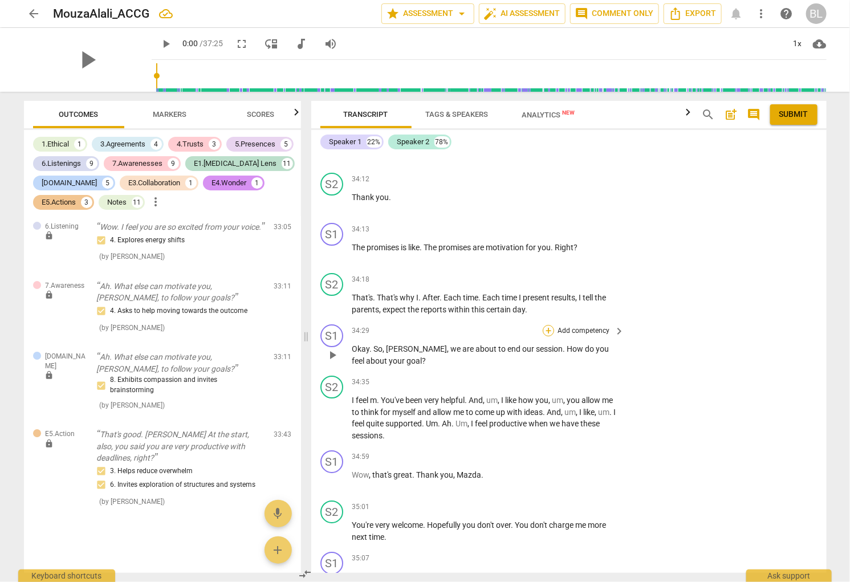
click at [546, 325] on div "+" at bounding box center [548, 330] width 11 height 11
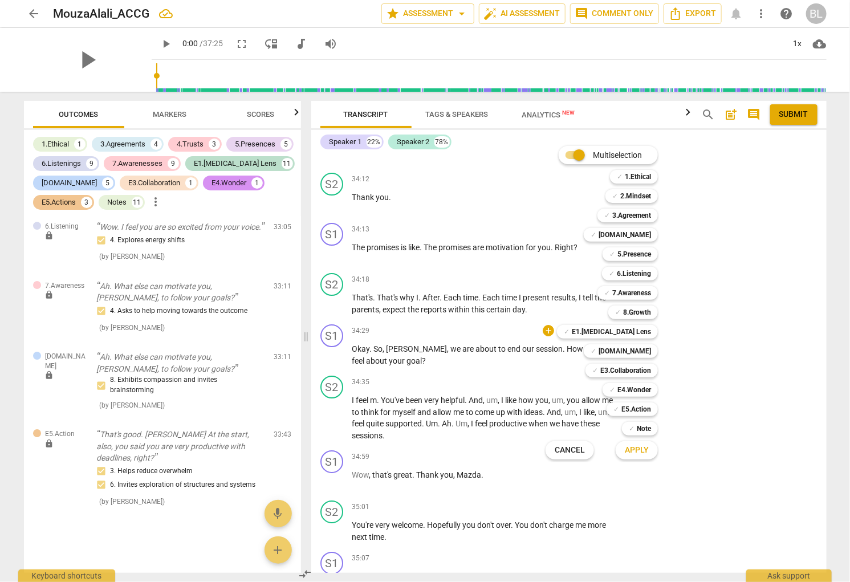
click at [576, 452] on span "Cancel" at bounding box center [570, 450] width 30 height 11
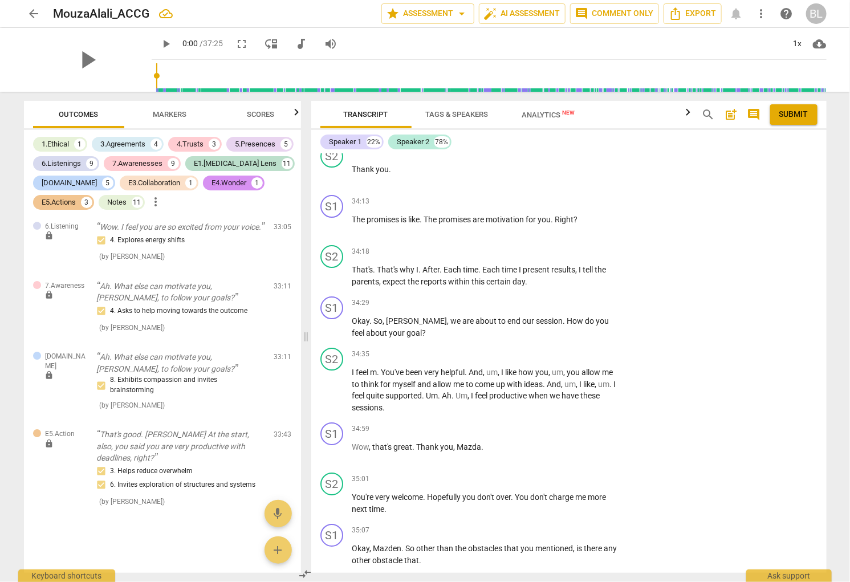
scroll to position [10753, 0]
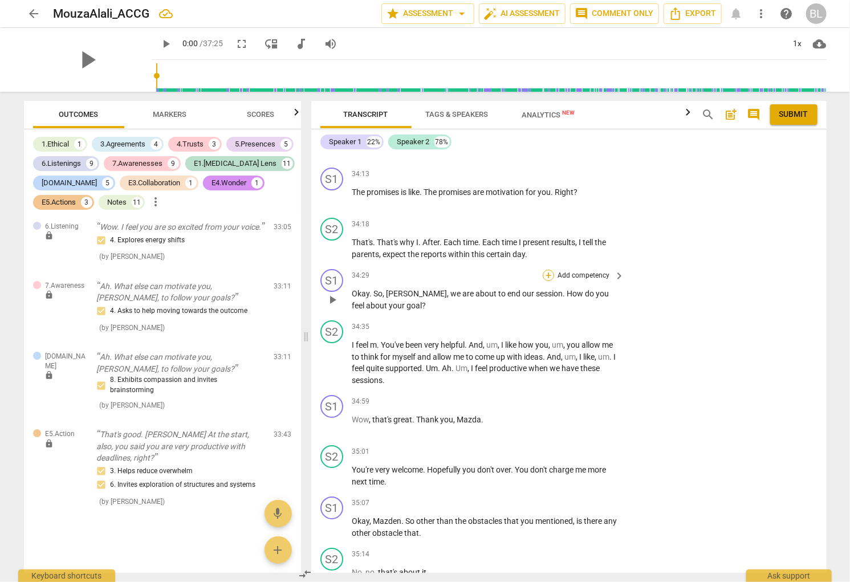
click at [545, 270] on div "+" at bounding box center [548, 275] width 11 height 11
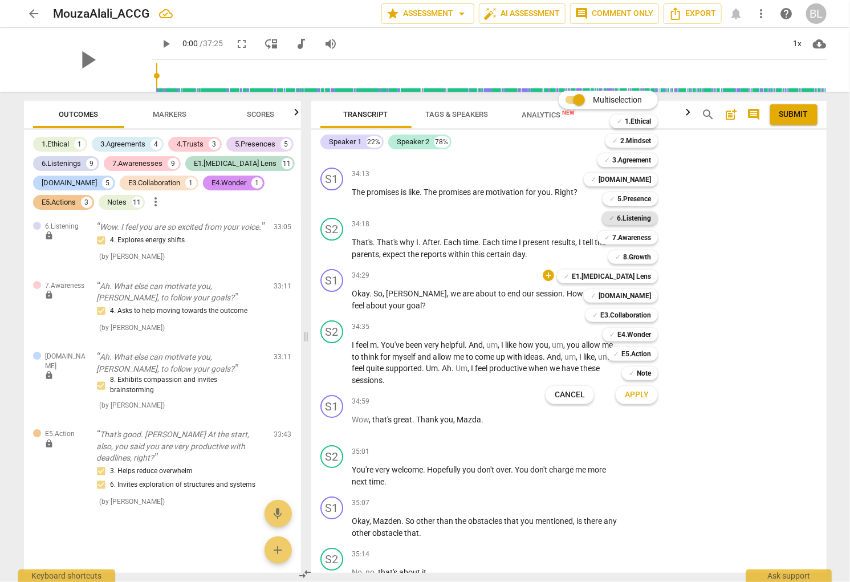
click at [632, 215] on b "6.Listening" at bounding box center [634, 219] width 34 height 14
click at [635, 253] on b "8.Growth" at bounding box center [637, 257] width 28 height 14
click at [635, 352] on b "E5.Action" at bounding box center [637, 354] width 30 height 14
click at [643, 393] on span "Apply" at bounding box center [637, 395] width 24 height 11
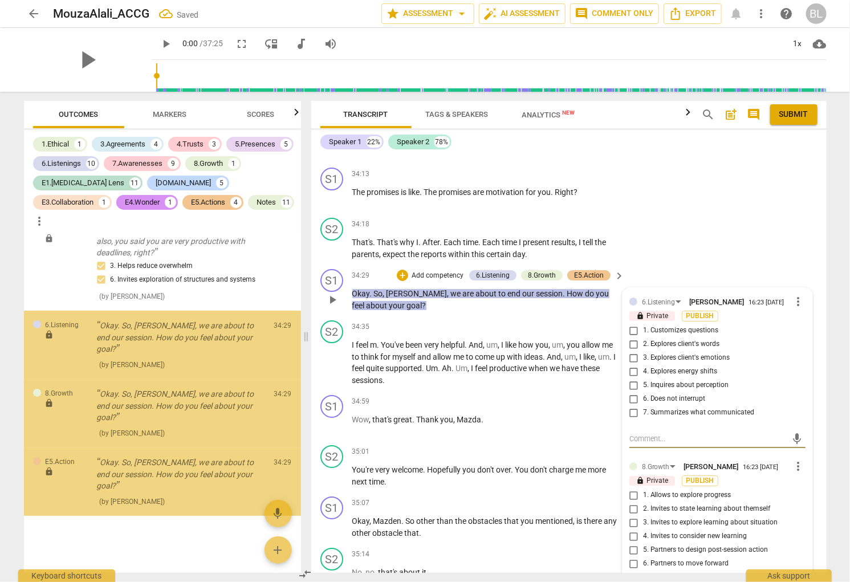
scroll to position [5514, 0]
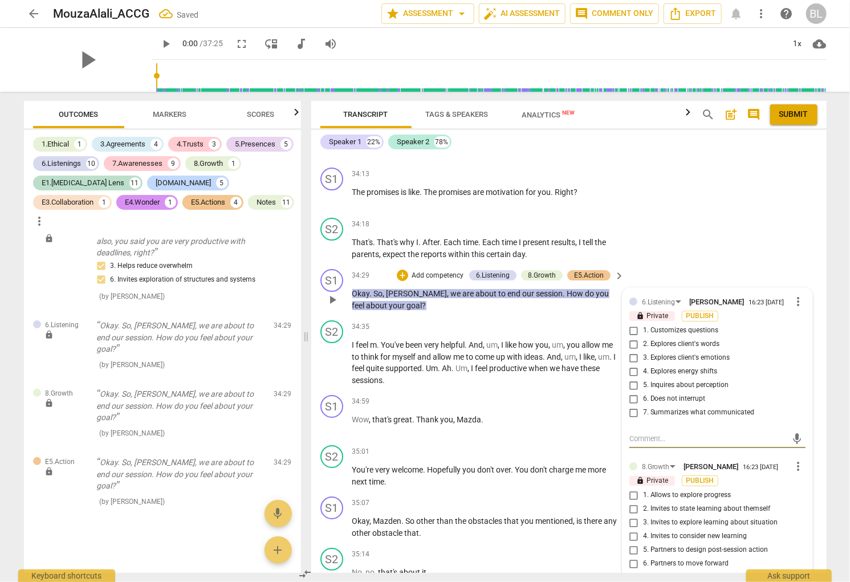
click at [631, 351] on input "3. Explores client's emotions" at bounding box center [634, 358] width 18 height 14
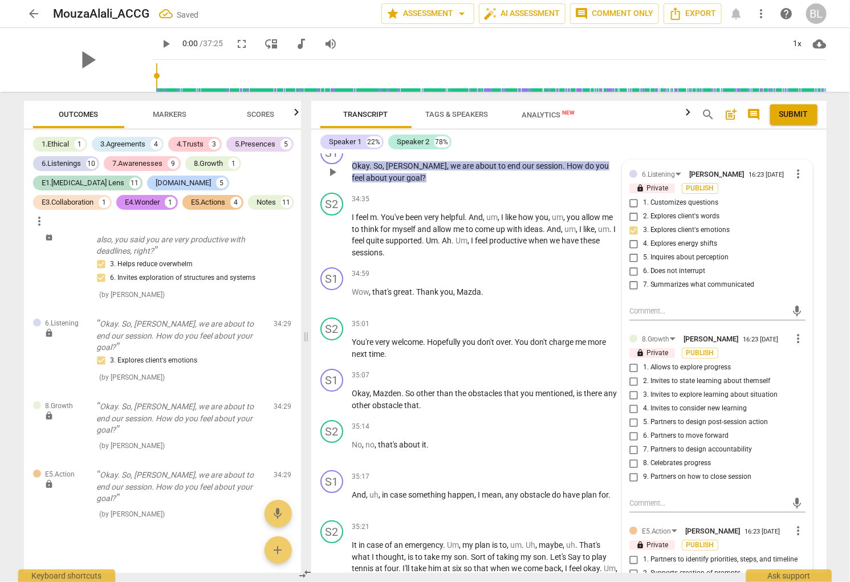
scroll to position [10918, 0]
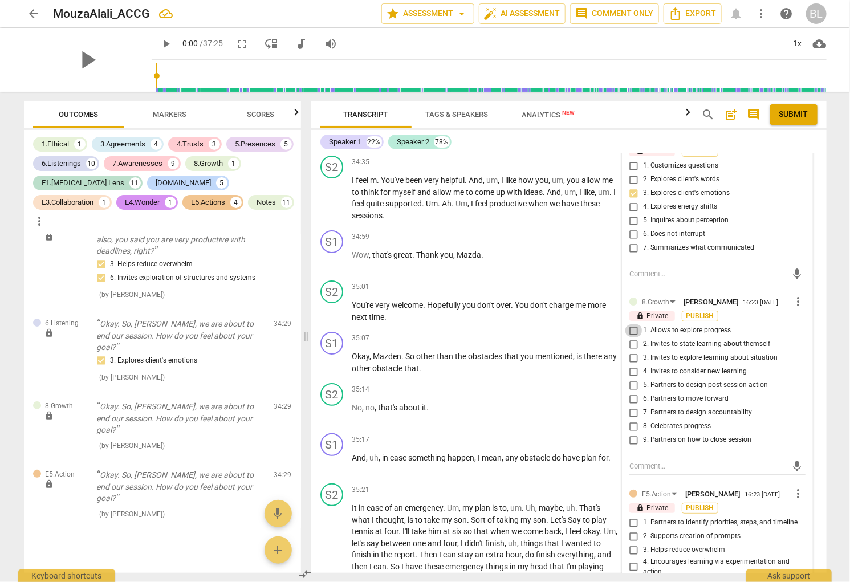
click at [631, 324] on input "1. Allows to explore progress" at bounding box center [634, 331] width 18 height 14
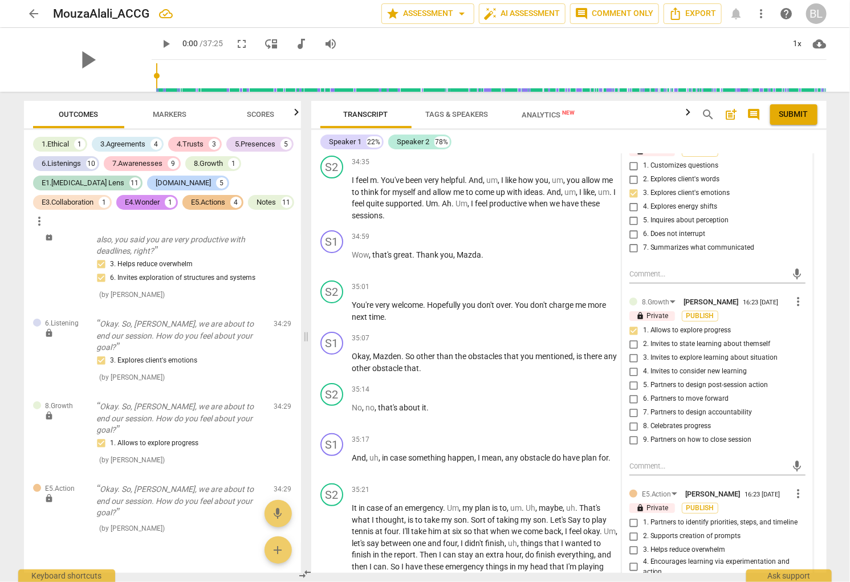
click at [631, 420] on input "8. Celebrates progress" at bounding box center [634, 427] width 18 height 14
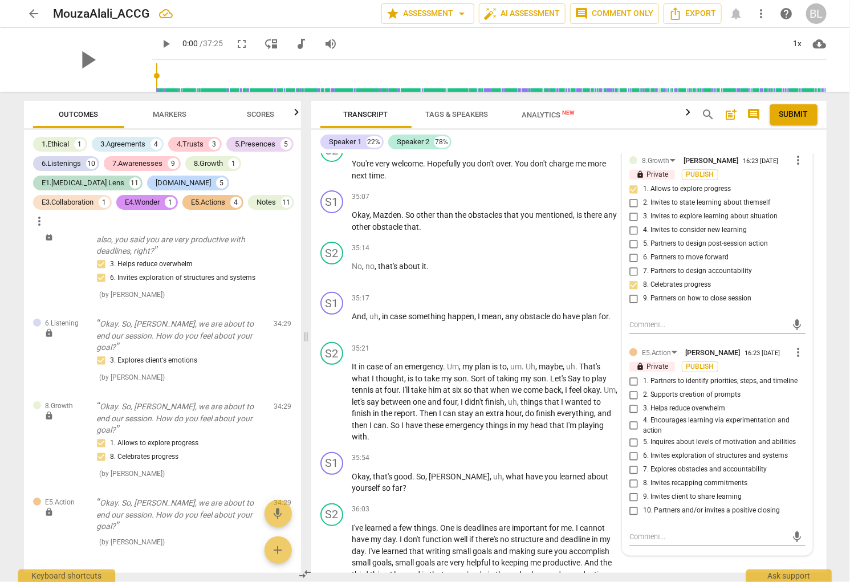
scroll to position [11083, 0]
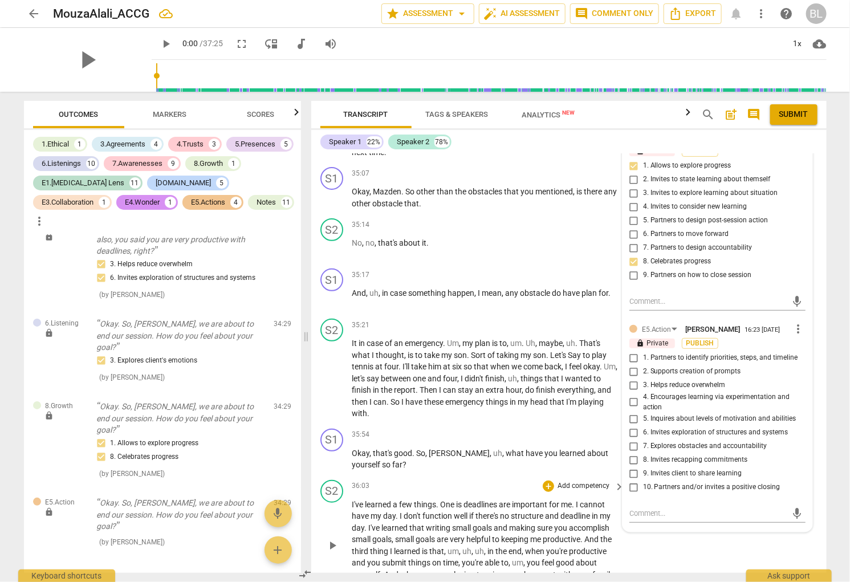
click at [508, 535] on span "keeping" at bounding box center [516, 539] width 29 height 9
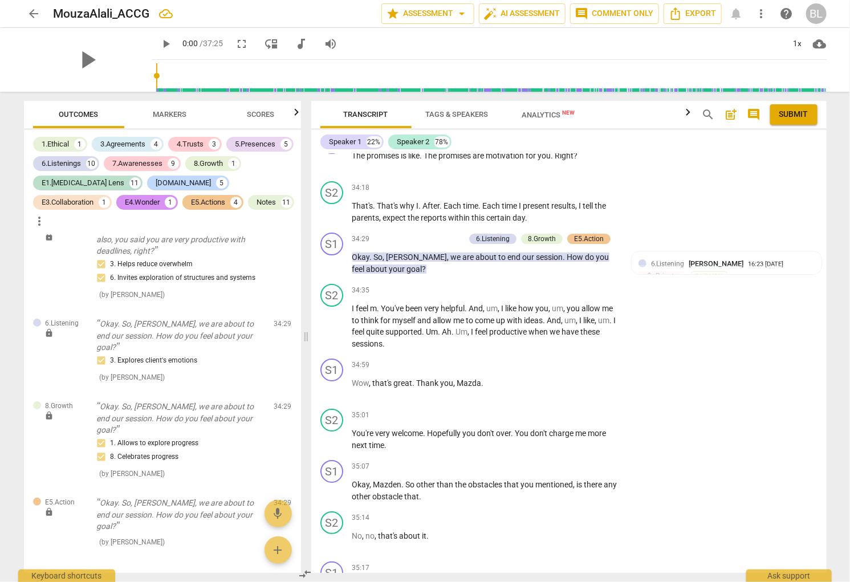
scroll to position [10809, 0]
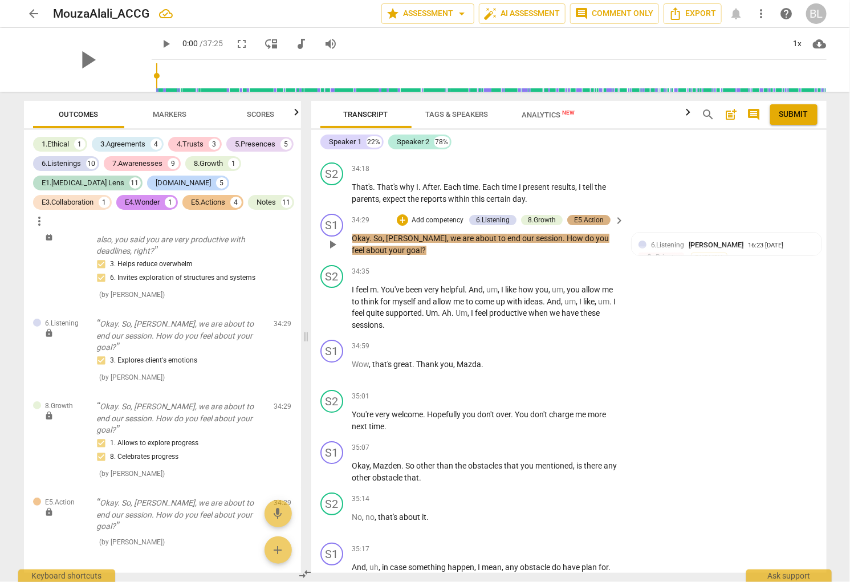
click at [589, 215] on div "E5.Action" at bounding box center [589, 220] width 30 height 10
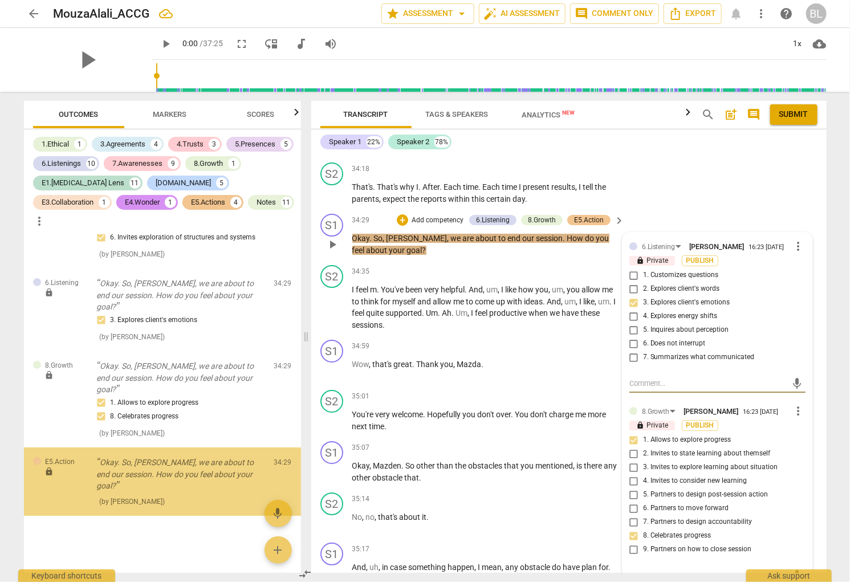
scroll to position [5556, 0]
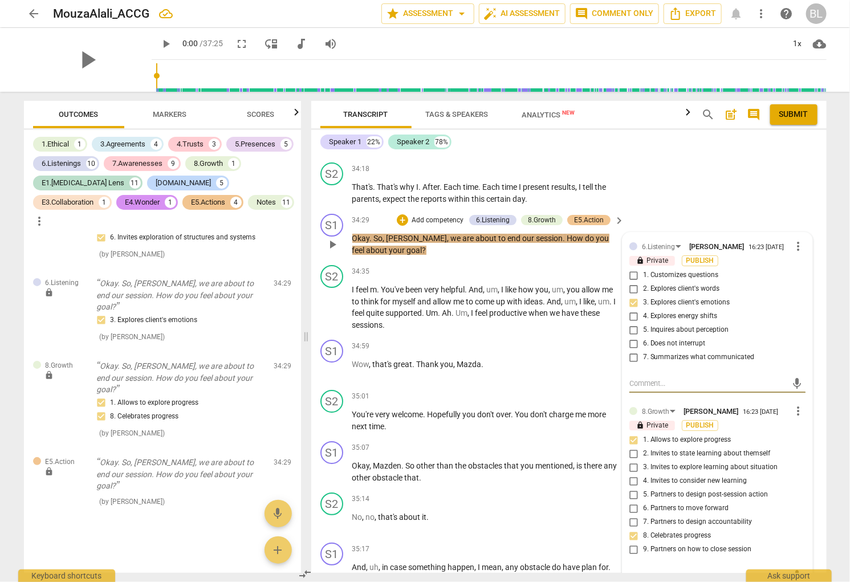
click at [629, 529] on input "8. Celebrates progress" at bounding box center [634, 536] width 18 height 14
click at [630, 529] on input "8. Celebrates progress" at bounding box center [634, 536] width 18 height 14
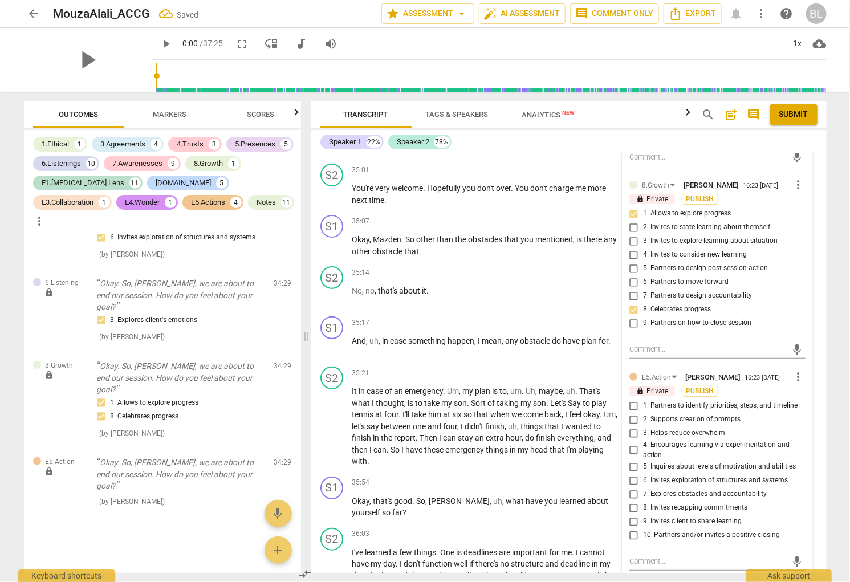
scroll to position [11034, 0]
click at [631, 516] on input "9. Invites client to share learning" at bounding box center [634, 523] width 18 height 14
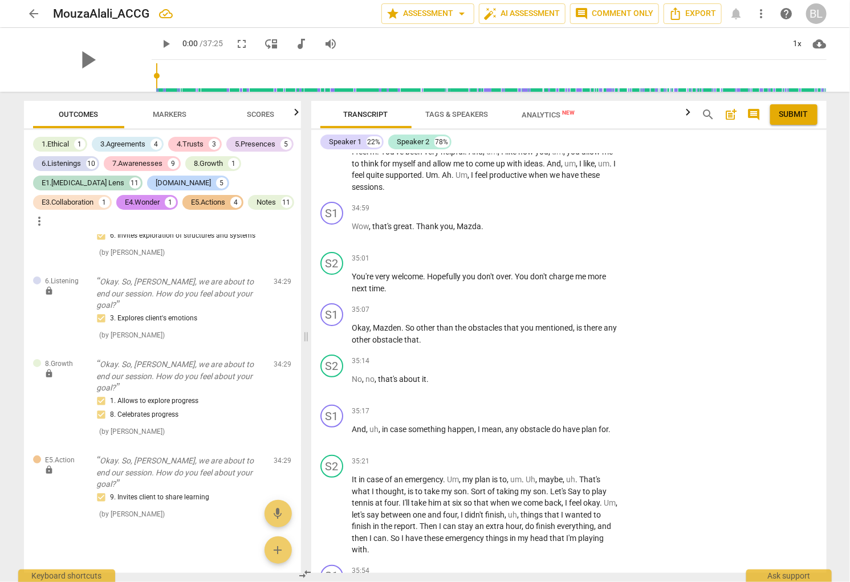
scroll to position [10965, 0]
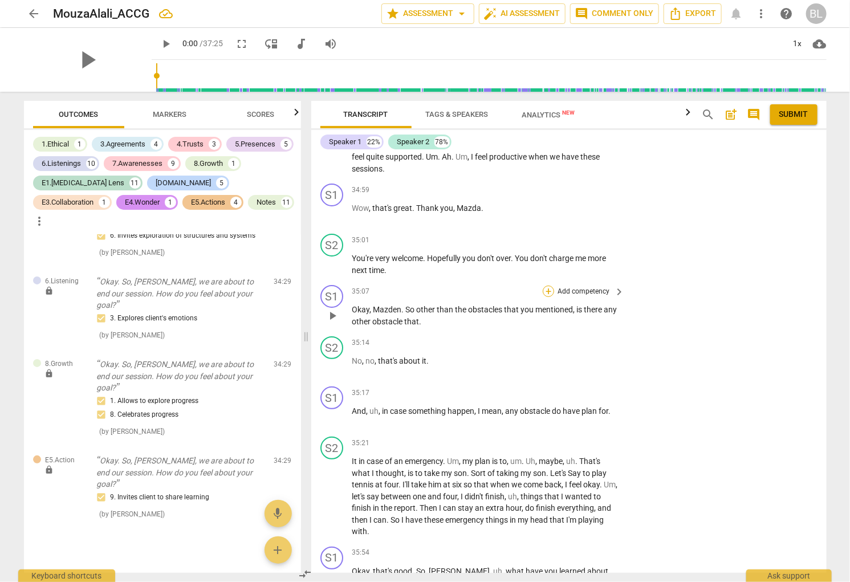
click at [549, 286] on div "+" at bounding box center [548, 291] width 11 height 11
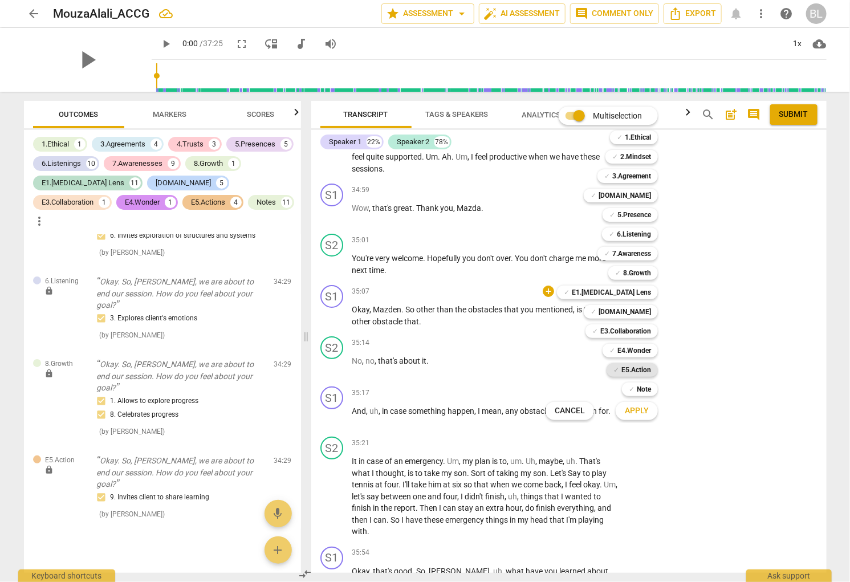
click at [636, 367] on b "E5.Action" at bounding box center [637, 370] width 30 height 14
click at [638, 416] on span "Apply" at bounding box center [637, 410] width 24 height 11
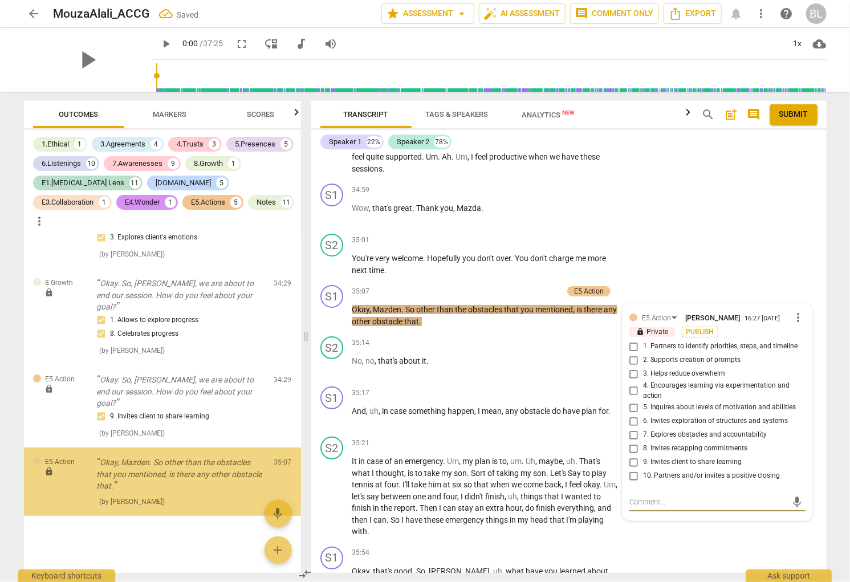
scroll to position [5639, 0]
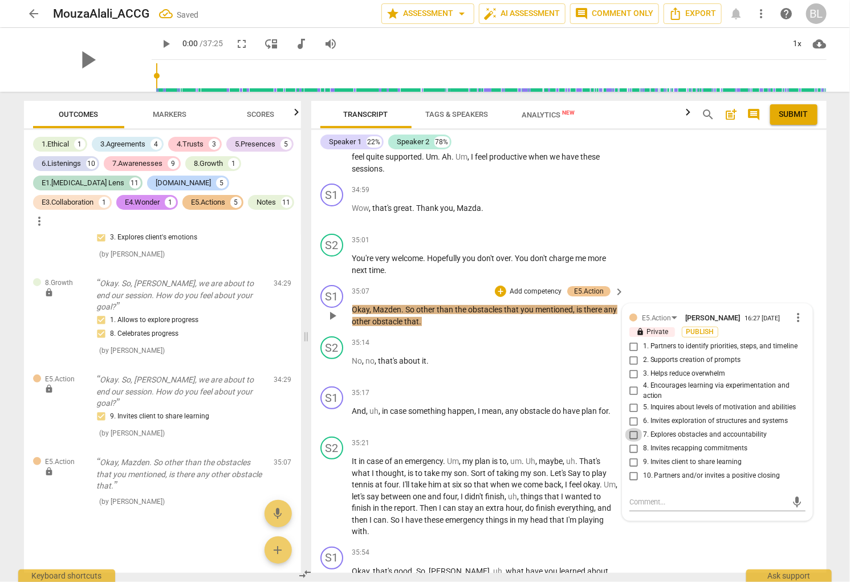
click at [630, 428] on input "7. Explores obstacles and accountability" at bounding box center [634, 435] width 18 height 14
click at [584, 457] on span "That's" at bounding box center [590, 461] width 21 height 9
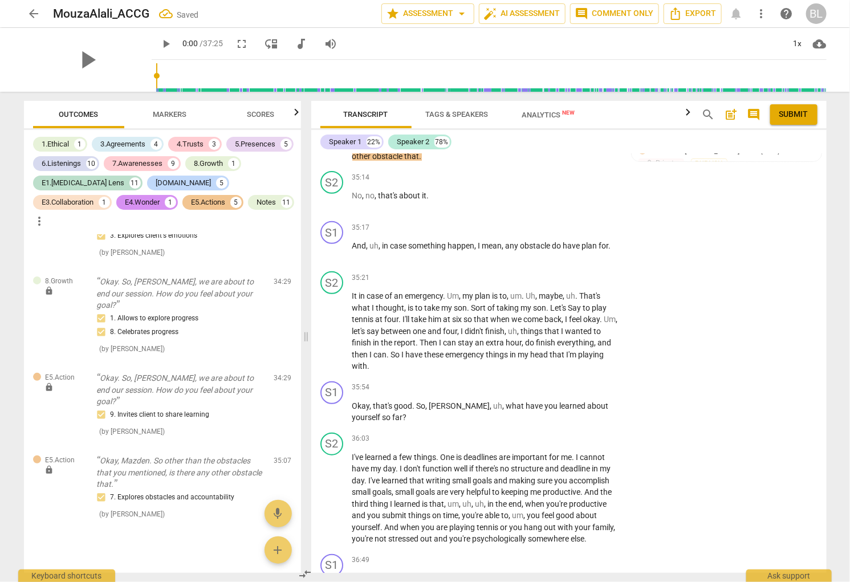
scroll to position [11140, 0]
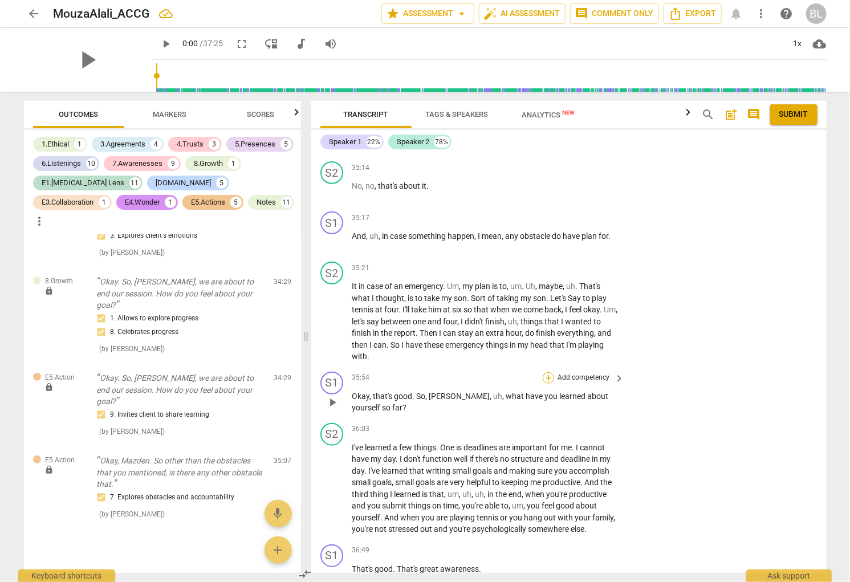
click at [545, 372] on div "+" at bounding box center [548, 377] width 11 height 11
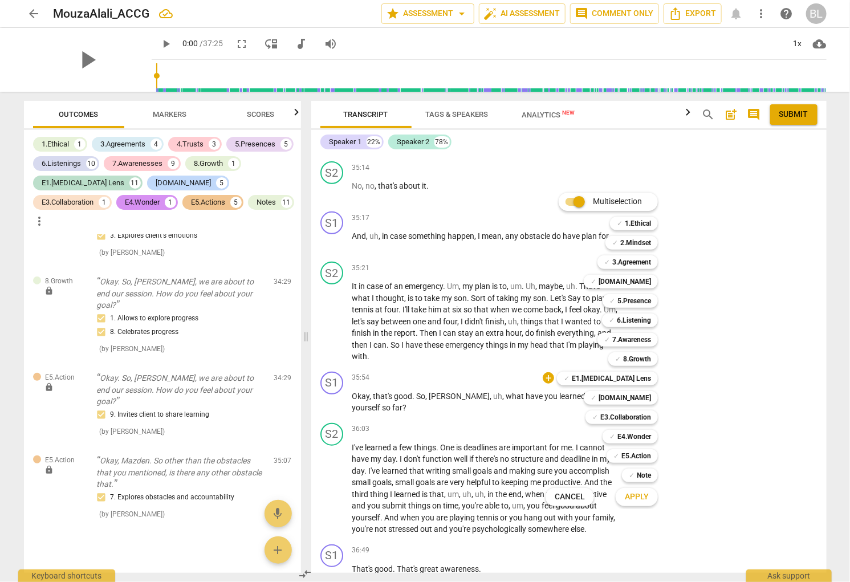
click at [644, 352] on div "✓ 8.Growth 8" at bounding box center [639, 359] width 71 height 19
click at [644, 359] on b "8.Growth" at bounding box center [637, 359] width 28 height 14
click at [645, 452] on b "E5.Action" at bounding box center [637, 456] width 30 height 14
click at [632, 496] on span "Apply" at bounding box center [637, 497] width 24 height 11
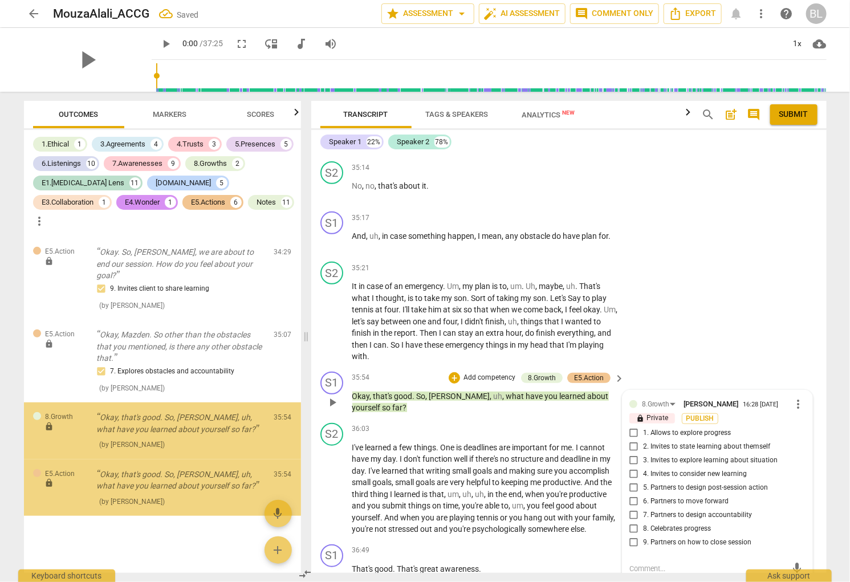
scroll to position [5766, 0]
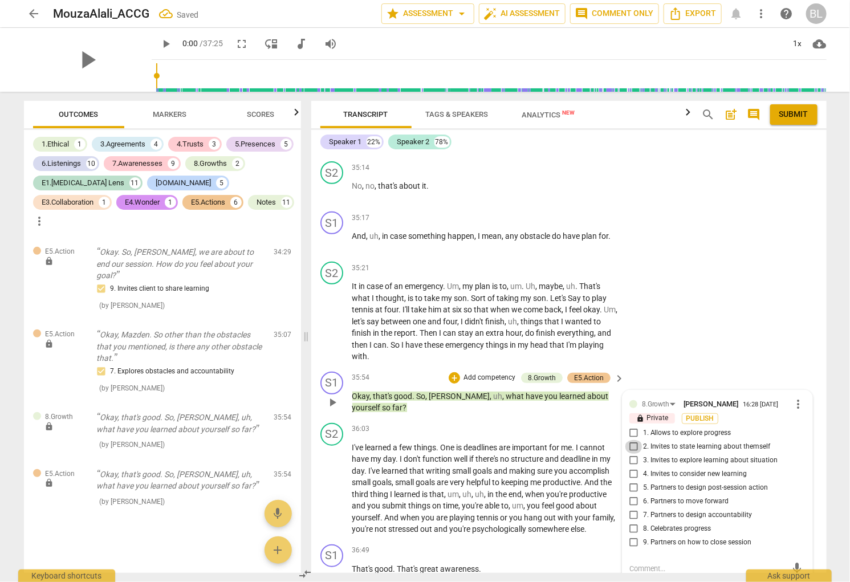
click at [628, 440] on input "2. Invites to state learning about themself" at bounding box center [634, 447] width 18 height 14
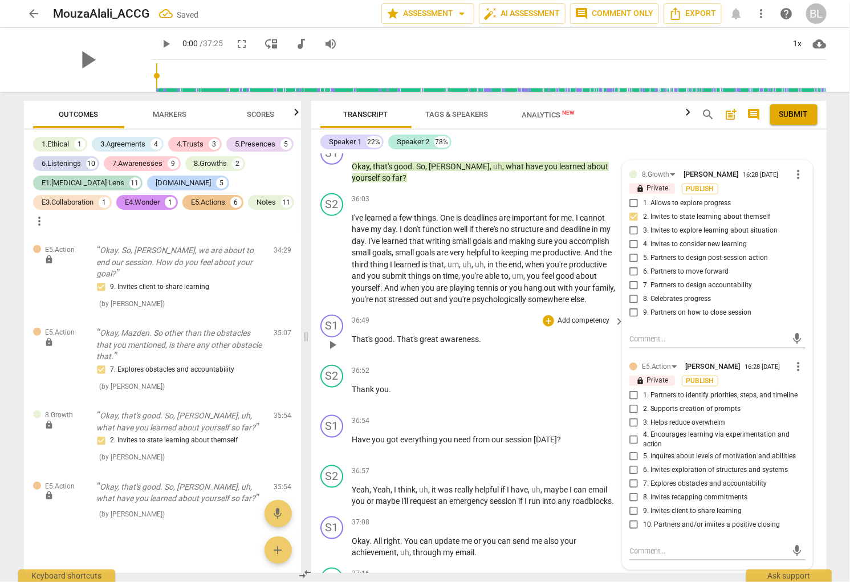
scroll to position [11370, 0]
click at [629, 504] on input "9. Invites client to share learning" at bounding box center [634, 511] width 18 height 14
click at [578, 535] on p "Okay . All right . You can update me or you can send me also your achievement ,…" at bounding box center [485, 546] width 267 height 23
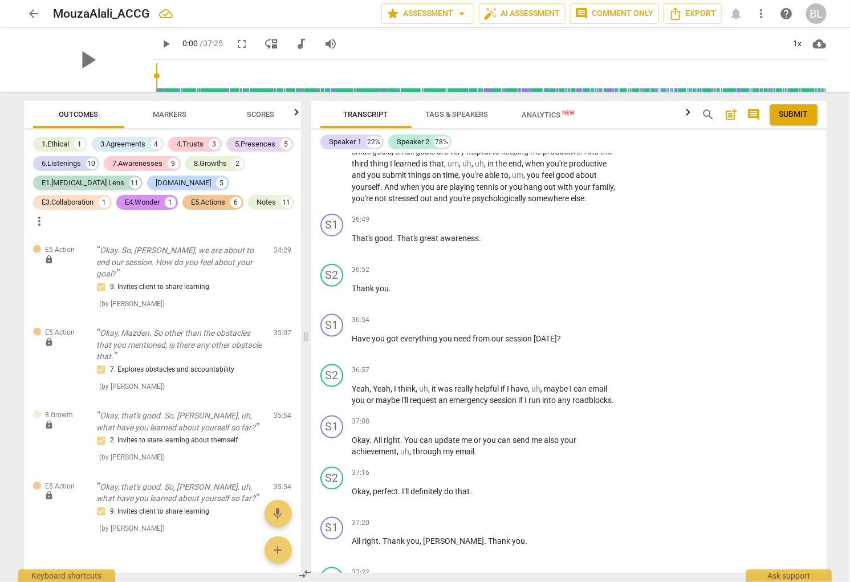
scroll to position [11498, 0]
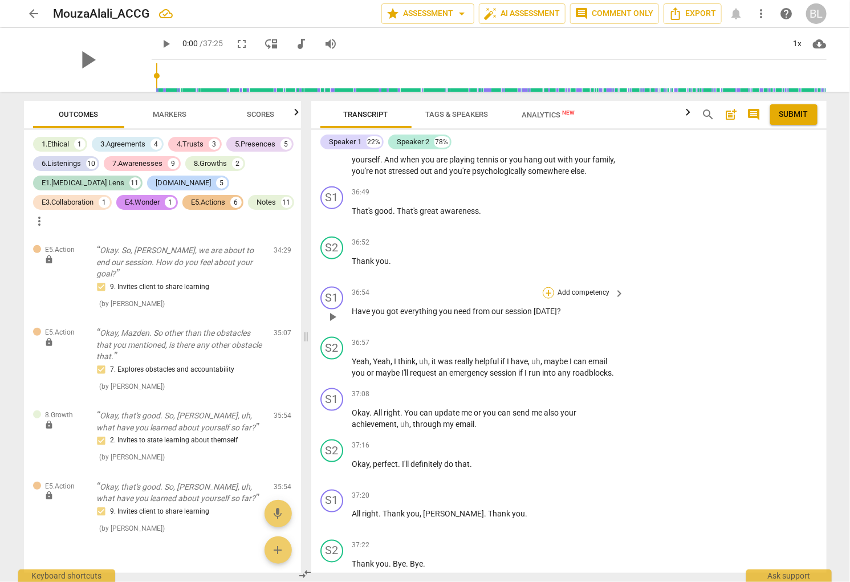
click at [548, 287] on div "+" at bounding box center [548, 292] width 11 height 11
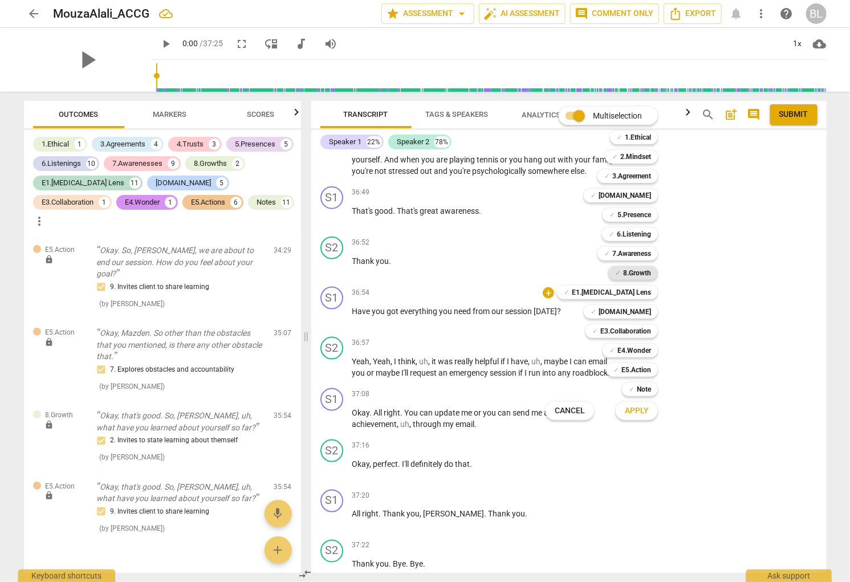
click at [643, 271] on b "8.Growth" at bounding box center [637, 273] width 28 height 14
click at [644, 366] on b "E5.Action" at bounding box center [637, 370] width 30 height 14
click at [642, 411] on span "Apply" at bounding box center [637, 410] width 24 height 11
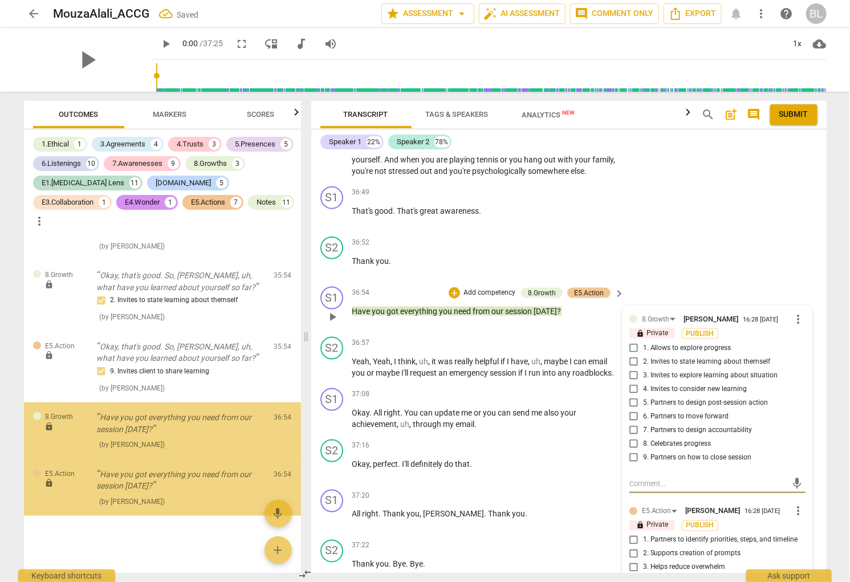
scroll to position [5908, 0]
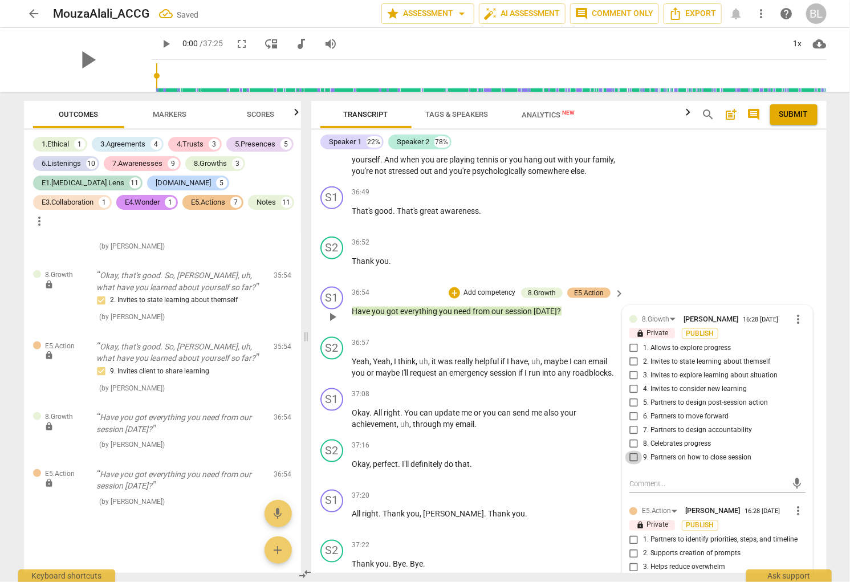
click at [632, 451] on input "9. Partners on how to close session" at bounding box center [634, 458] width 18 height 14
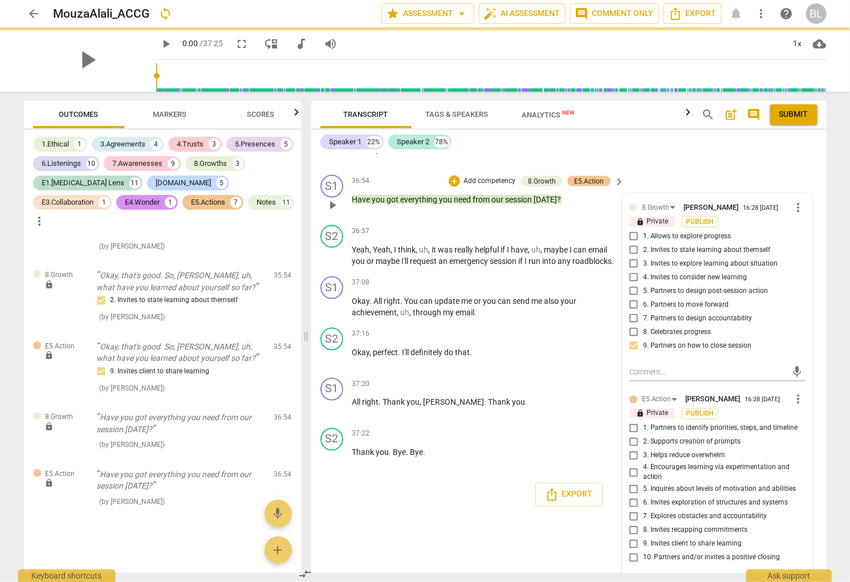
scroll to position [11610, 0]
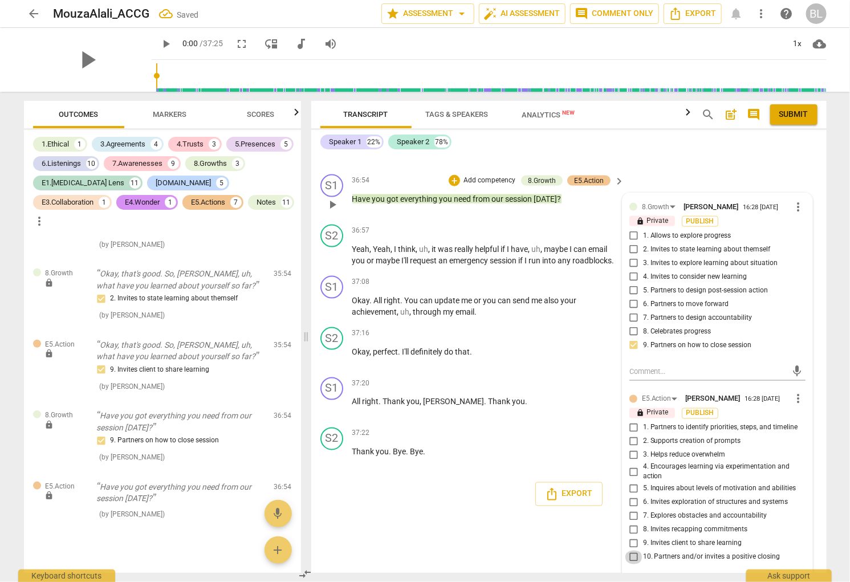
click at [630, 551] on input "10. Partners and/or invites a positive closing" at bounding box center [634, 558] width 18 height 14
click at [592, 535] on div "S1 play_arrow pause 00:01 + Add competency keyboard_arrow_right Hi , [PERSON_NA…" at bounding box center [569, 363] width 516 height 419
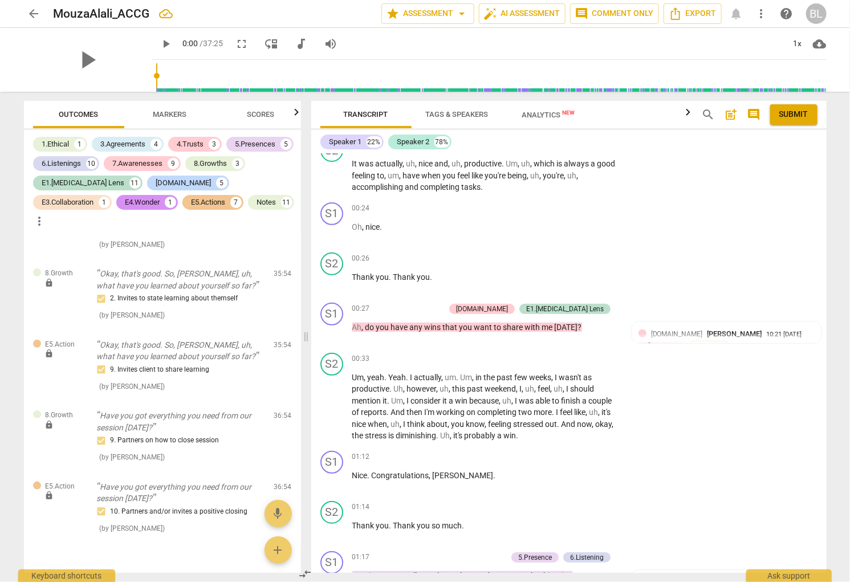
scroll to position [225, 0]
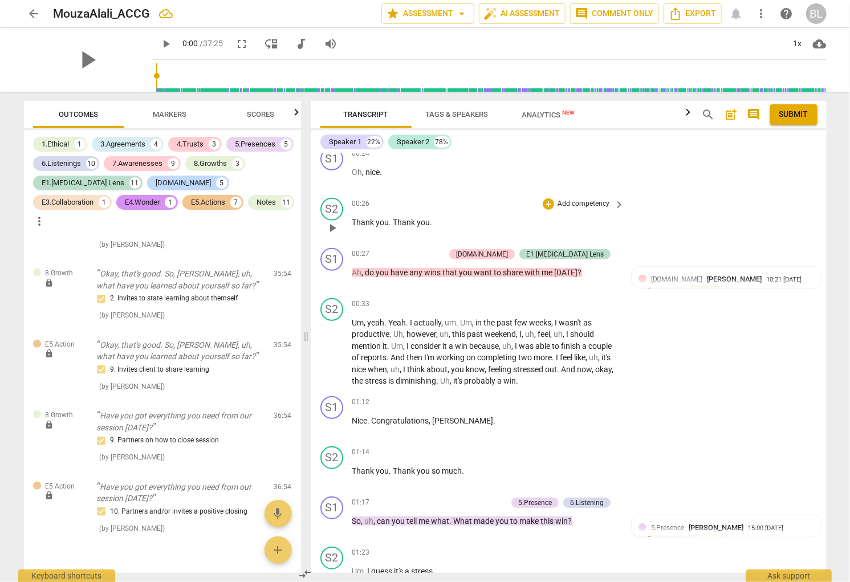
click at [736, 238] on div "S2 play_arrow pause 00:26 + Add competency keyboard_arrow_right Thank you . Tha…" at bounding box center [569, 218] width 516 height 50
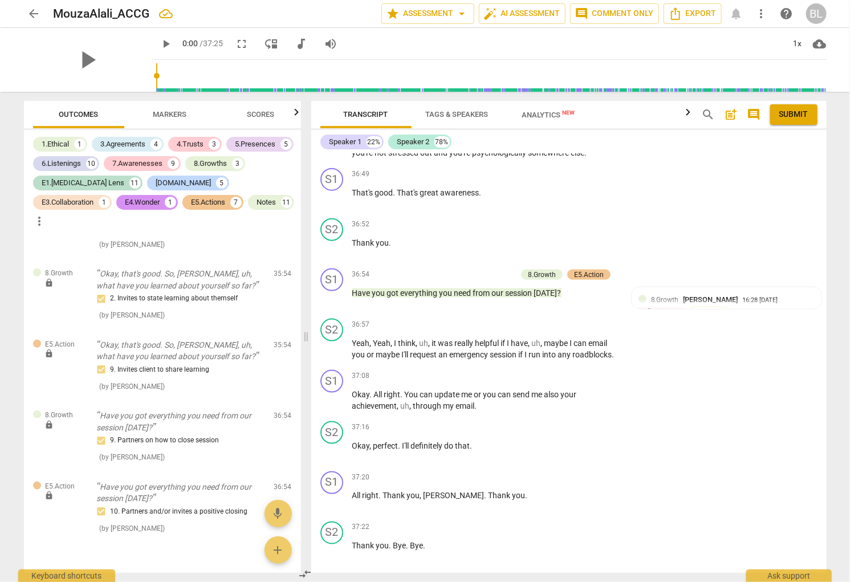
scroll to position [11533, 0]
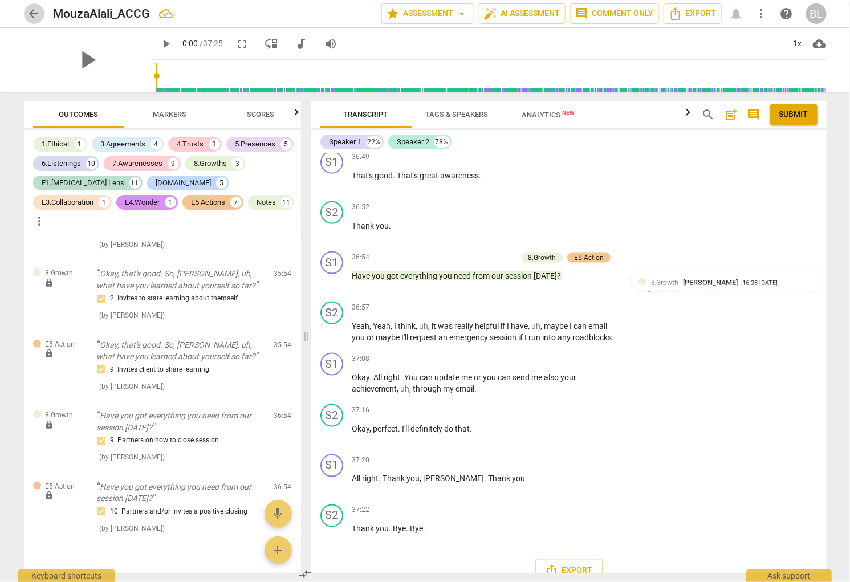
click at [33, 13] on span "arrow_back" at bounding box center [34, 14] width 14 height 14
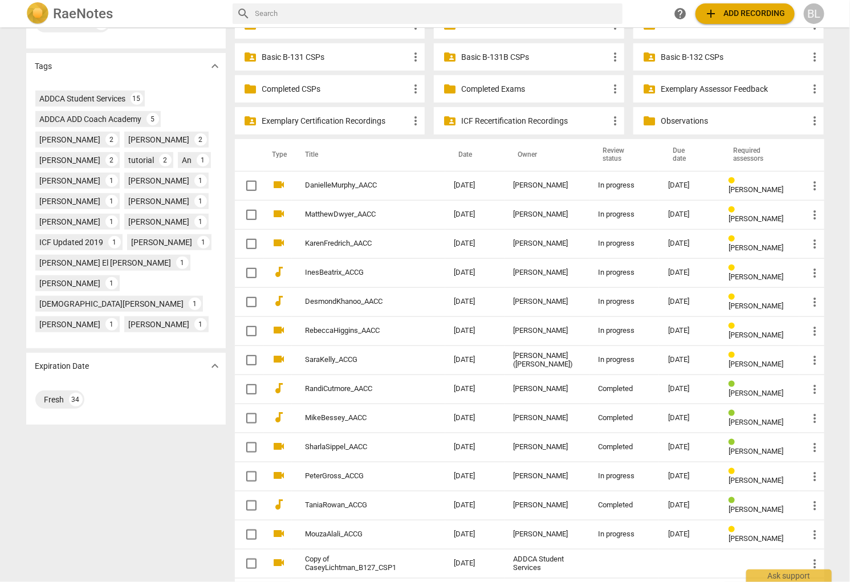
scroll to position [357, 0]
